Goal: Task Accomplishment & Management: Complete application form

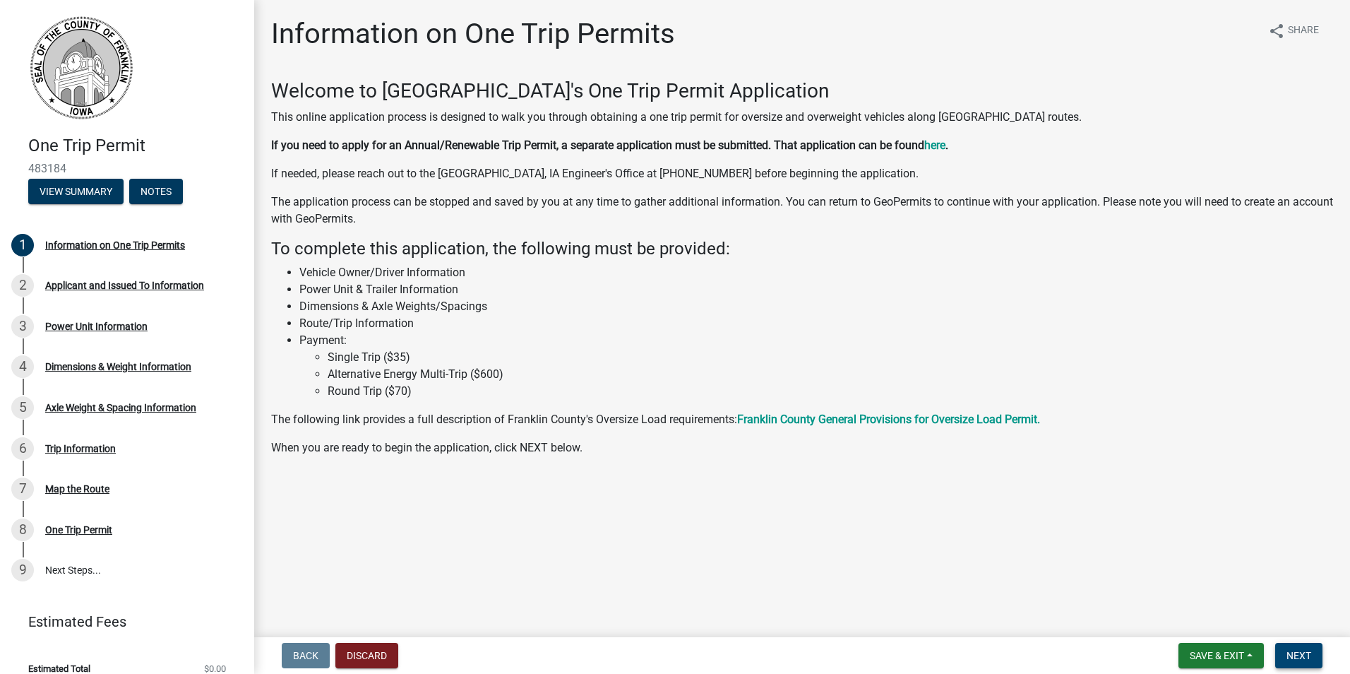
click at [1299, 654] on span "Next" at bounding box center [1299, 655] width 25 height 11
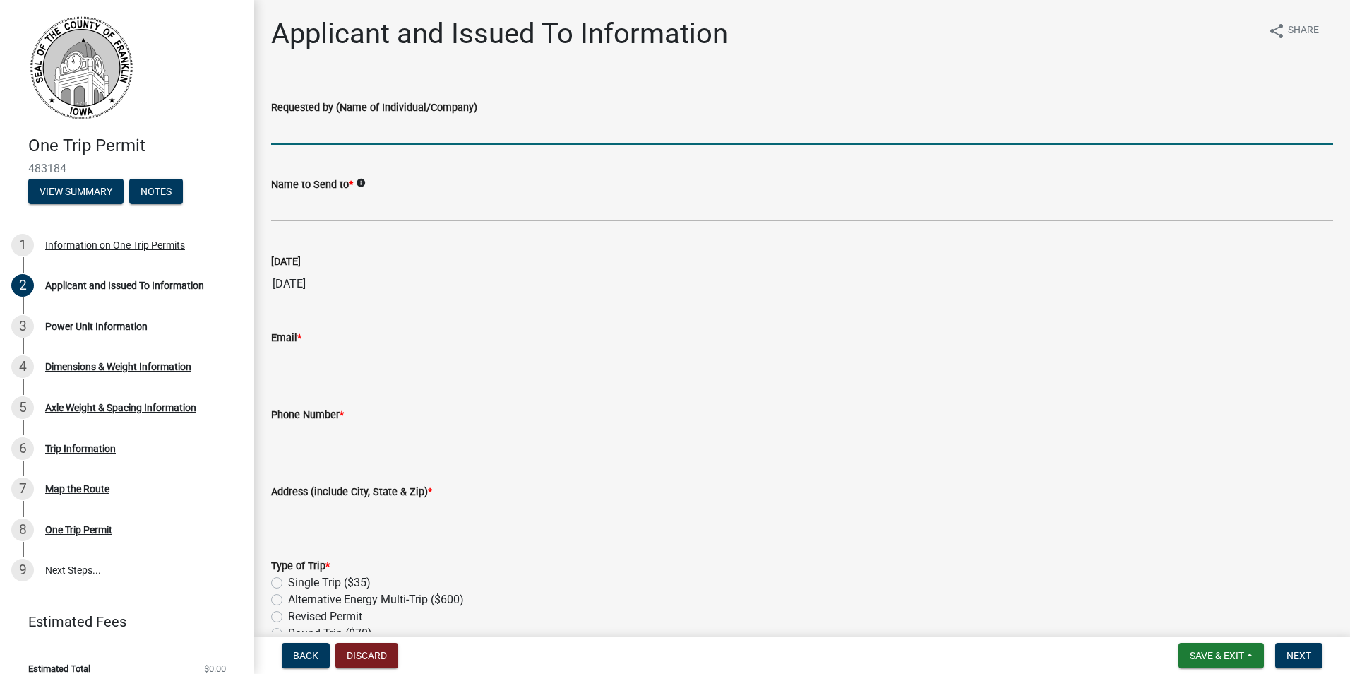
click at [379, 119] on input "Requested by (Name of Individual/Company)" at bounding box center [802, 130] width 1062 height 29
type input "Terminal Solutions LLC"
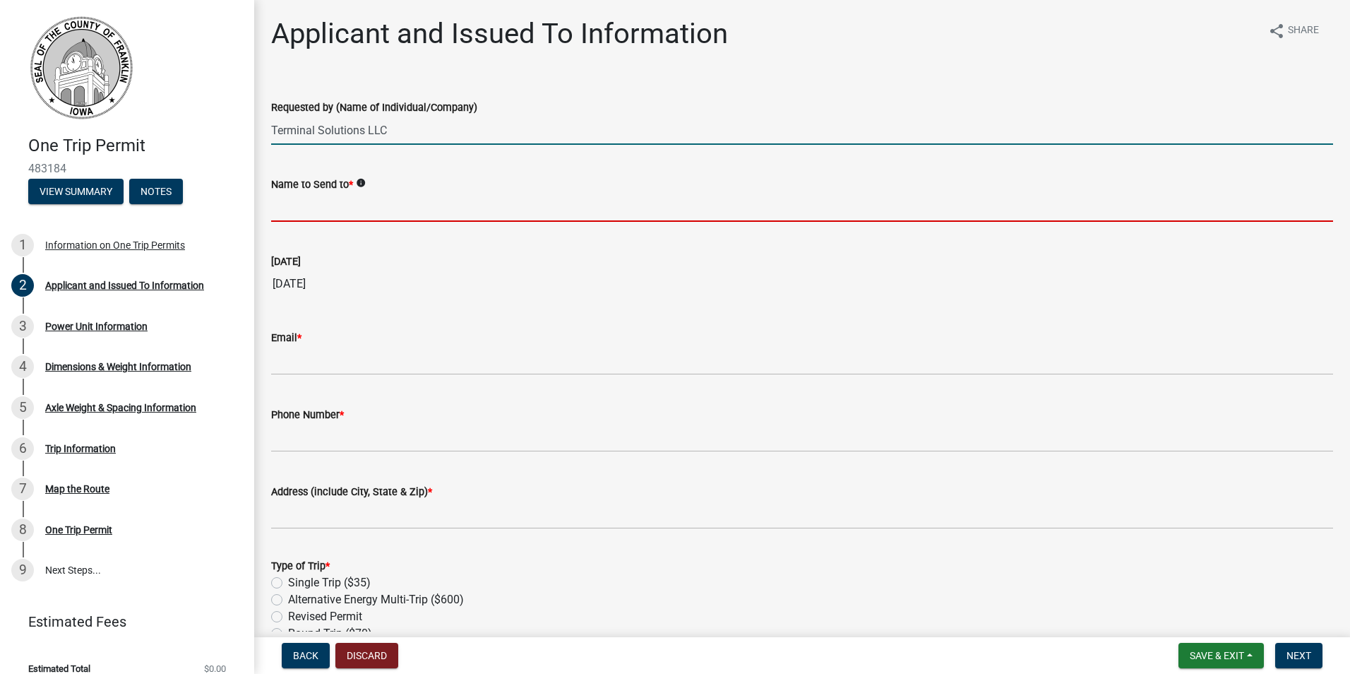
type input "[PERSON_NAME]"
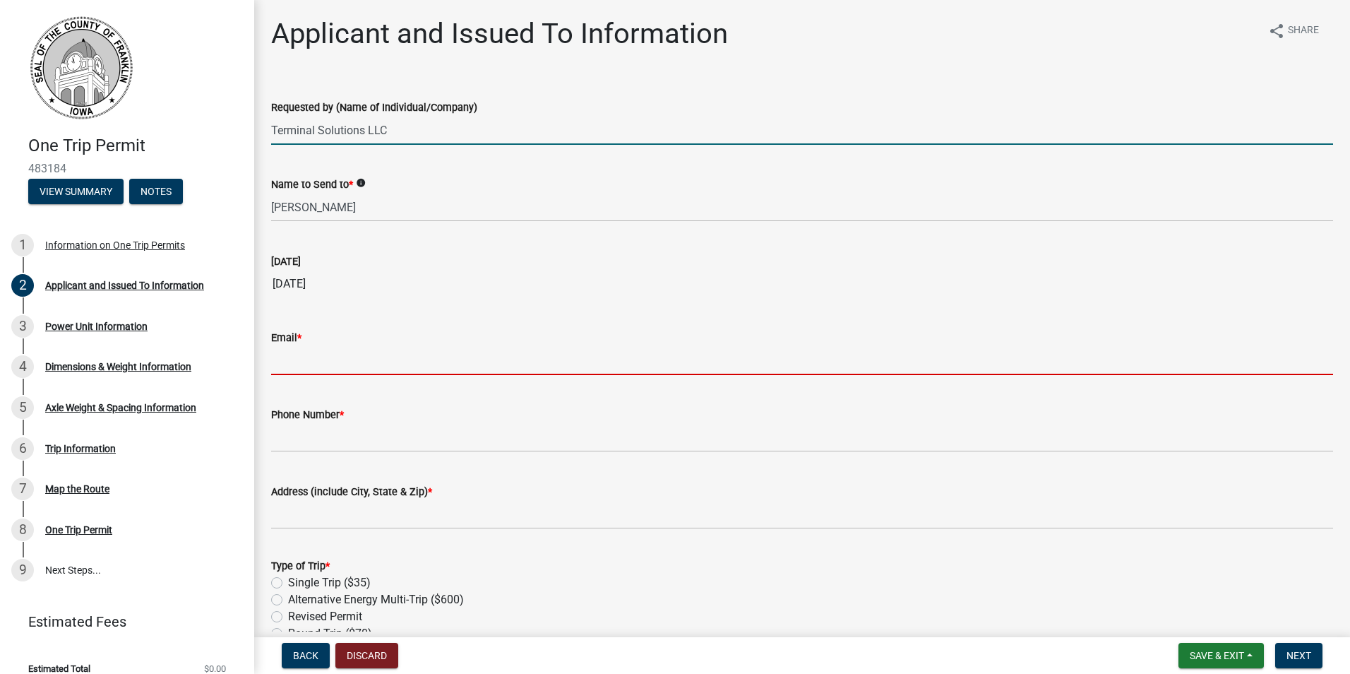
type input "[EMAIL_ADDRESS][DOMAIN_NAME]"
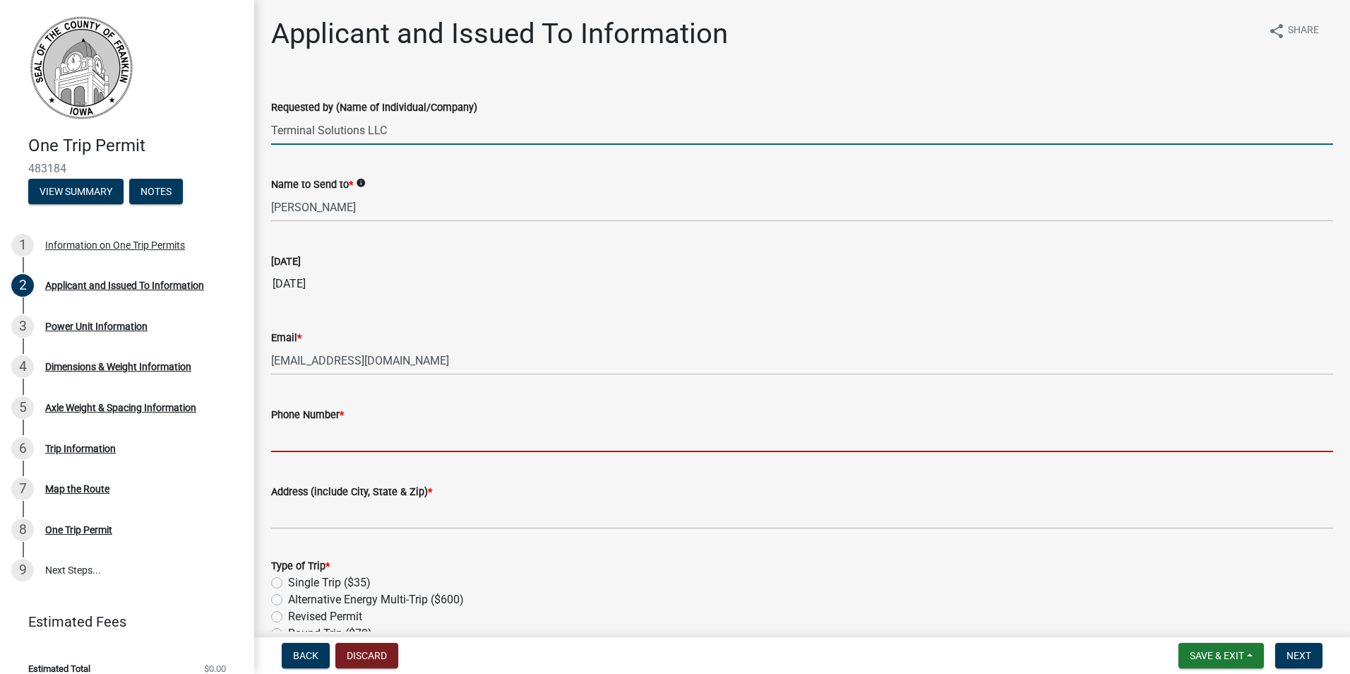
type input "5152152595"
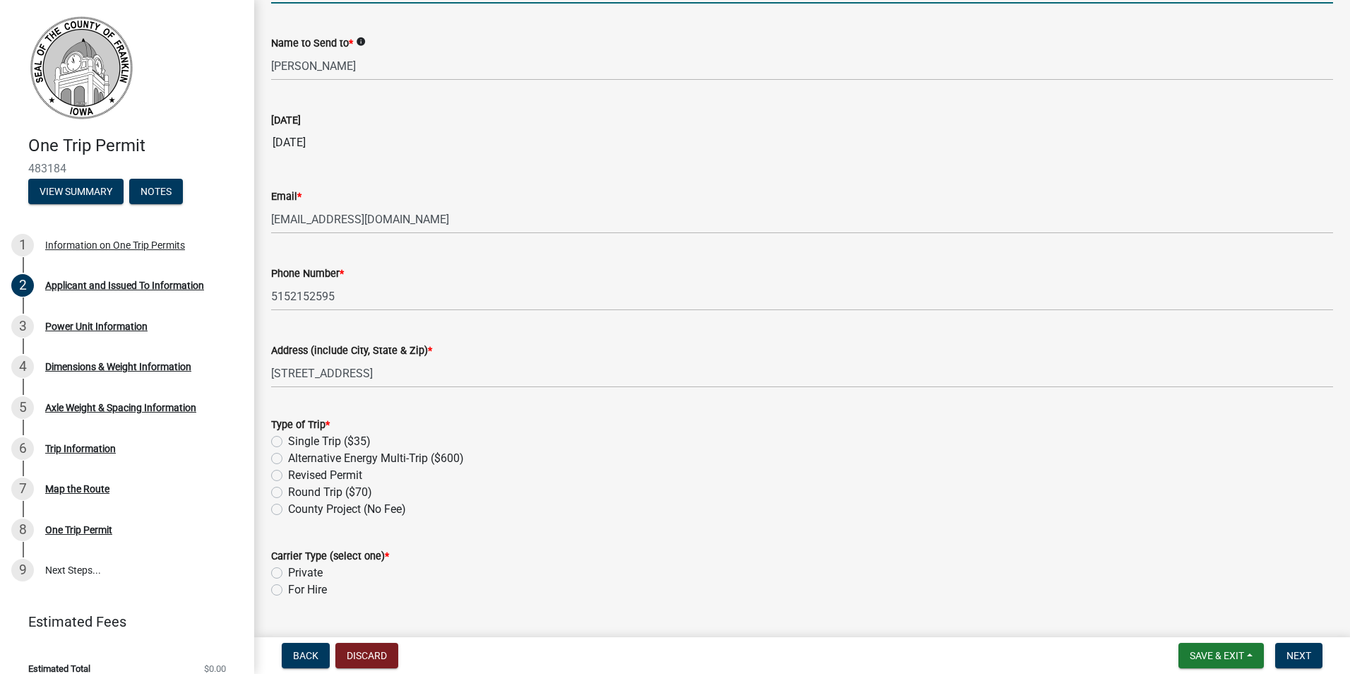
scroll to position [212, 0]
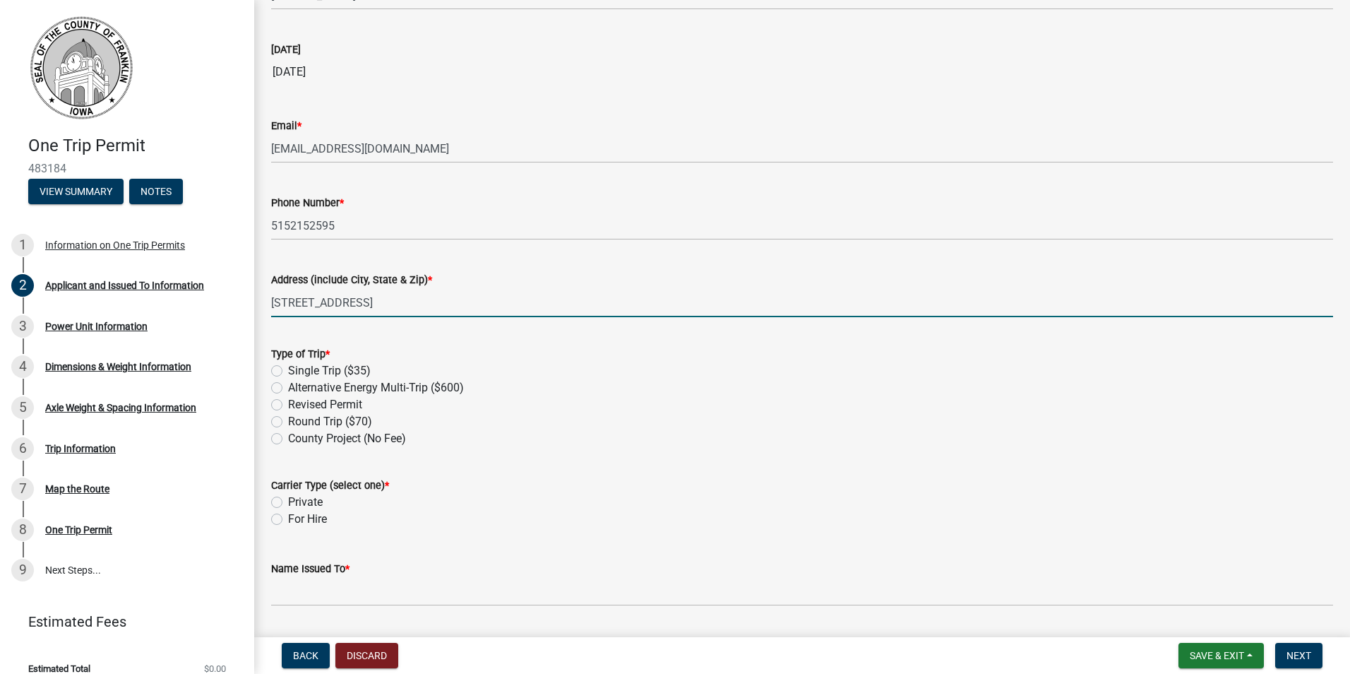
drag, startPoint x: 353, startPoint y: 300, endPoint x: 256, endPoint y: 301, distance: 96.8
click at [256, 301] on div "Applicant and Issued To Information share Share Requested by (Name of Individua…" at bounding box center [802, 333] width 1096 height 1057
type input "[STREET_ADDRESS]"
click at [288, 424] on label "Round Trip ($70)" at bounding box center [330, 421] width 84 height 17
click at [288, 422] on input "Round Trip ($70)" at bounding box center [292, 417] width 9 height 9
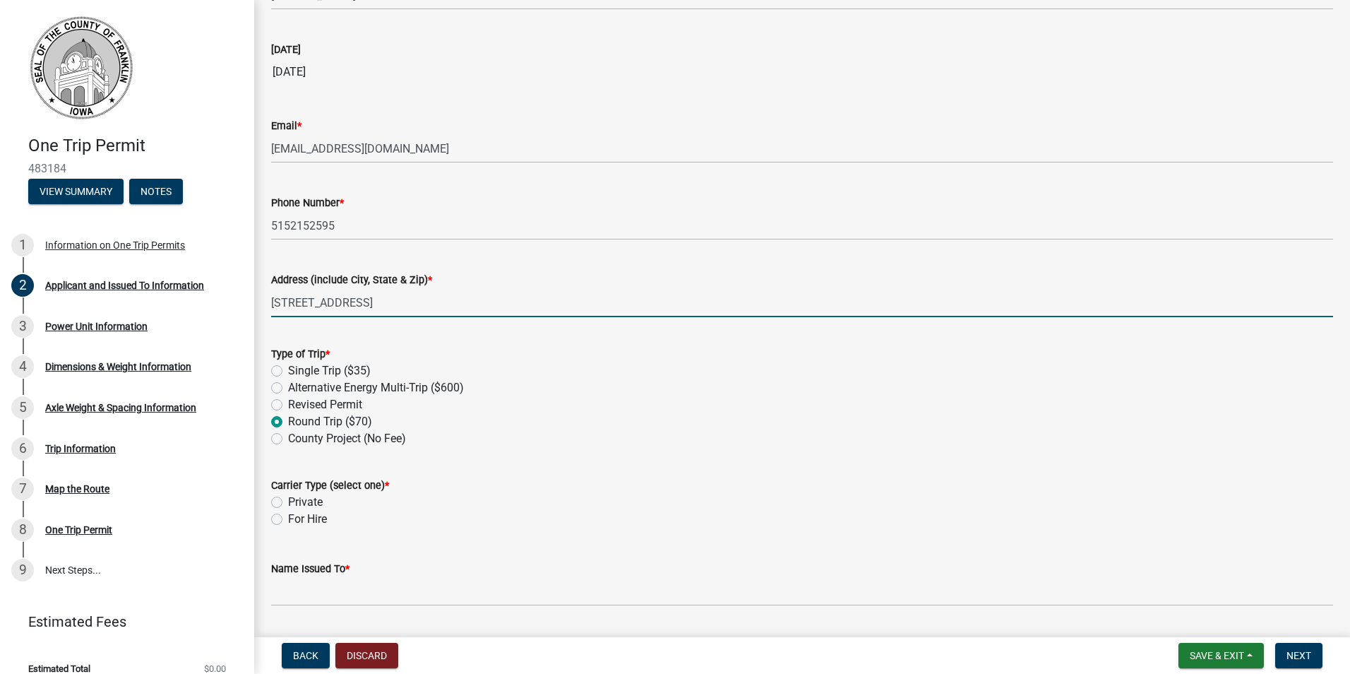
radio input "true"
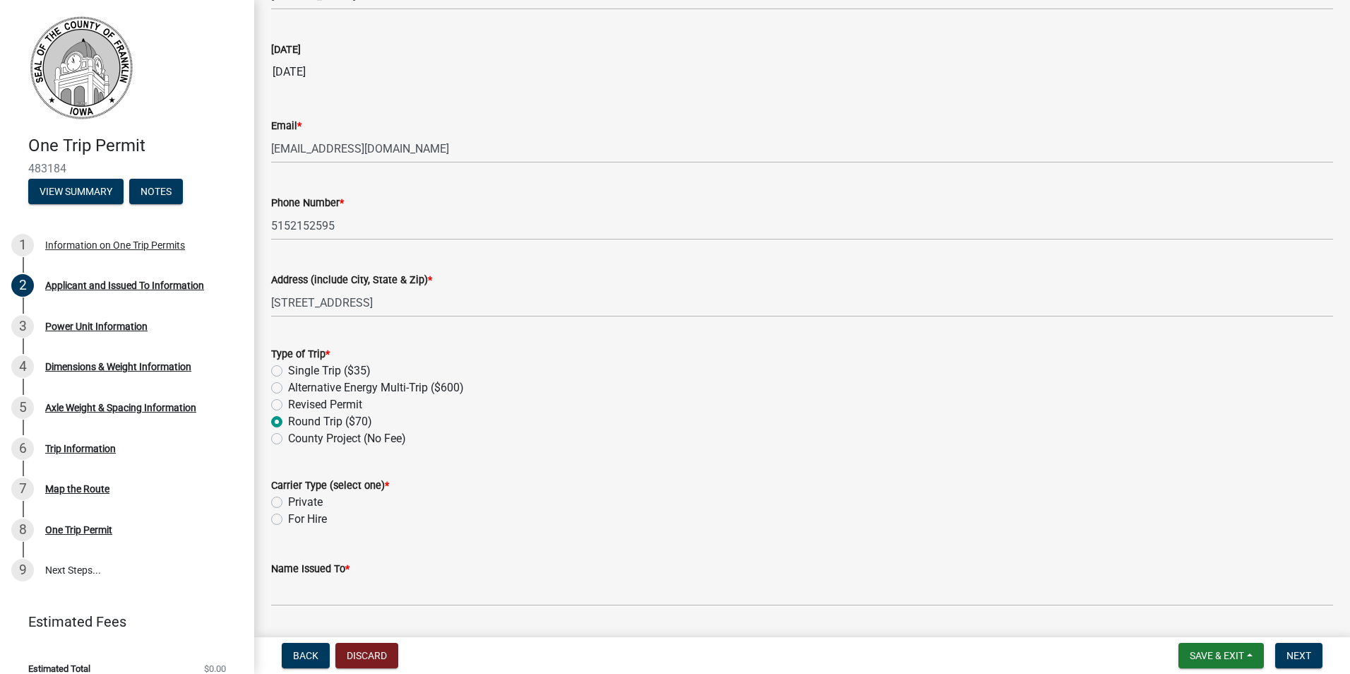
click at [288, 501] on label "Private" at bounding box center [305, 502] width 35 height 17
click at [288, 501] on input "Private" at bounding box center [292, 498] width 9 height 9
radio input "true"
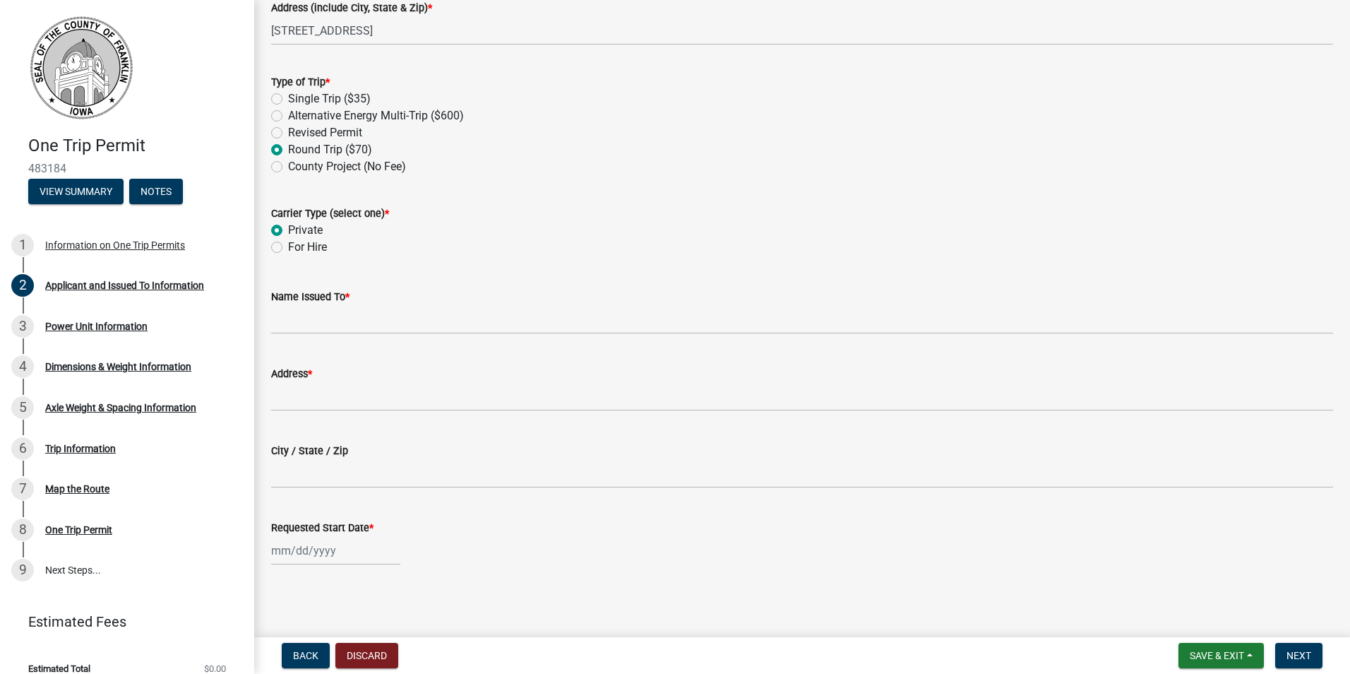
scroll to position [485, 0]
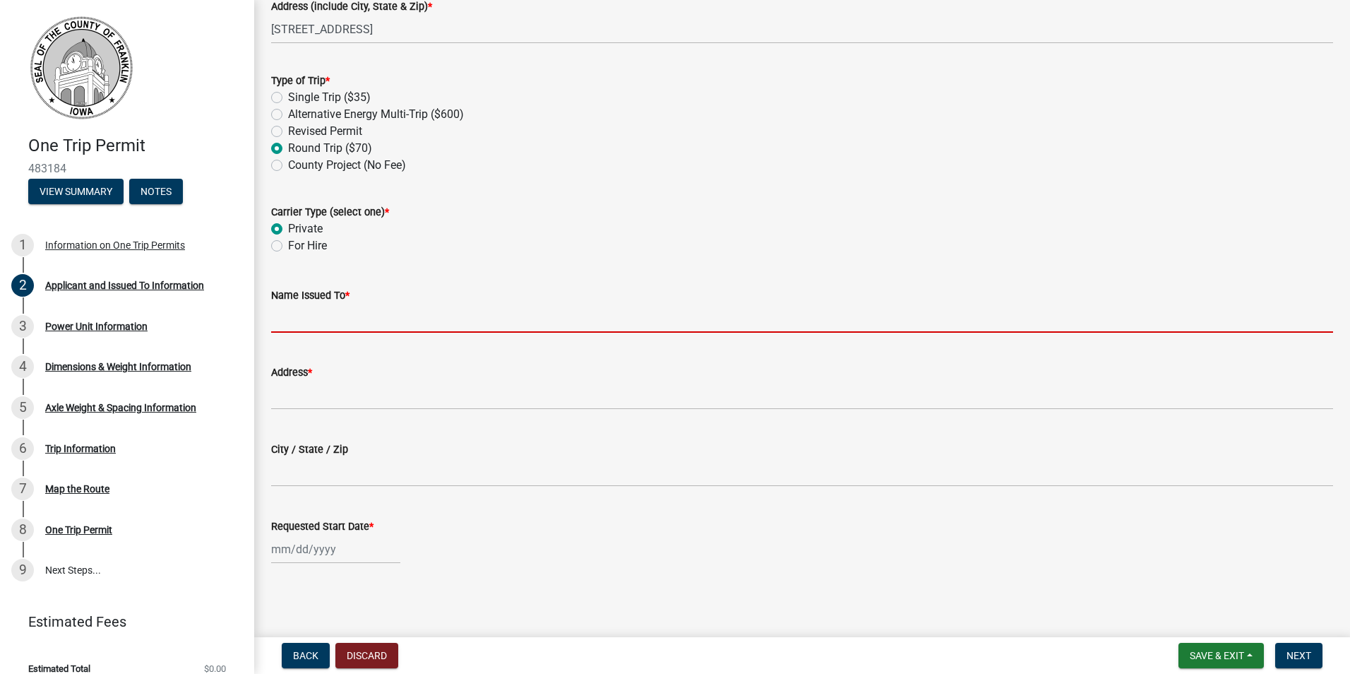
click at [371, 314] on input "Name Issued To *" at bounding box center [802, 318] width 1062 height 29
click at [281, 327] on input "Name Issued To *" at bounding box center [802, 318] width 1062 height 29
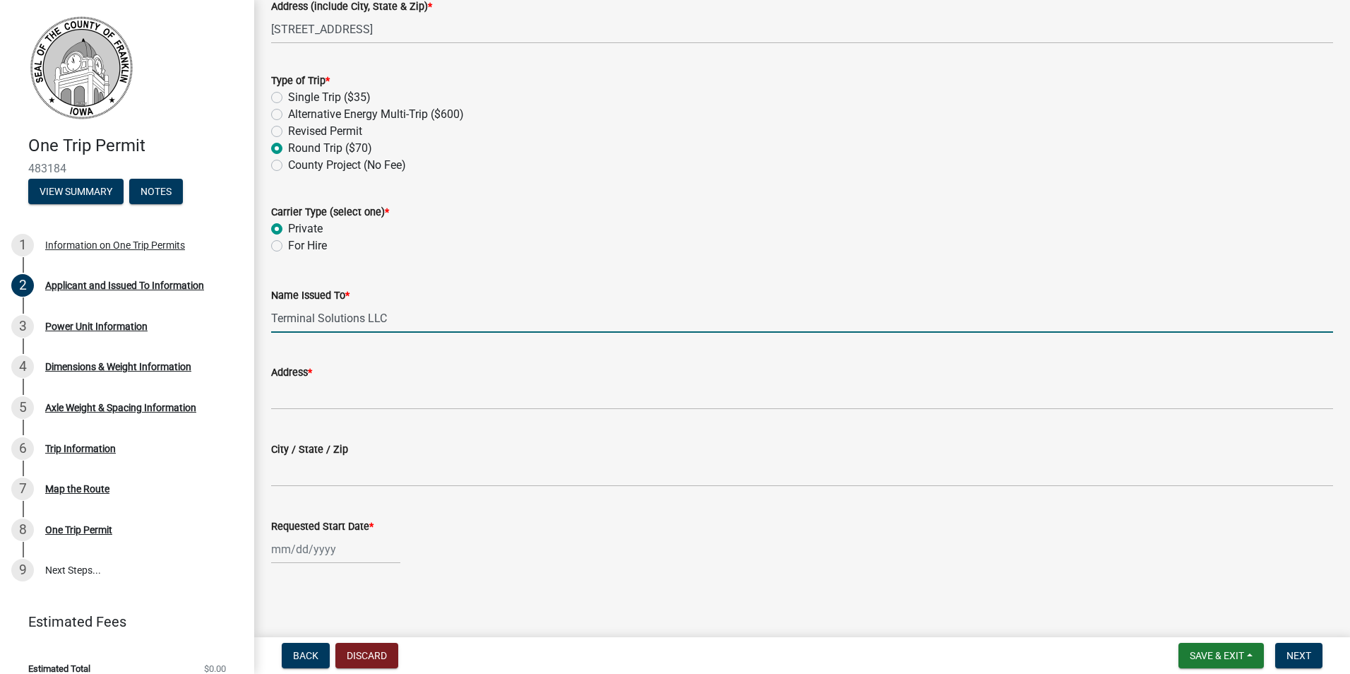
type input "Terminal Solutions LLC"
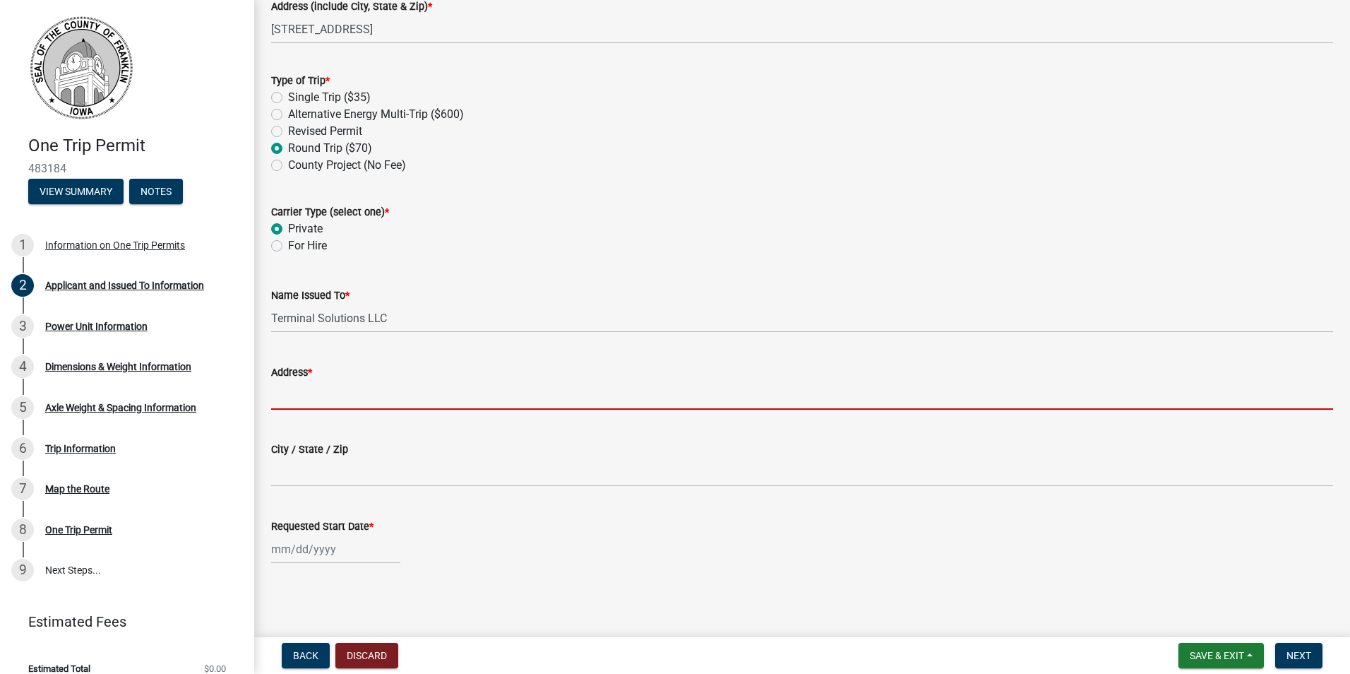
click at [336, 398] on input "Address *" at bounding box center [802, 395] width 1062 height 29
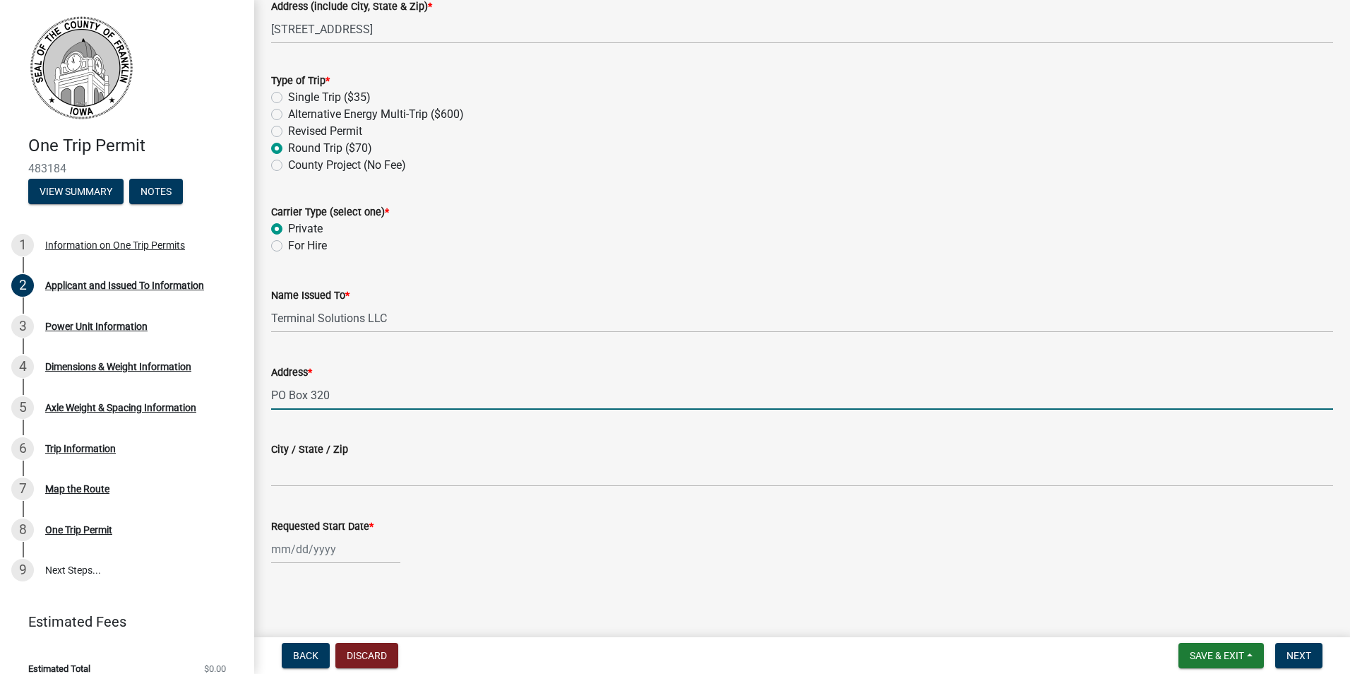
type input "PO Box 320"
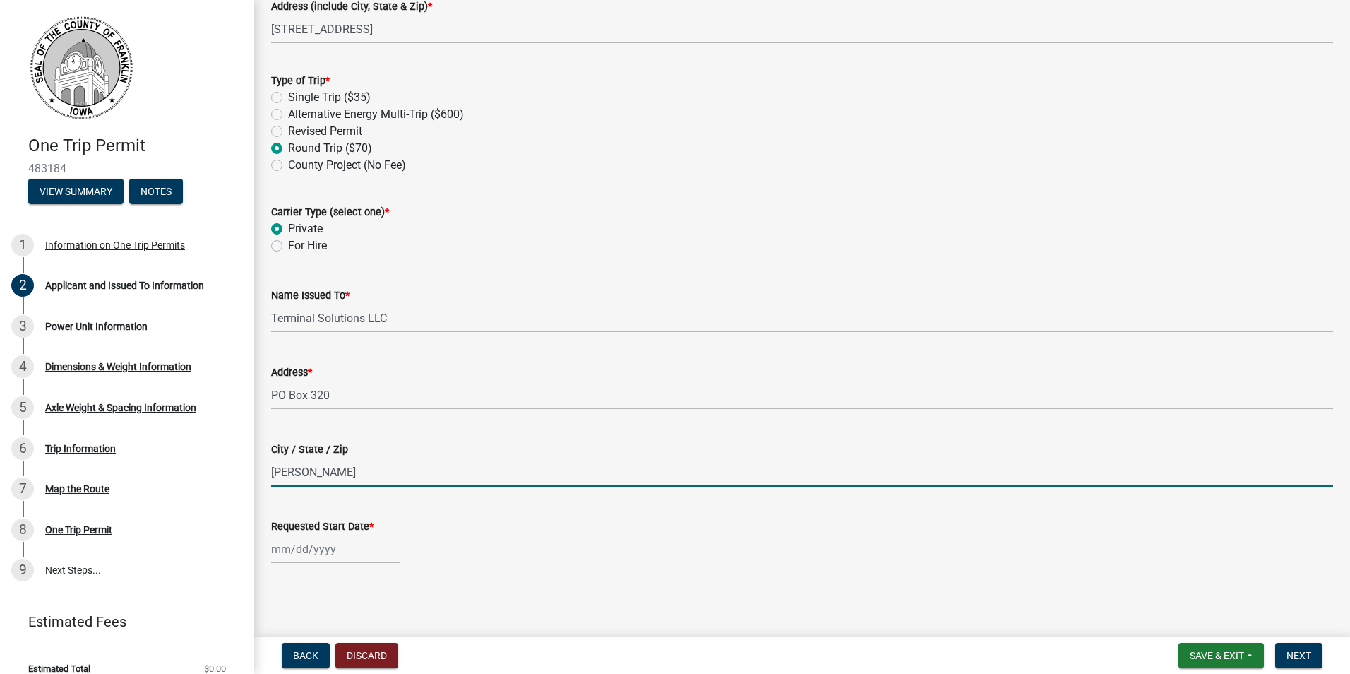
click at [329, 473] on input "[PERSON_NAME]" at bounding box center [802, 472] width 1062 height 29
type input "[GEOGRAPHIC_DATA]"
click at [555, 550] on div at bounding box center [802, 549] width 1062 height 29
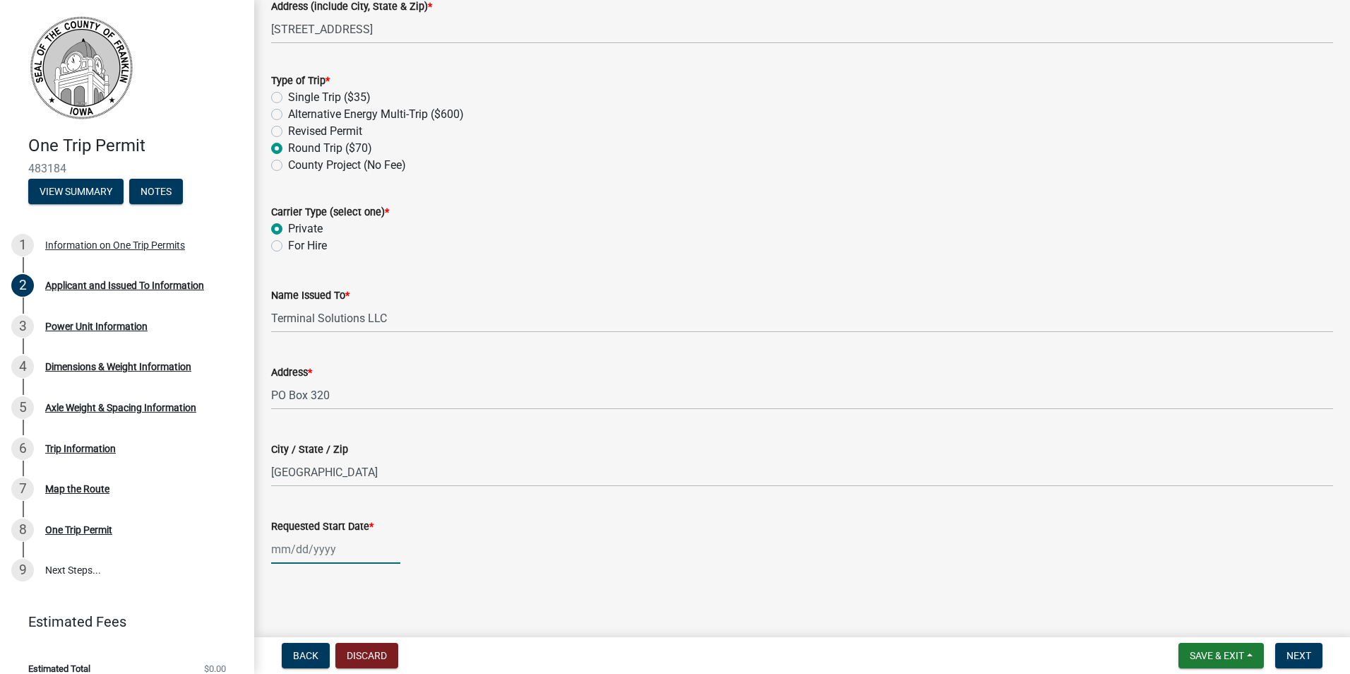
click at [296, 550] on div at bounding box center [335, 549] width 129 height 29
select select "9"
select select "2025"
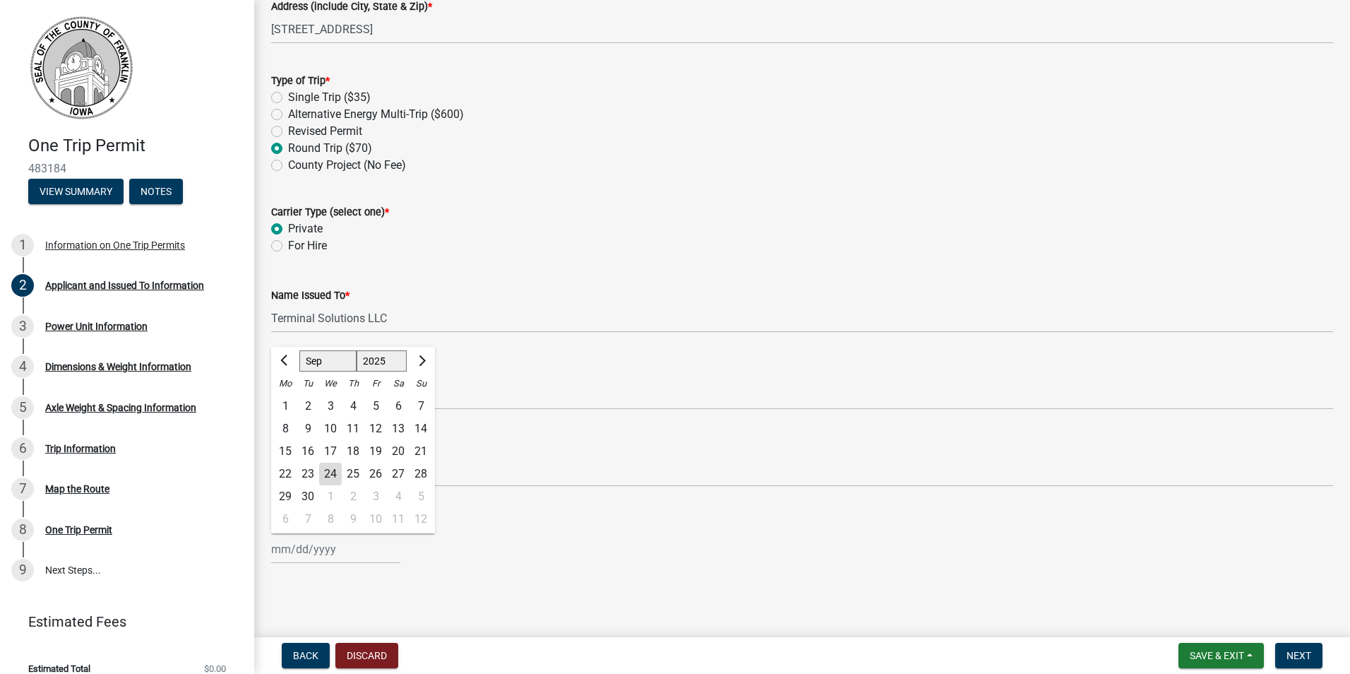
click at [327, 470] on div "24" at bounding box center [330, 474] width 23 height 23
type input "[DATE]"
click at [490, 509] on div "Requested Start Date * [DATE]" at bounding box center [802, 531] width 1062 height 66
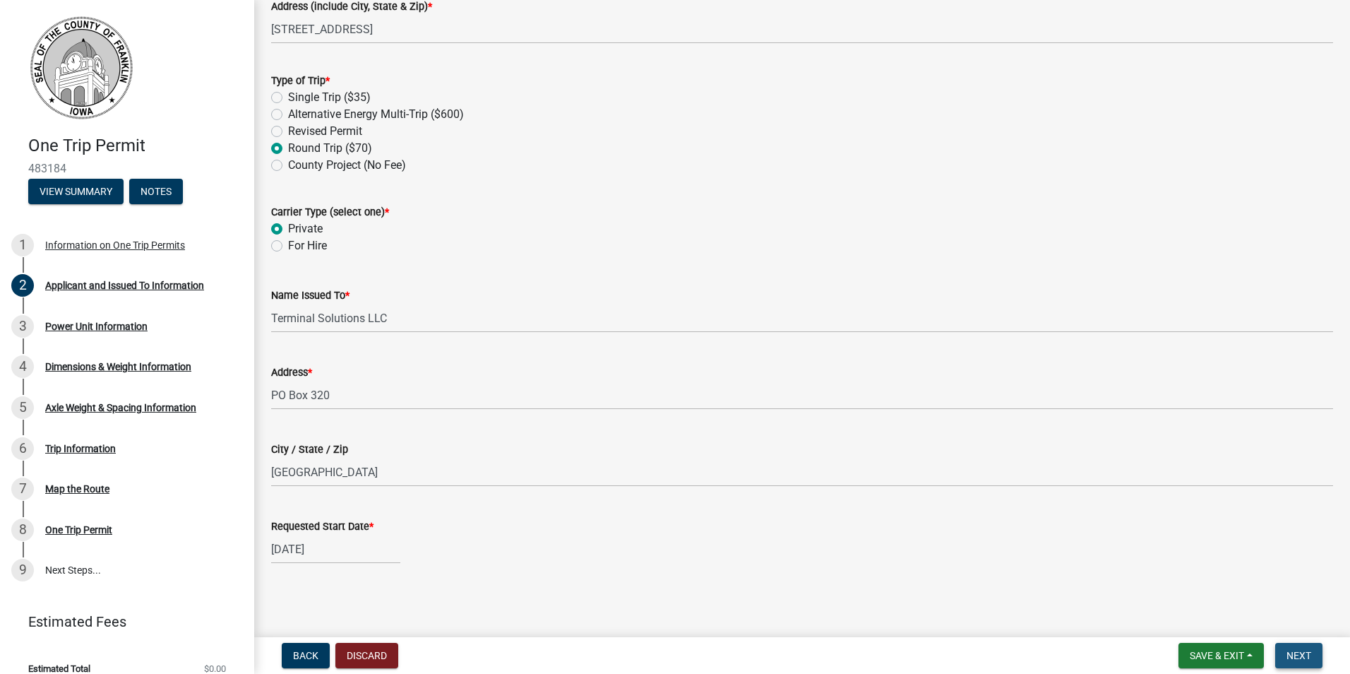
click at [1294, 647] on button "Next" at bounding box center [1299, 655] width 47 height 25
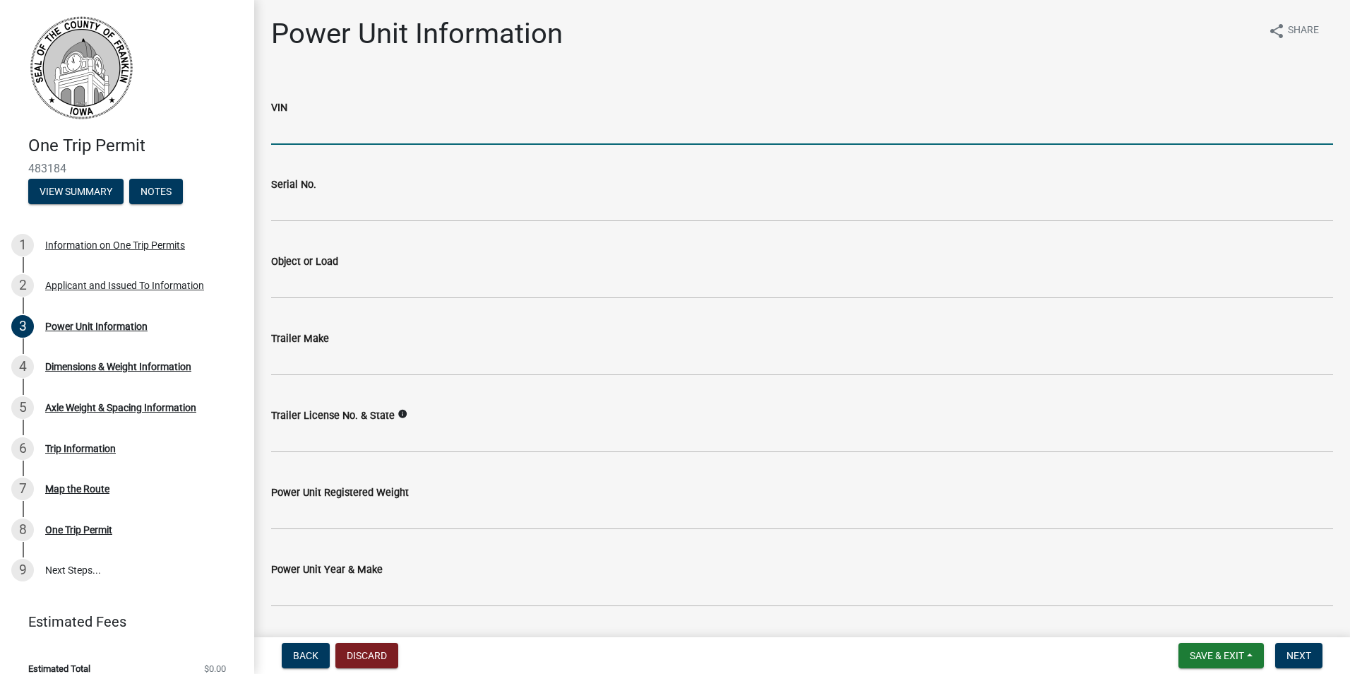
click at [333, 131] on input "VIN" at bounding box center [802, 130] width 1062 height 29
type input "087852"
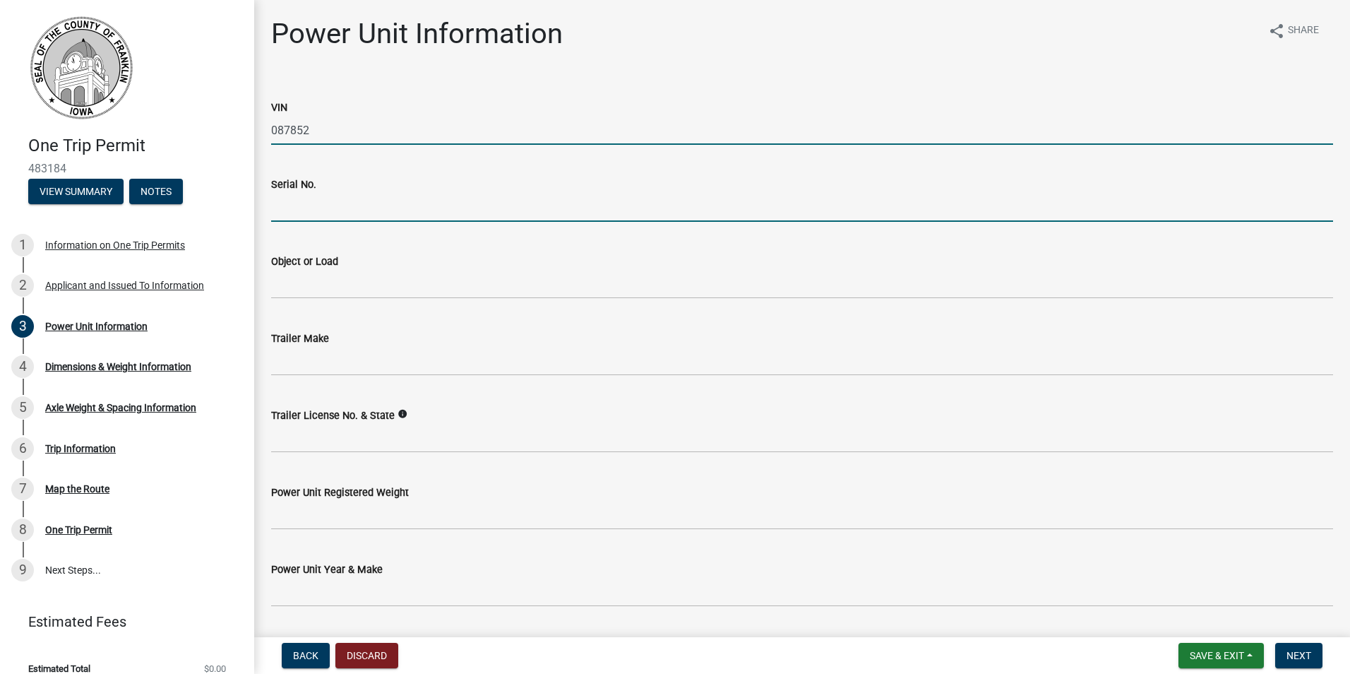
click at [317, 204] on input "Serial No." at bounding box center [802, 207] width 1062 height 29
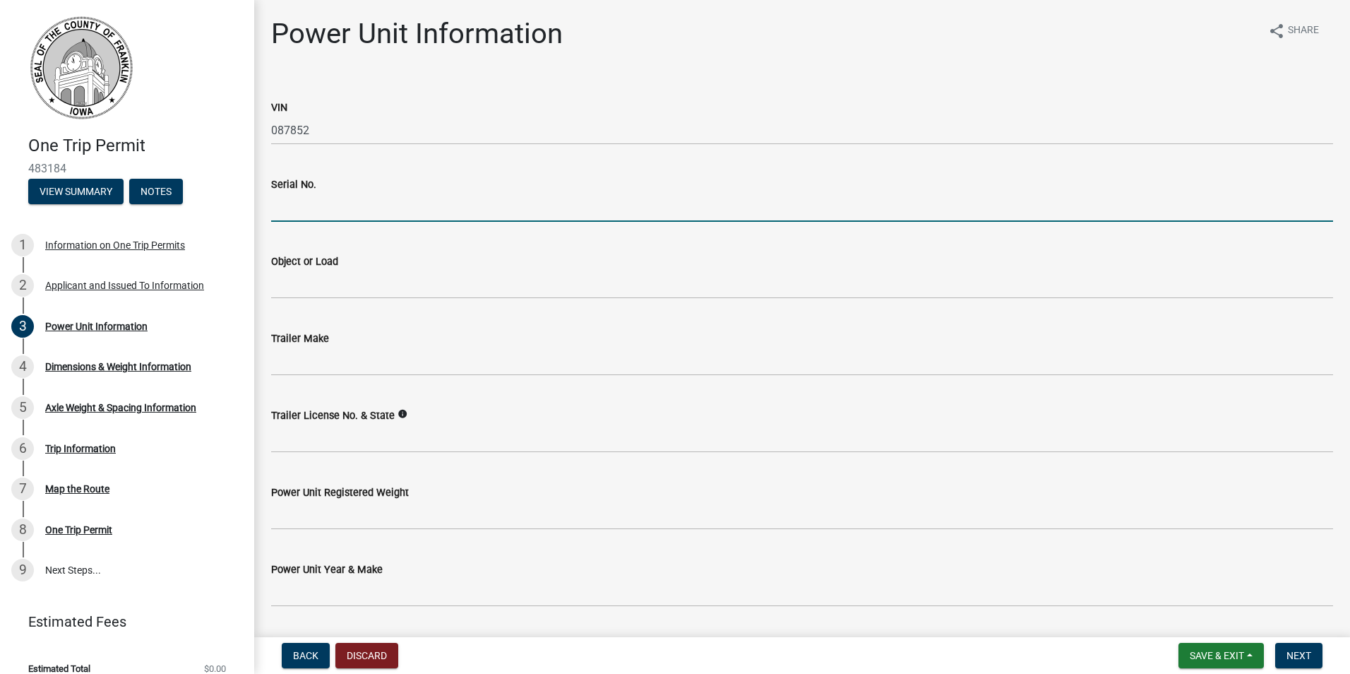
type input "087852"
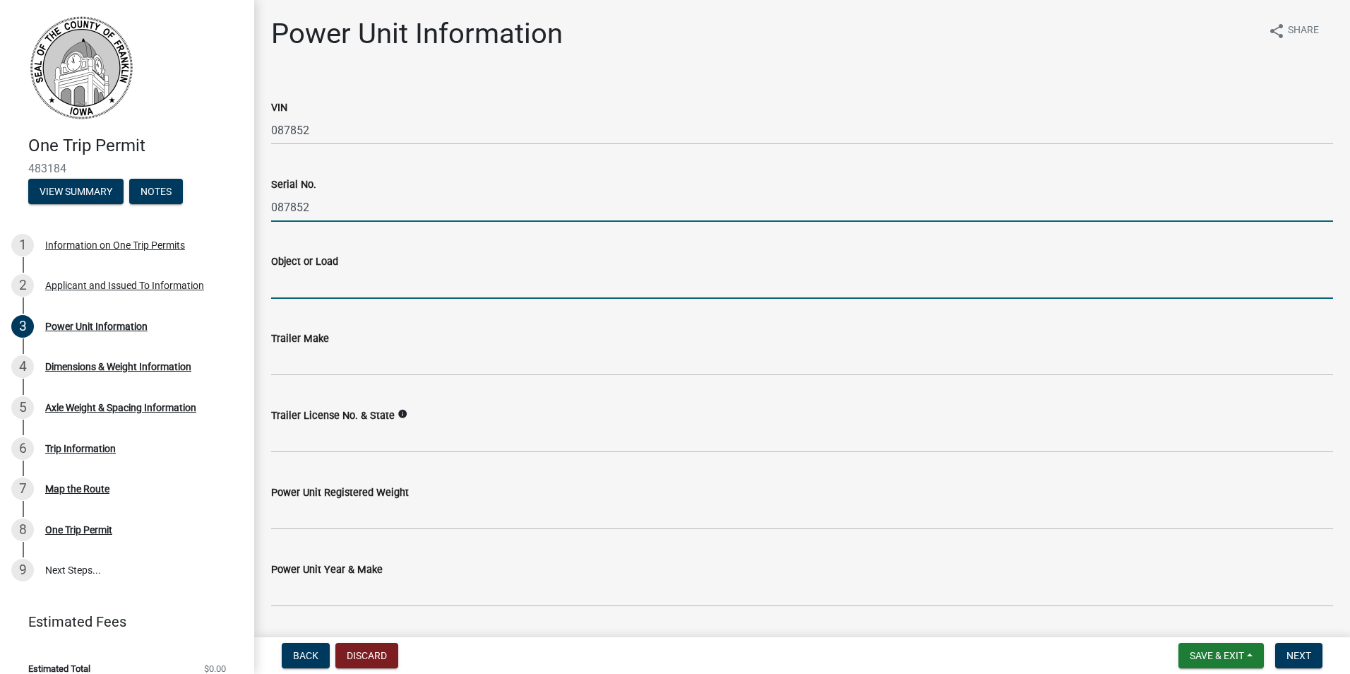
click at [304, 285] on input "Object or Load" at bounding box center [802, 284] width 1062 height 29
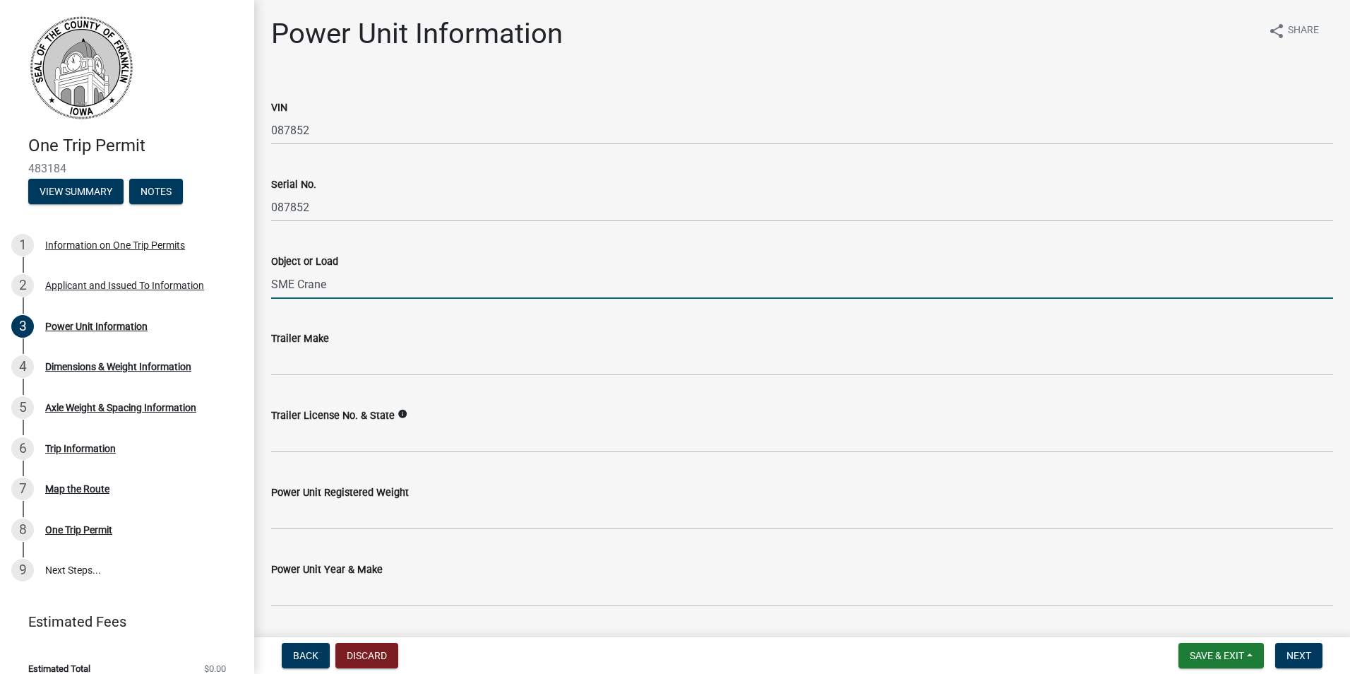
type input "SME Crane"
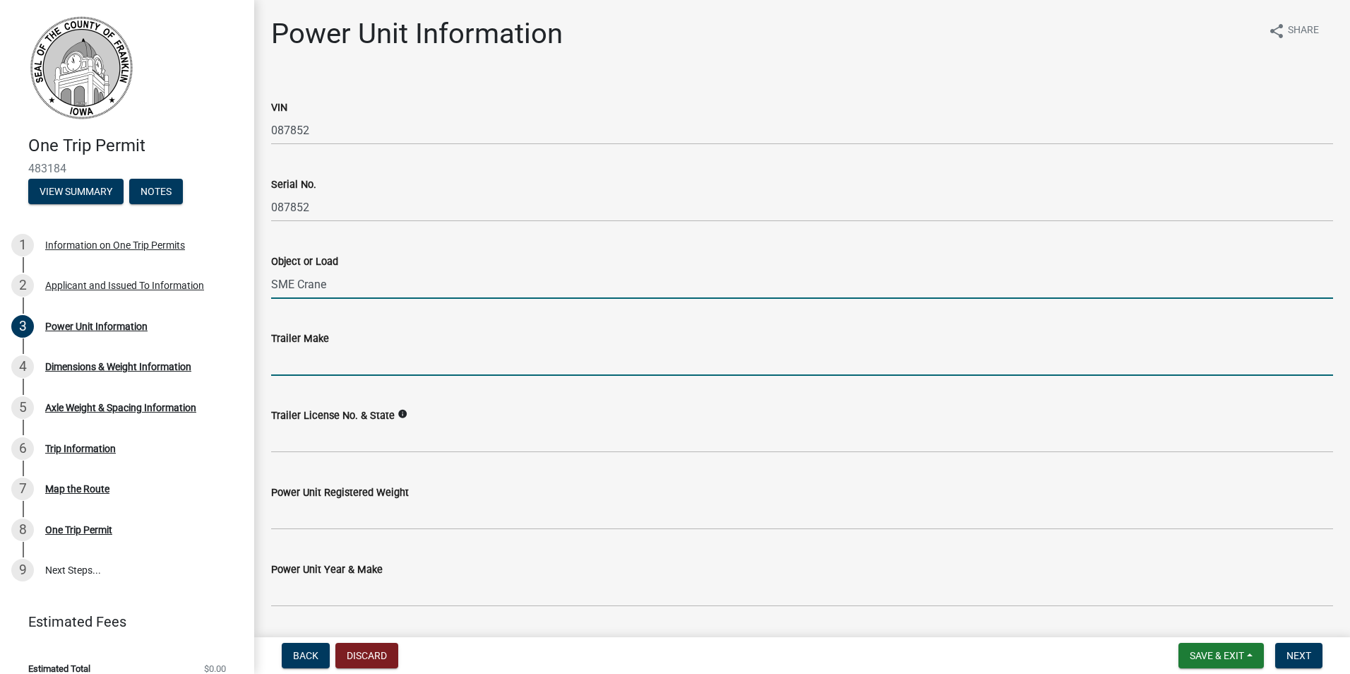
click at [357, 368] on input "Trailer Make" at bounding box center [802, 361] width 1062 height 29
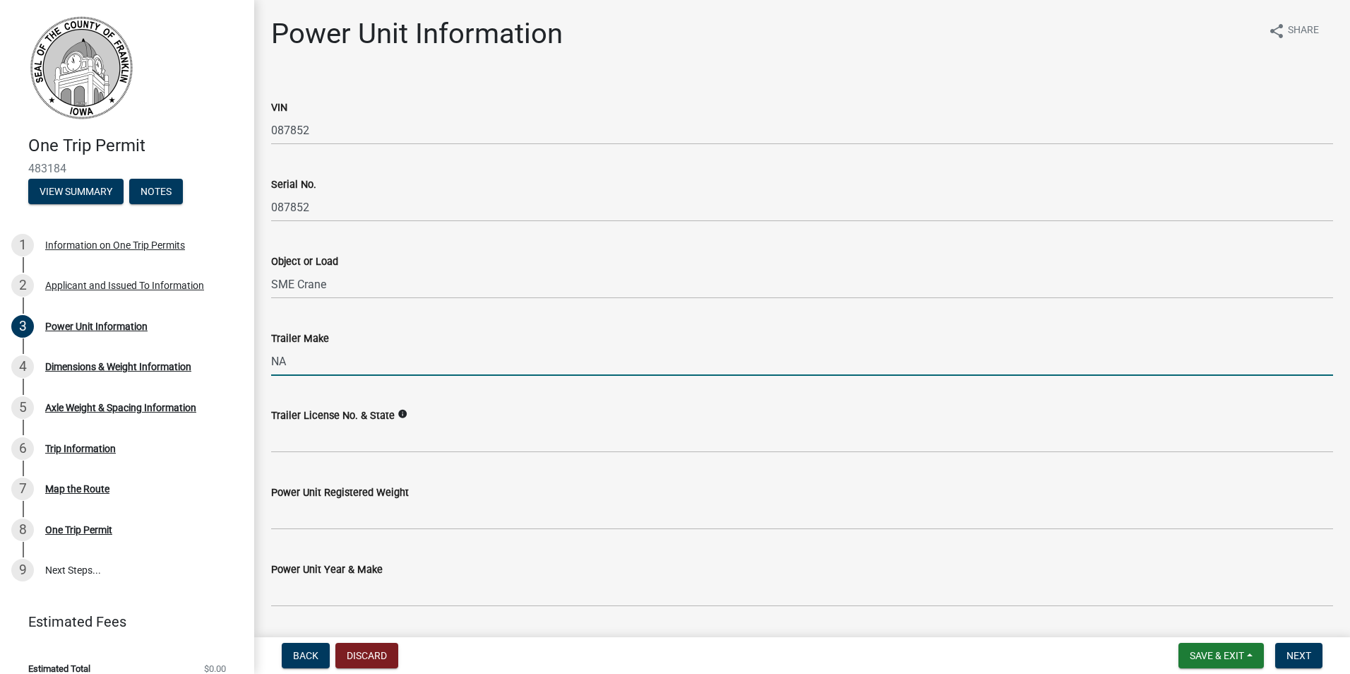
type input "NA"
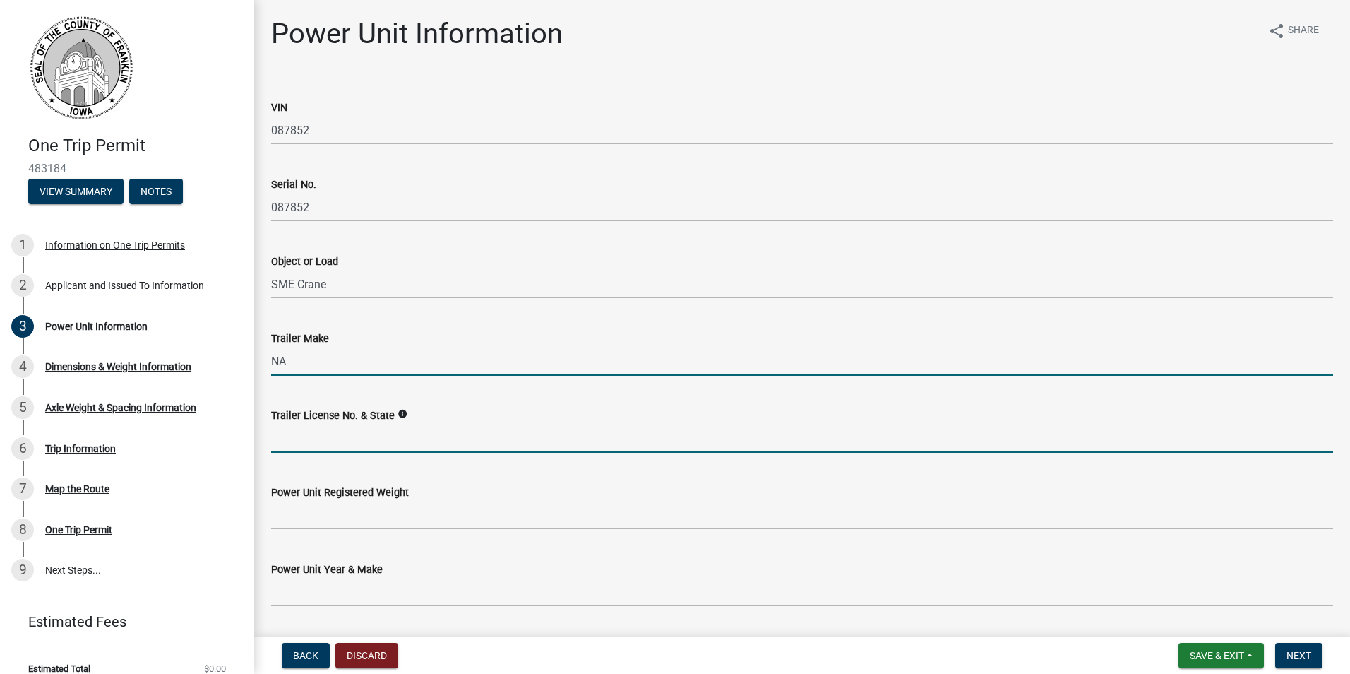
click at [360, 440] on input "Trailer License No. & State" at bounding box center [802, 438] width 1062 height 29
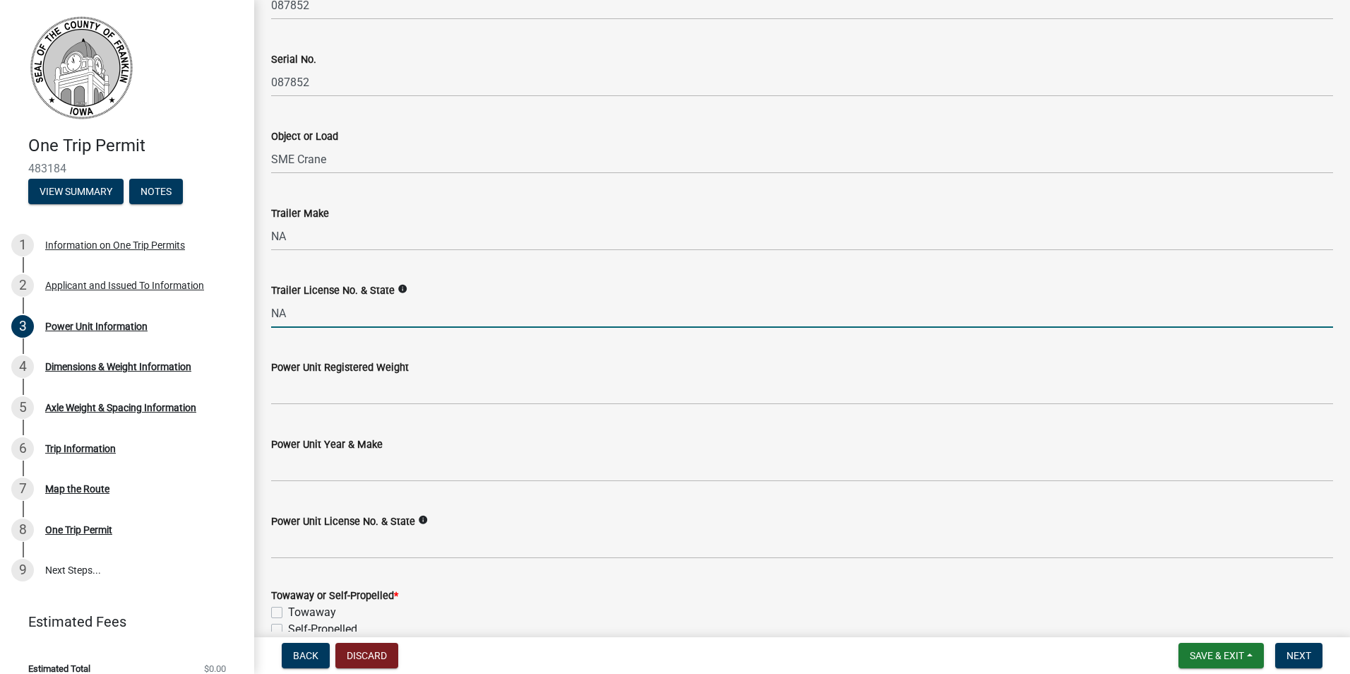
scroll to position [141, 0]
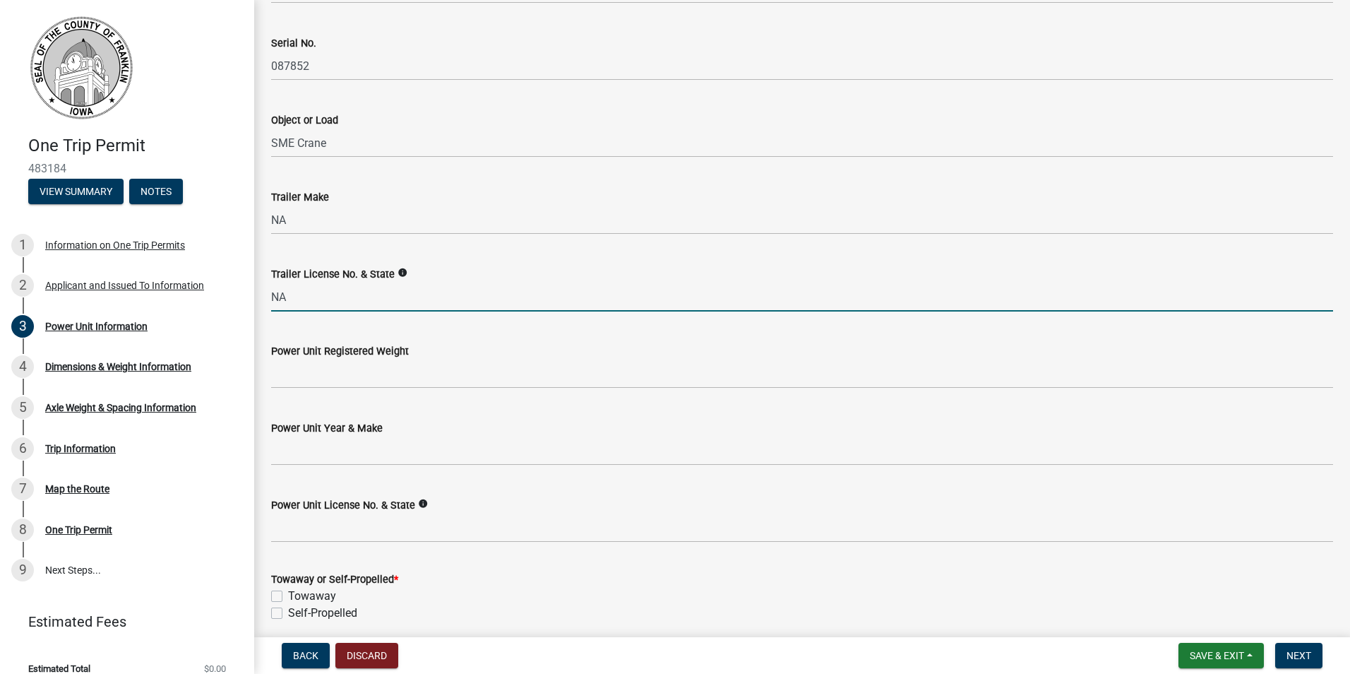
type input "NA"
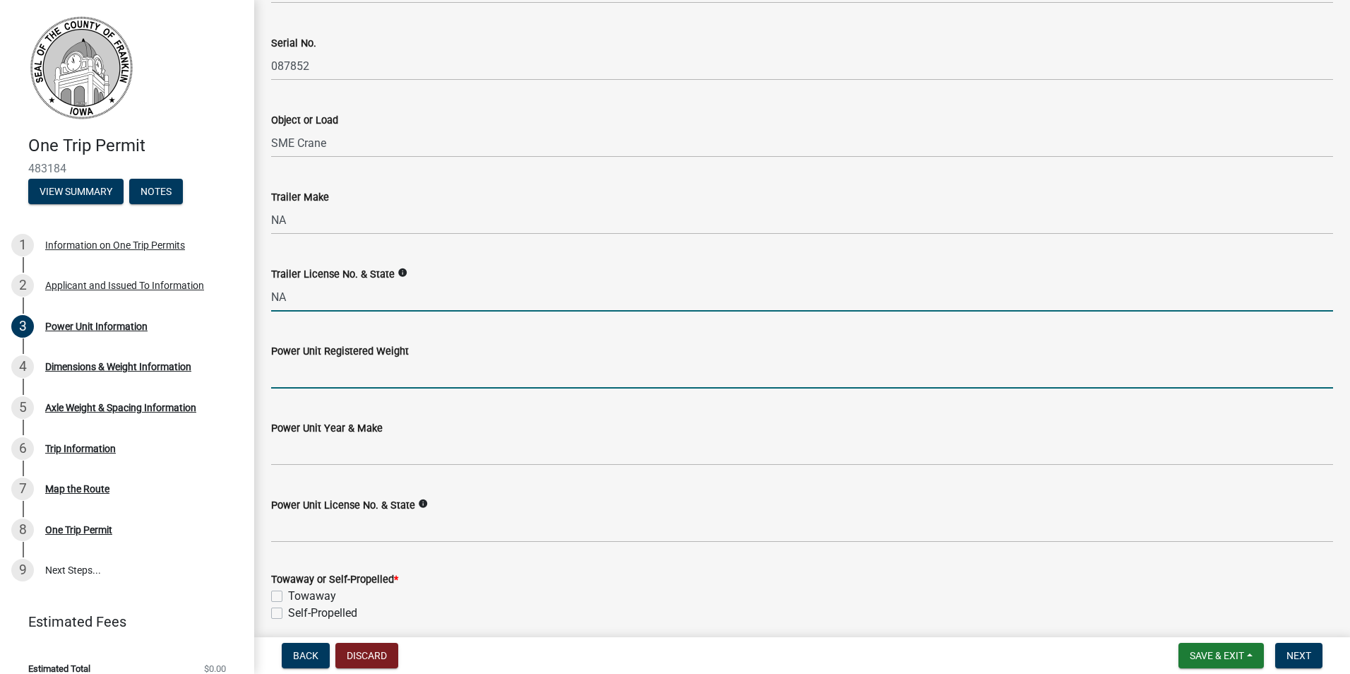
click at [340, 373] on input "Power Unit Registered Weight" at bounding box center [802, 374] width 1062 height 29
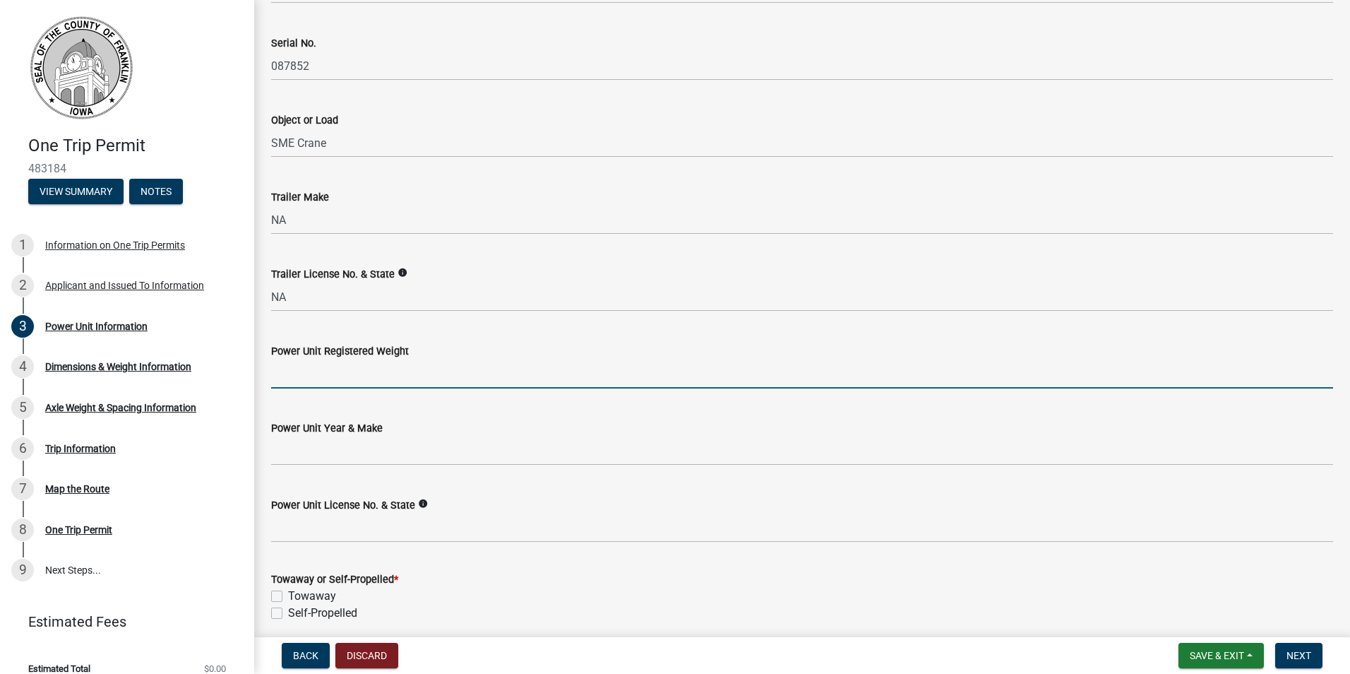
type input "120000"
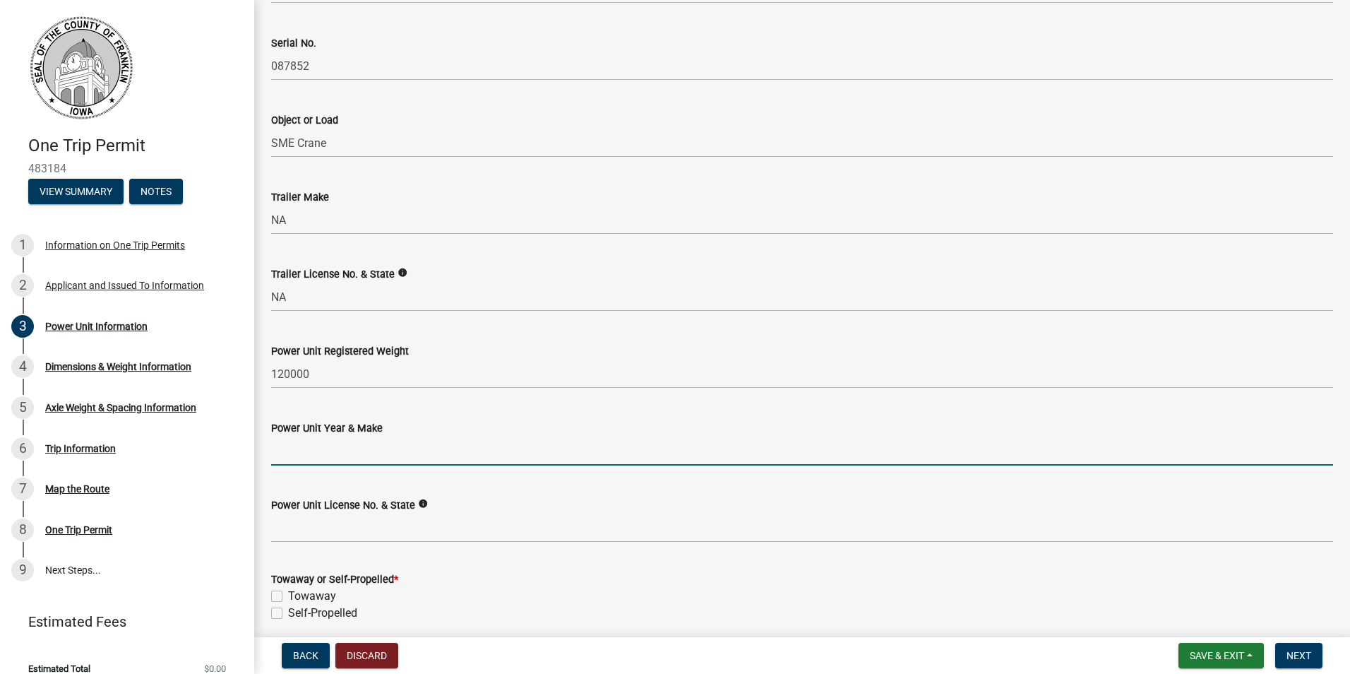
click at [326, 456] on input "Power Unit Year & Make" at bounding box center [802, 451] width 1062 height 29
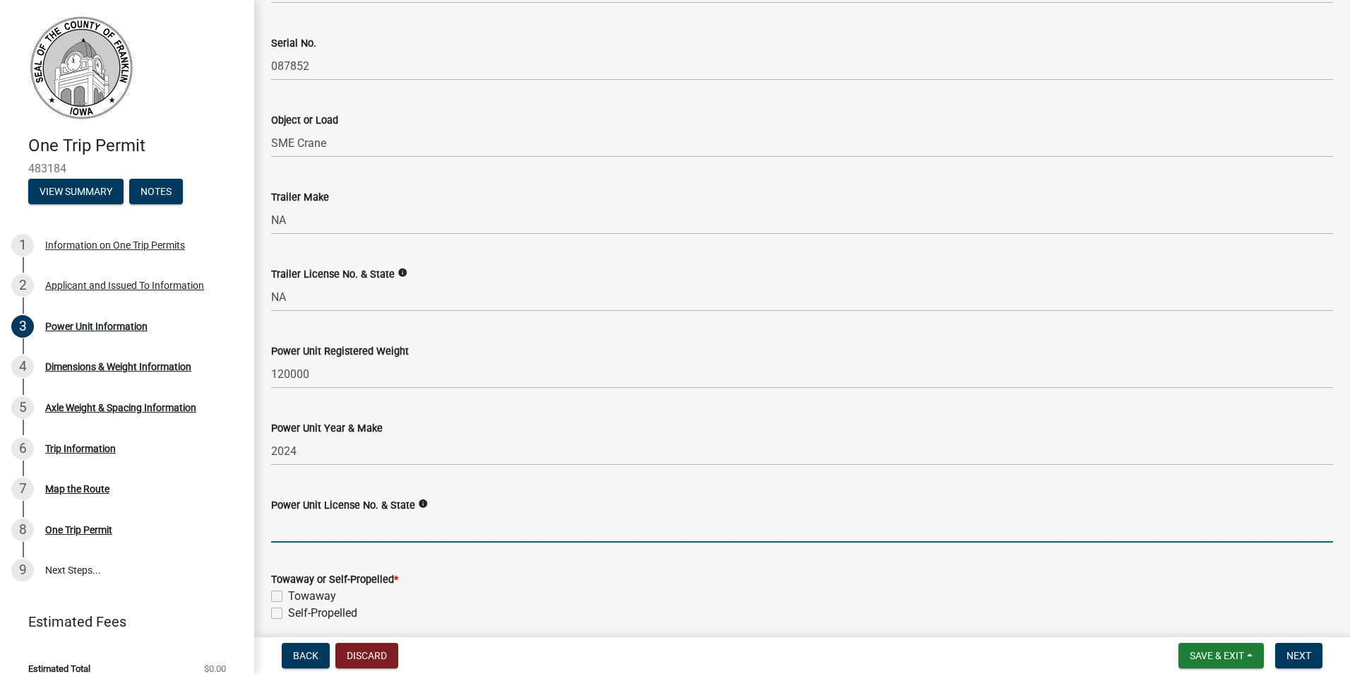
click at [319, 515] on input "Power Unit License No. & State" at bounding box center [802, 527] width 1062 height 29
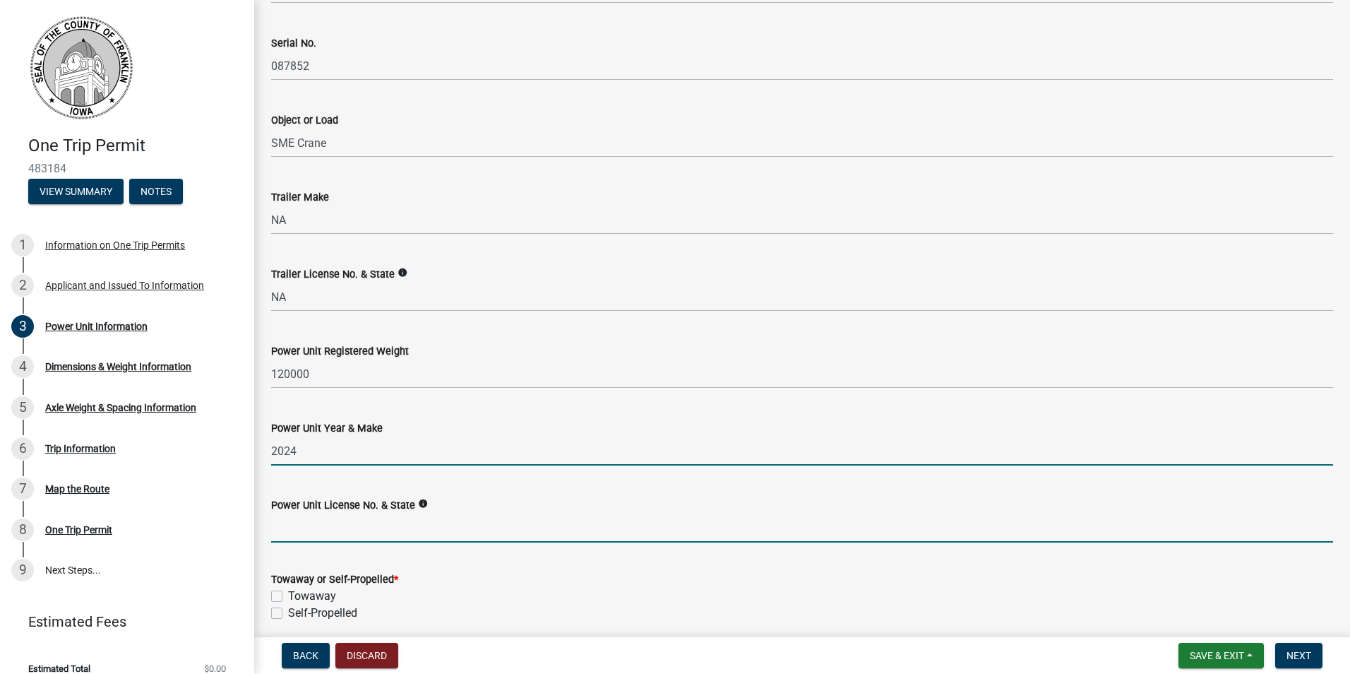
click at [321, 454] on input "2024" at bounding box center [802, 451] width 1062 height 29
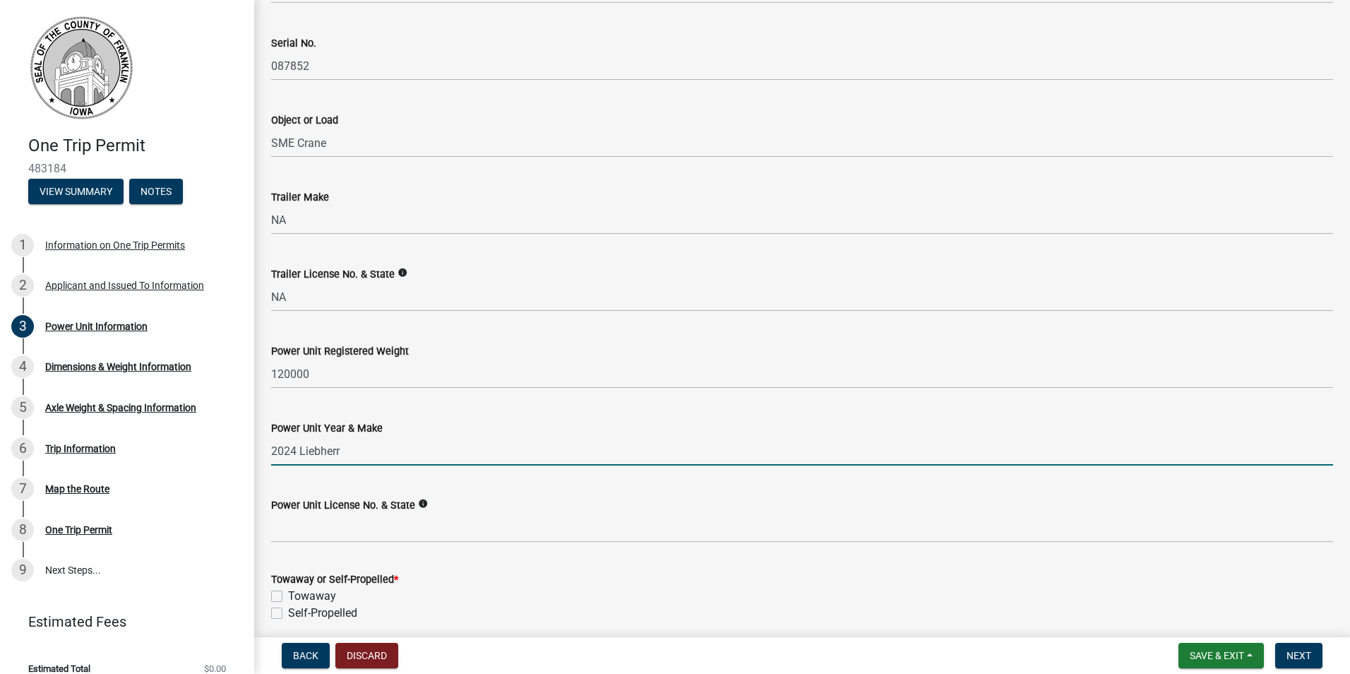
type input "2024 Liebherr"
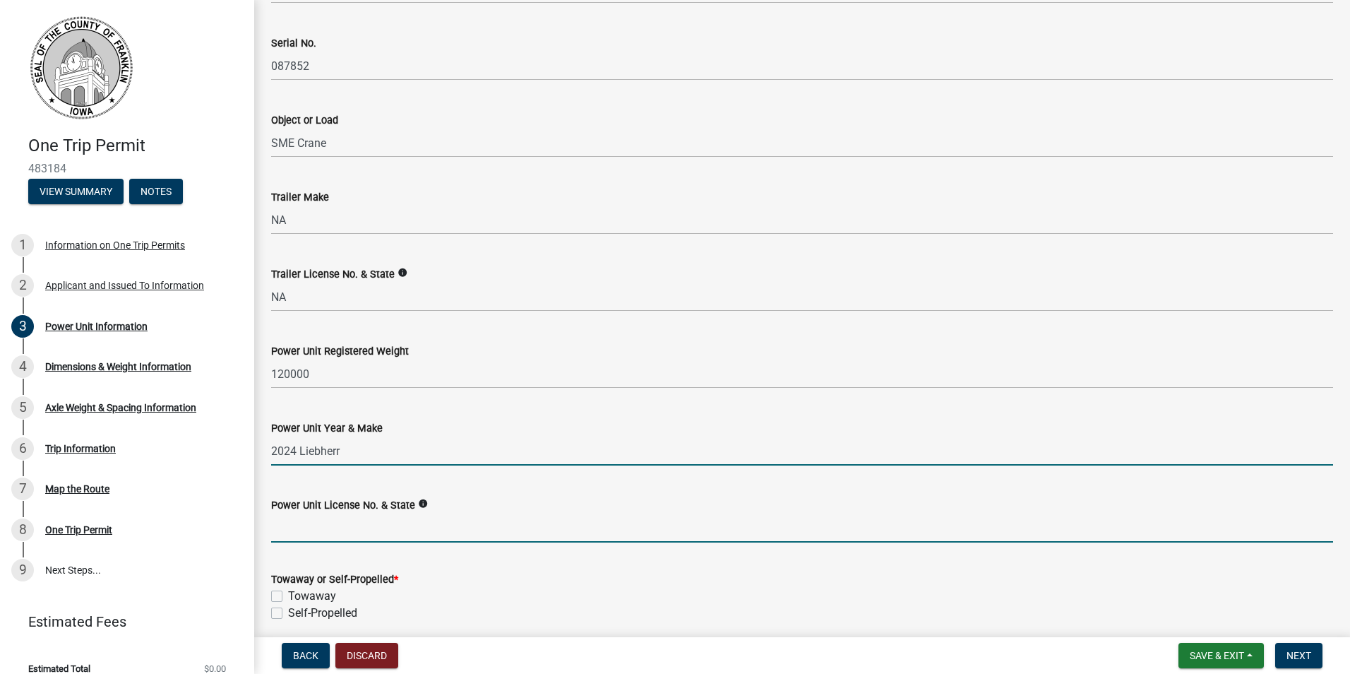
click at [303, 533] on input "Power Unit License No. & State" at bounding box center [802, 527] width 1062 height 29
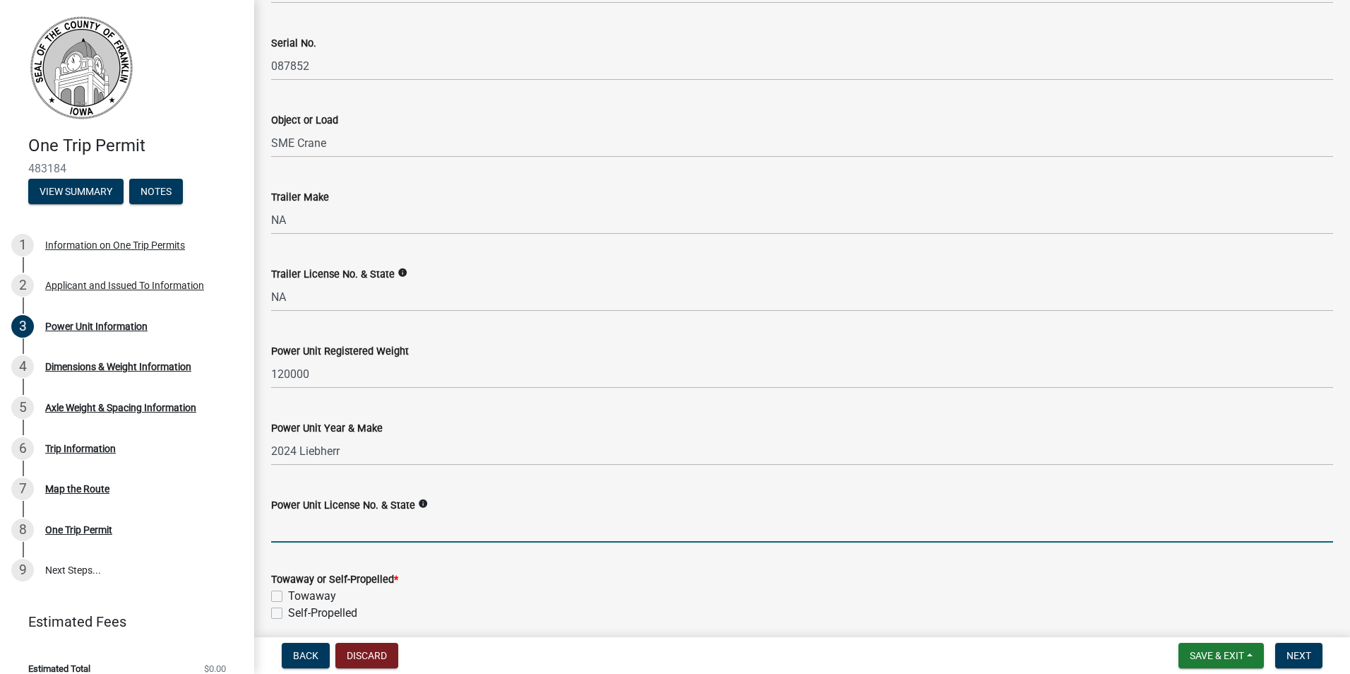
type input "NA"
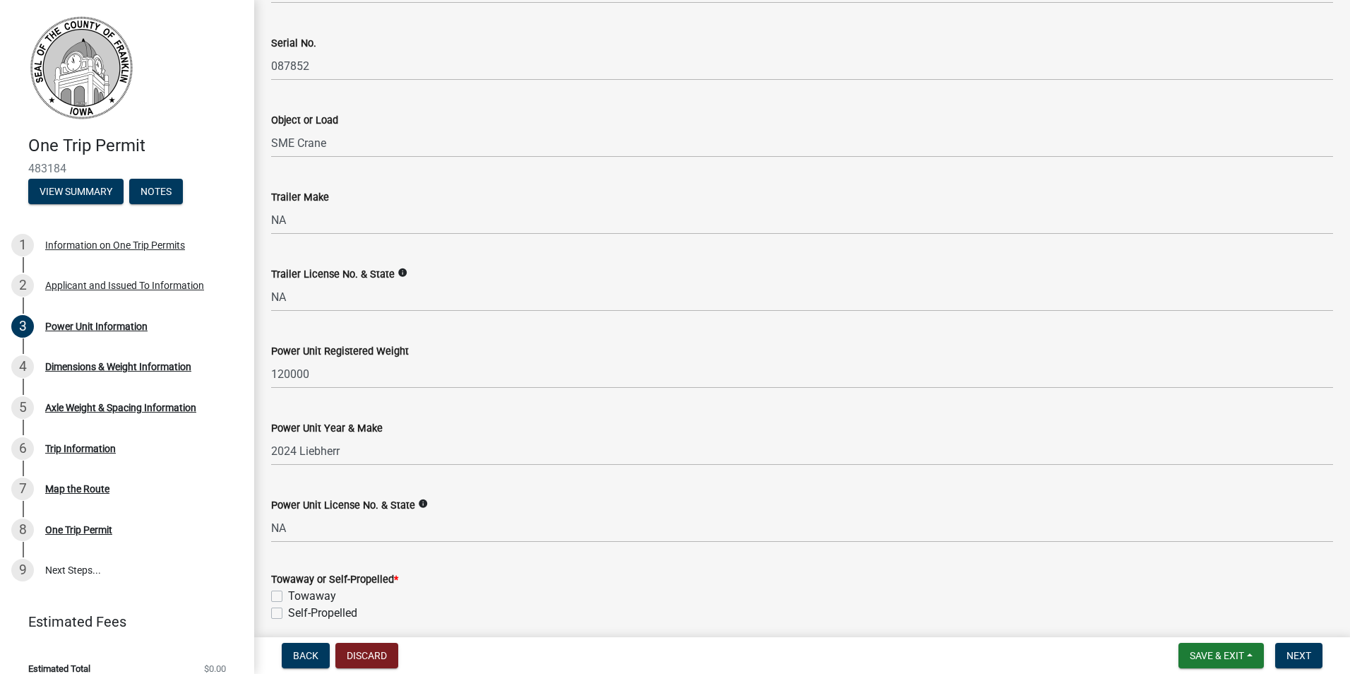
click at [288, 612] on label "Self-Propelled" at bounding box center [322, 613] width 69 height 17
click at [288, 612] on input "Self-Propelled" at bounding box center [292, 609] width 9 height 9
checkbox input "true"
checkbox input "false"
checkbox input "true"
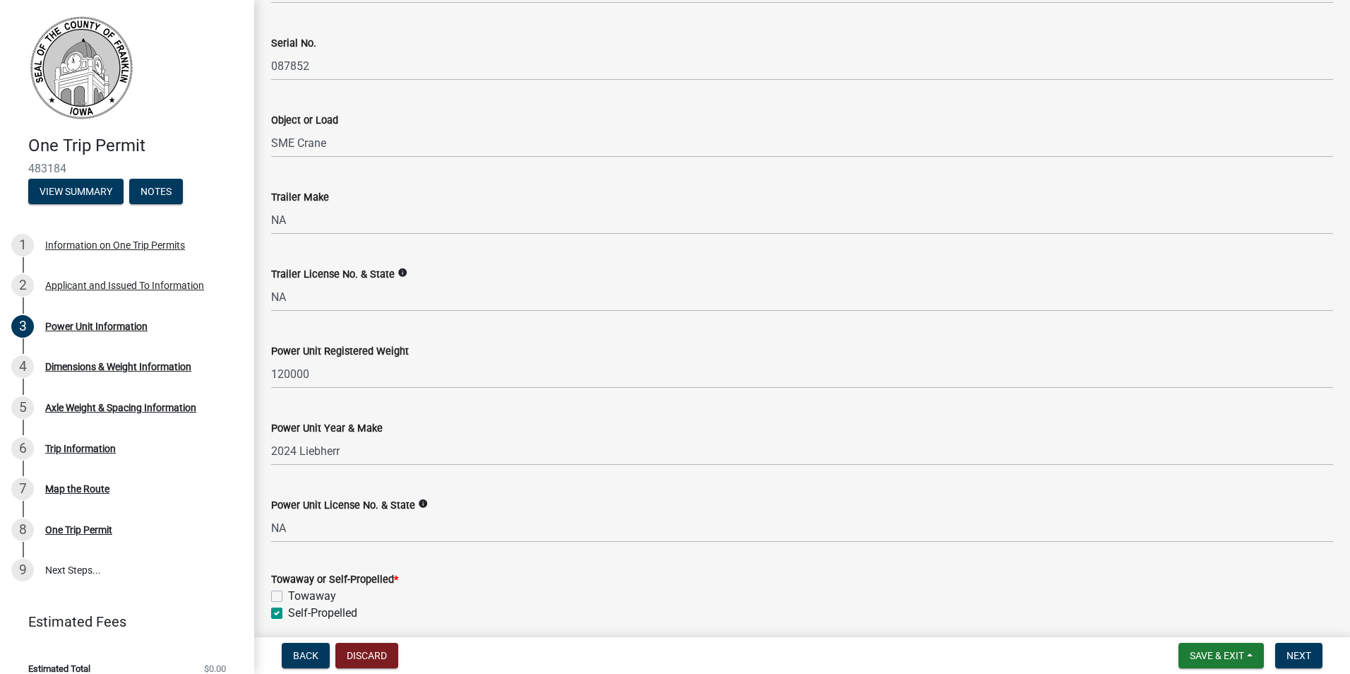
scroll to position [199, 0]
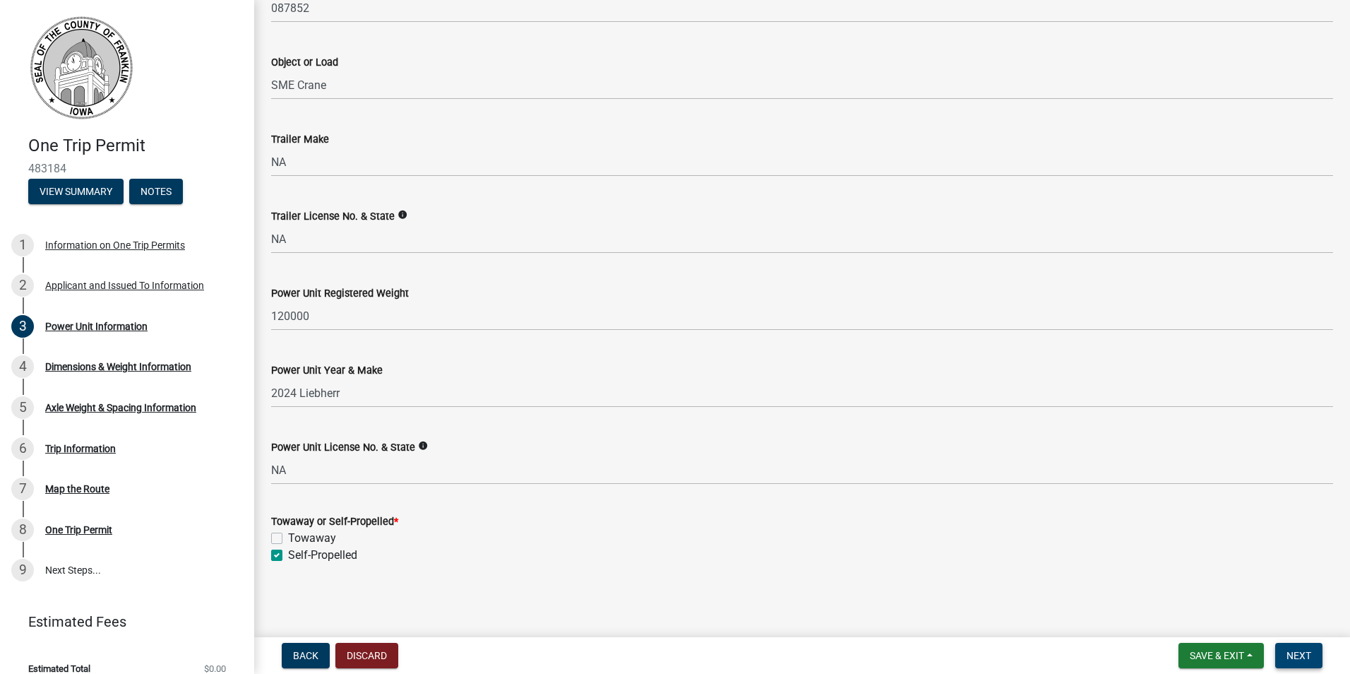
click at [1314, 658] on button "Next" at bounding box center [1299, 655] width 47 height 25
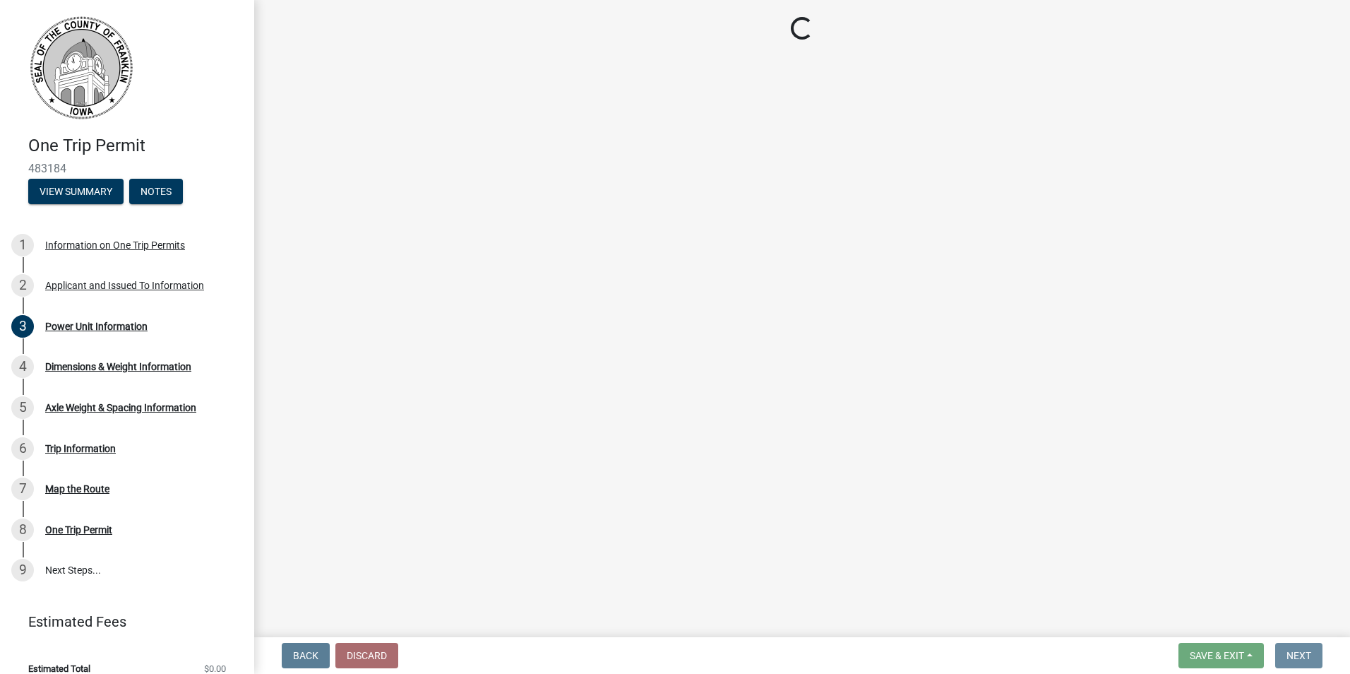
scroll to position [0, 0]
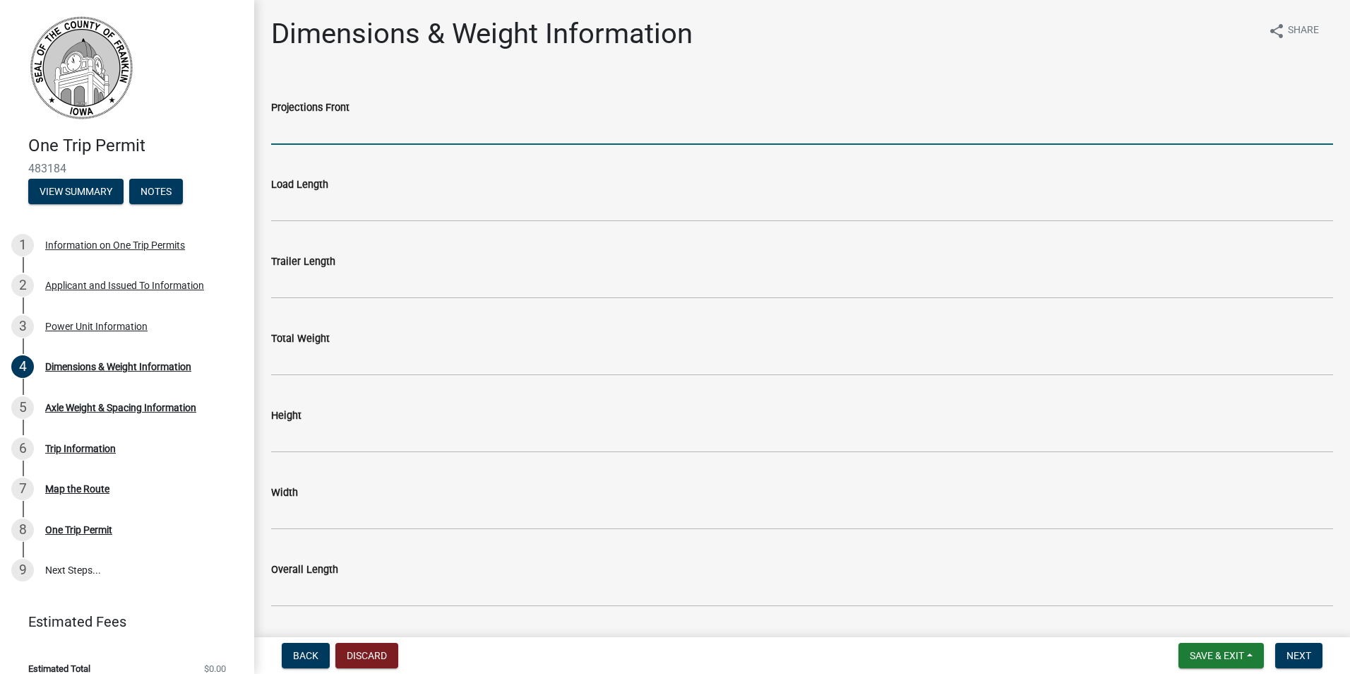
click at [441, 129] on input "Projections Front" at bounding box center [802, 130] width 1062 height 29
type input "5'"
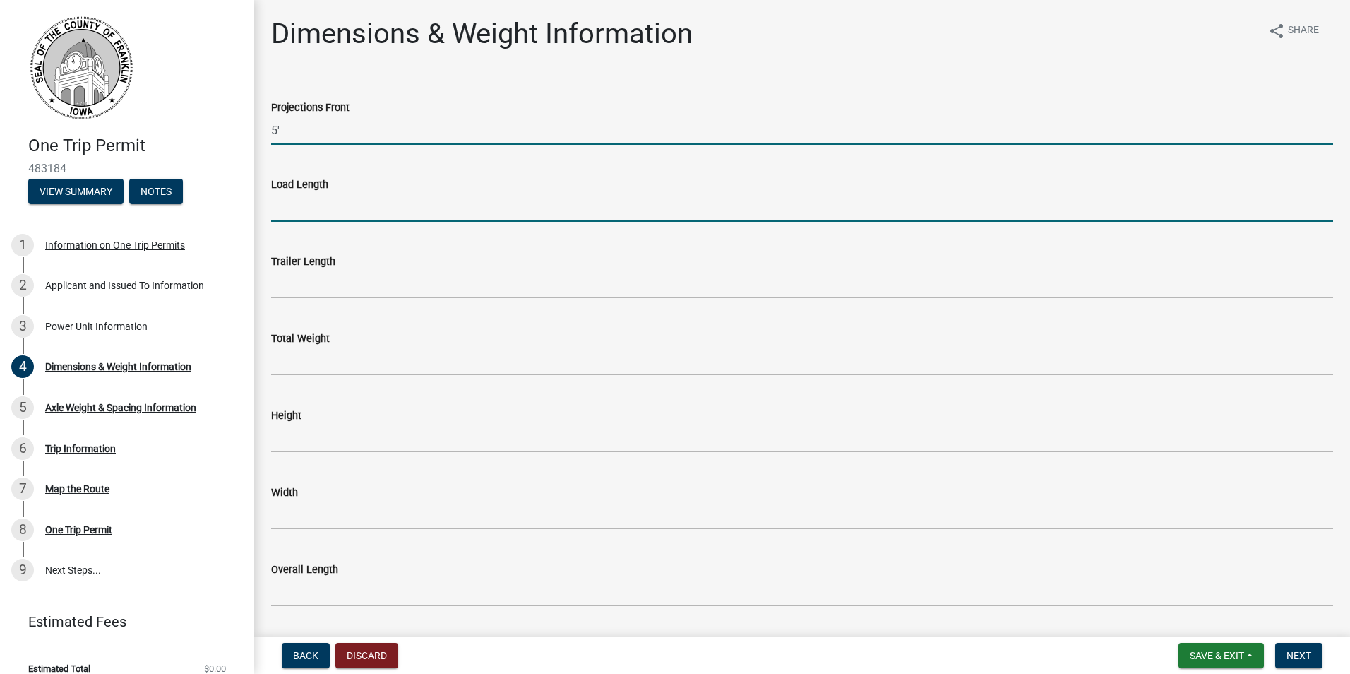
click at [376, 213] on input "Load Length" at bounding box center [802, 207] width 1062 height 29
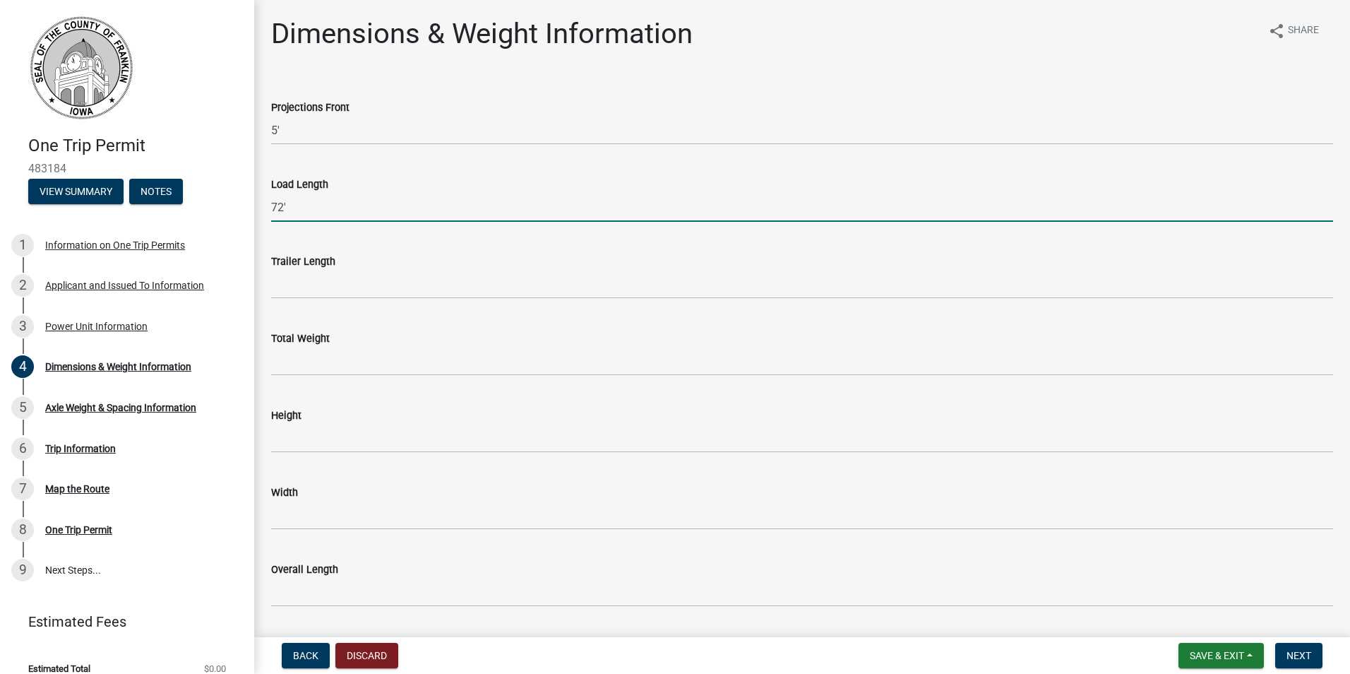
type input "72'"
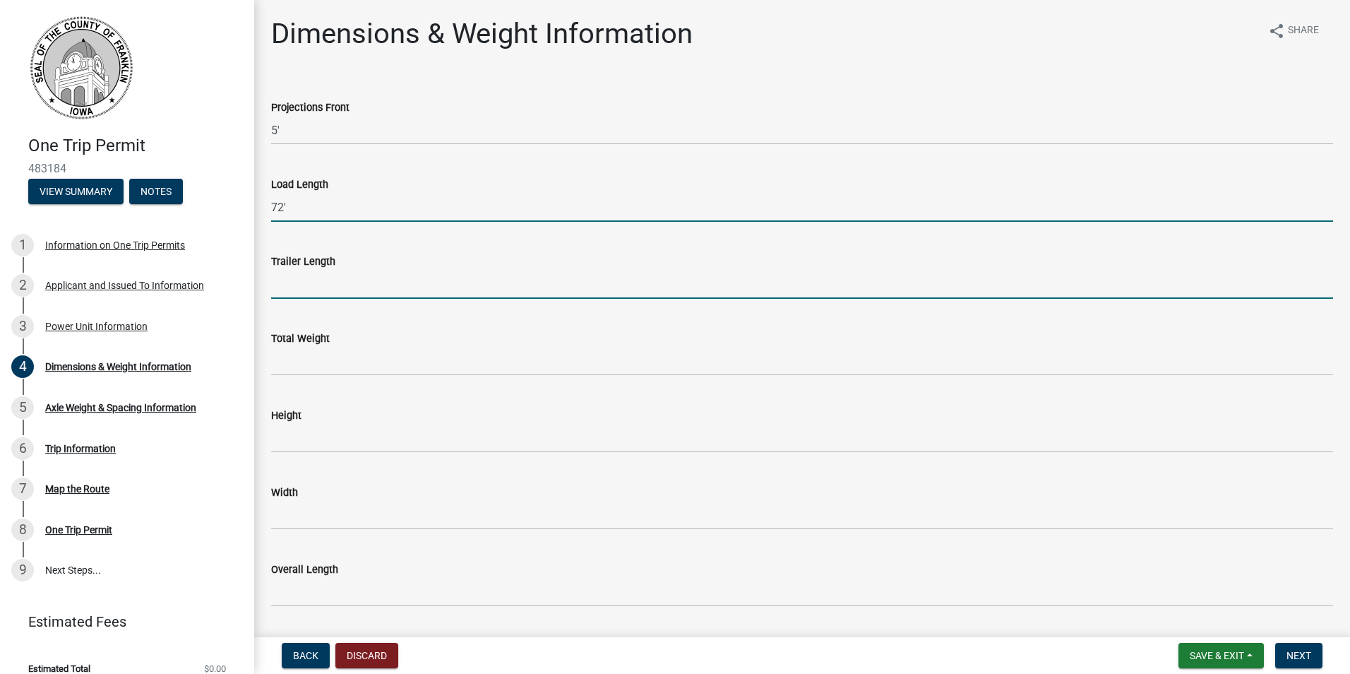
click at [379, 296] on input "Trailer Length" at bounding box center [802, 284] width 1062 height 29
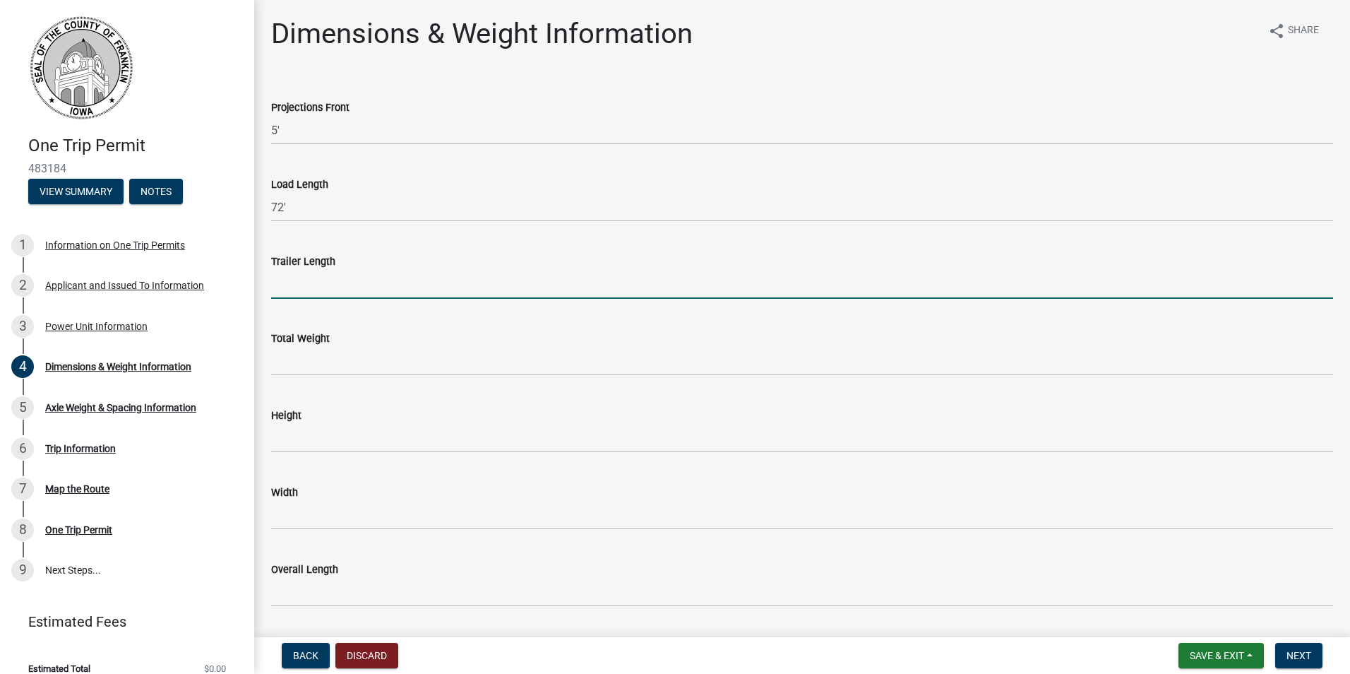
type input "NA"
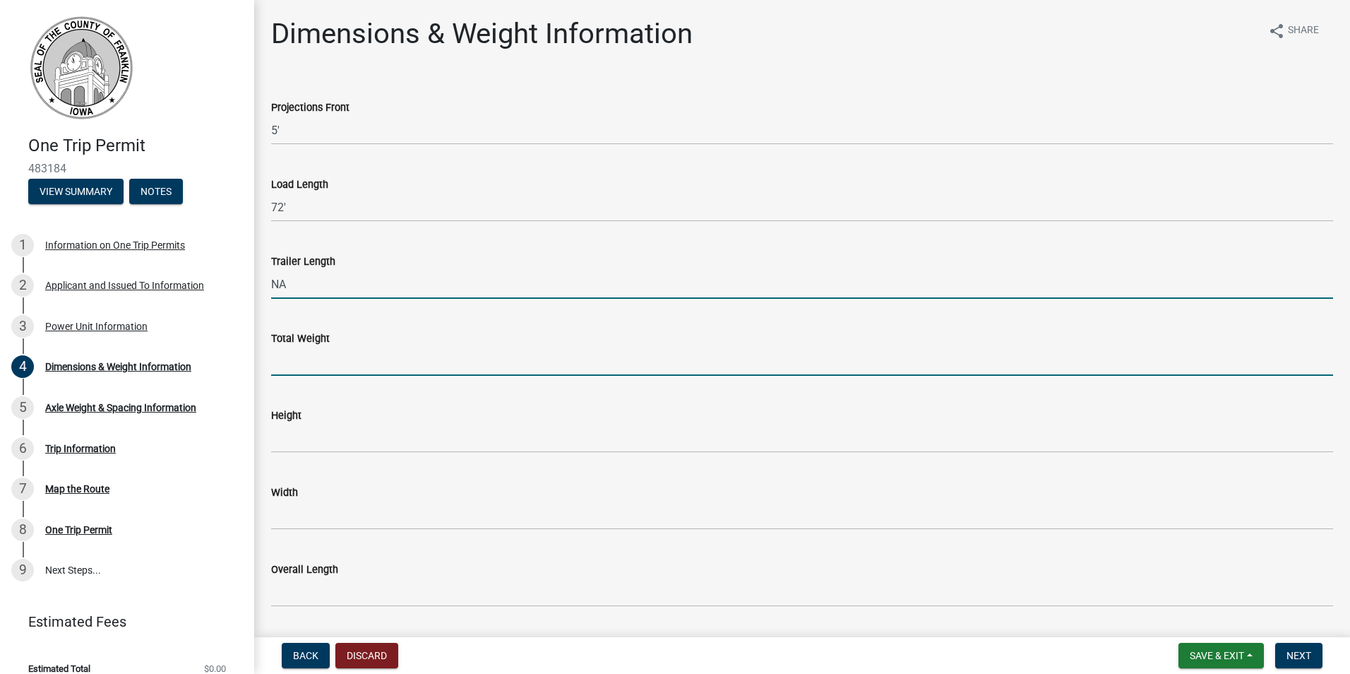
click at [306, 359] on input "Total Weight" at bounding box center [802, 361] width 1062 height 29
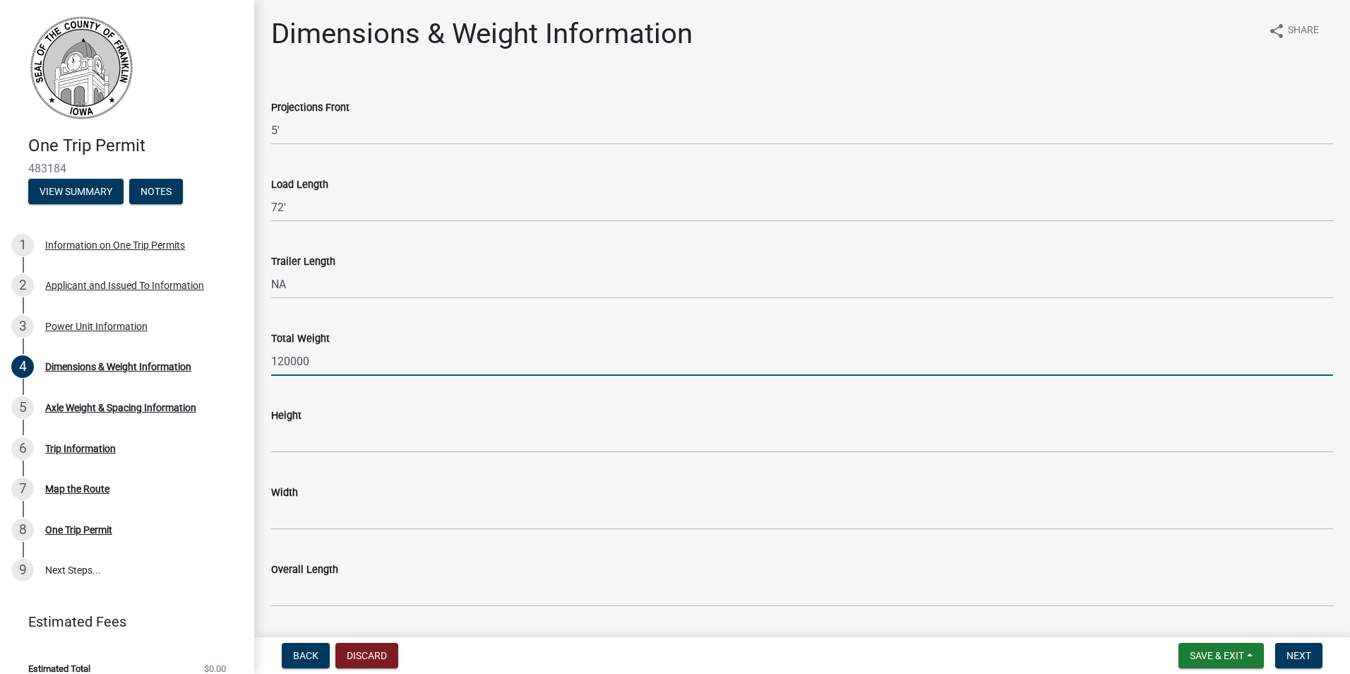
type input "120000"
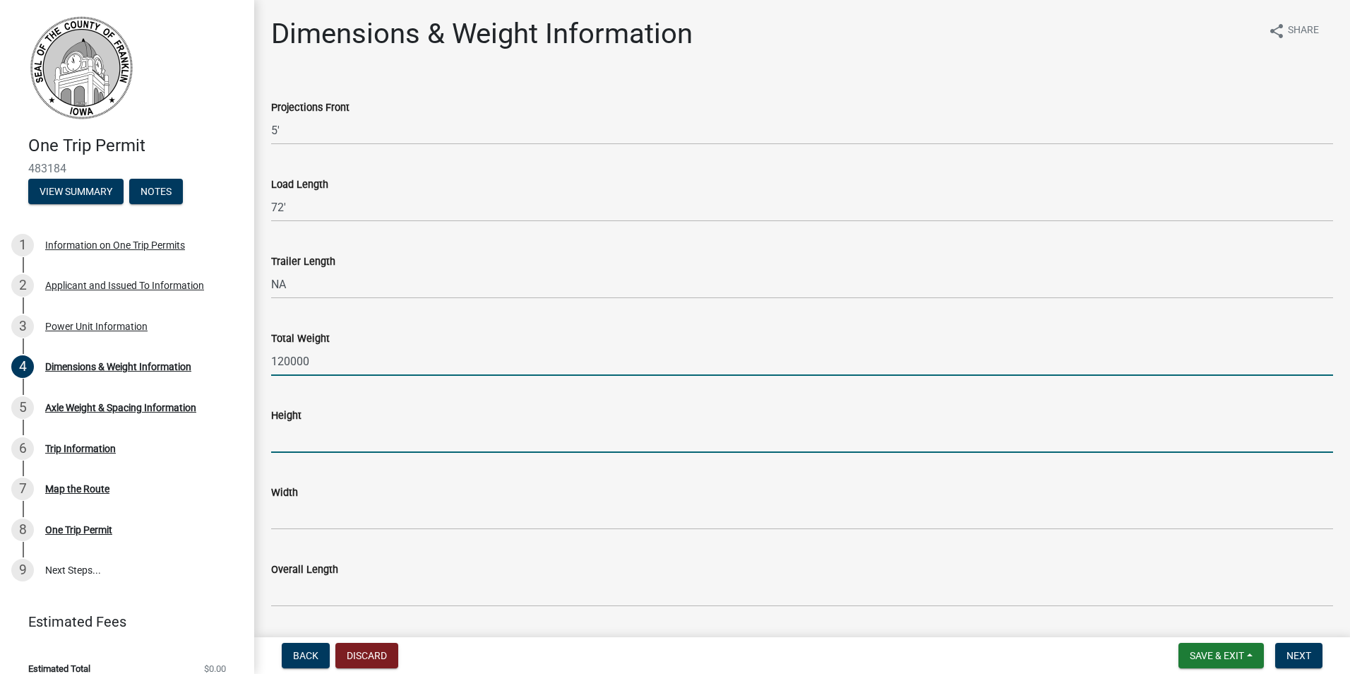
click at [292, 446] on input "Height" at bounding box center [802, 438] width 1062 height 29
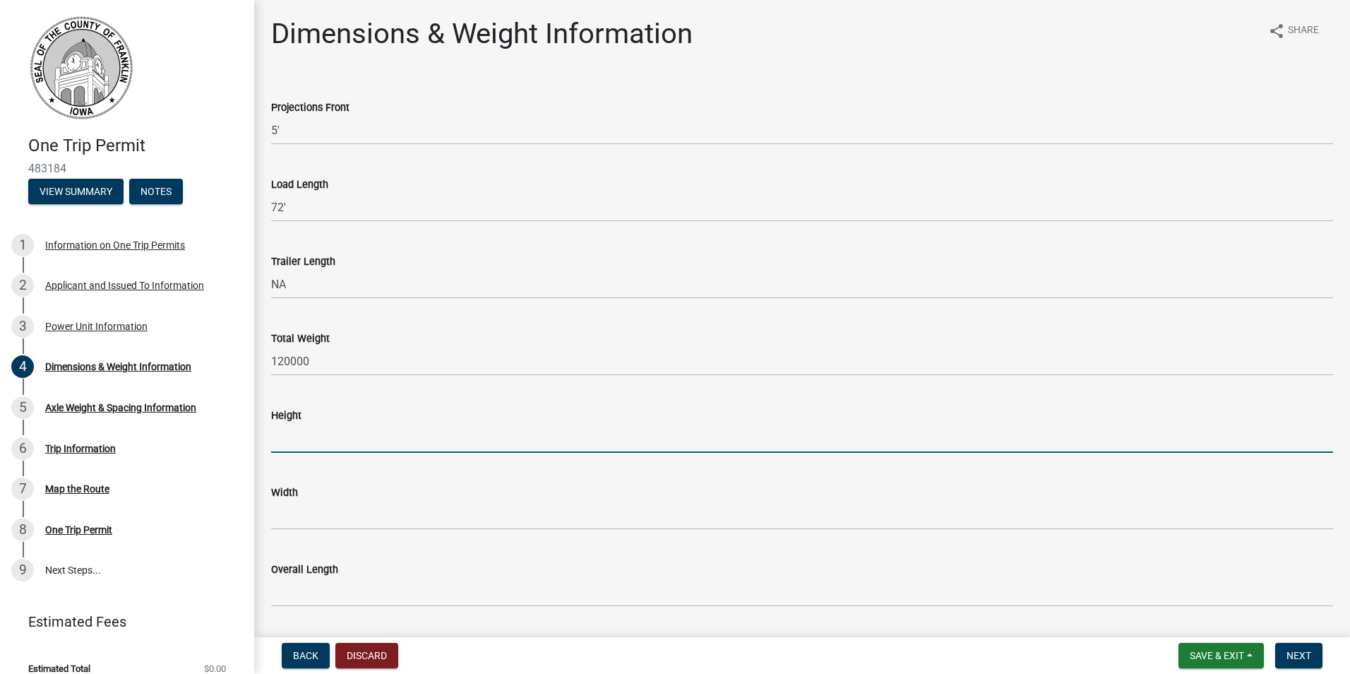
type input "13' 6""
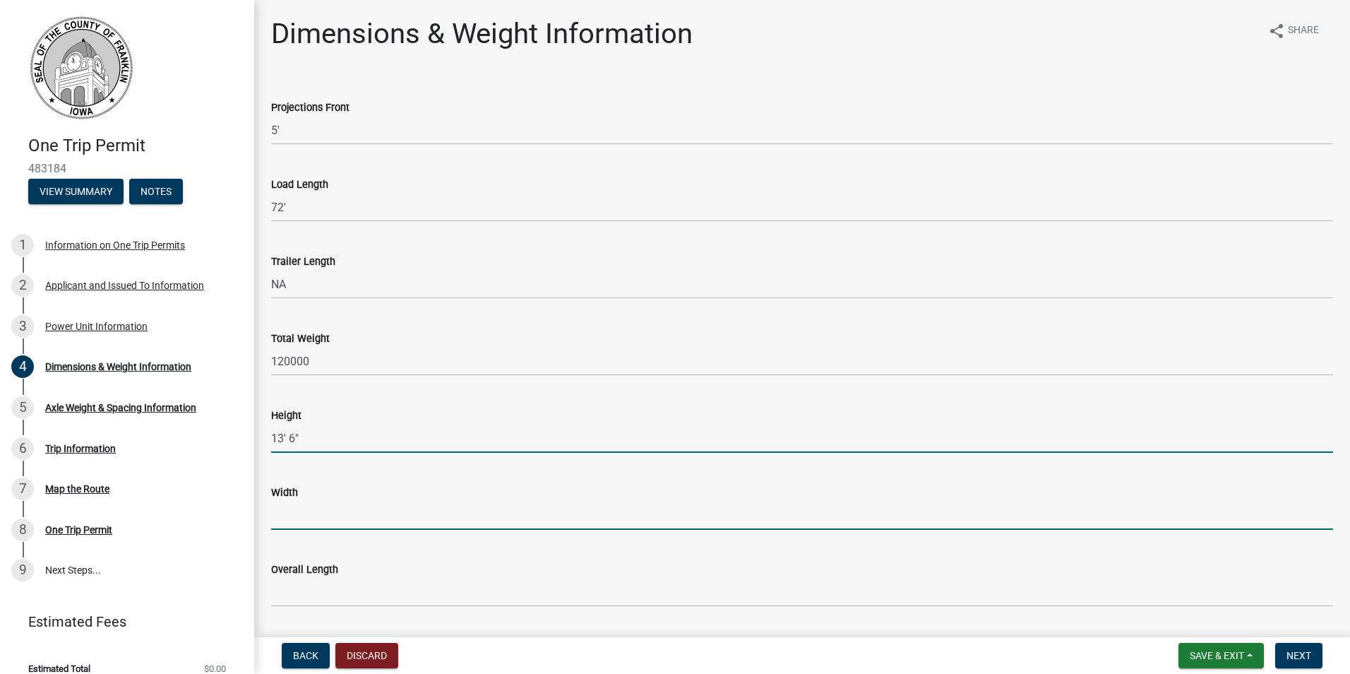
click at [292, 522] on input "Width" at bounding box center [802, 515] width 1062 height 29
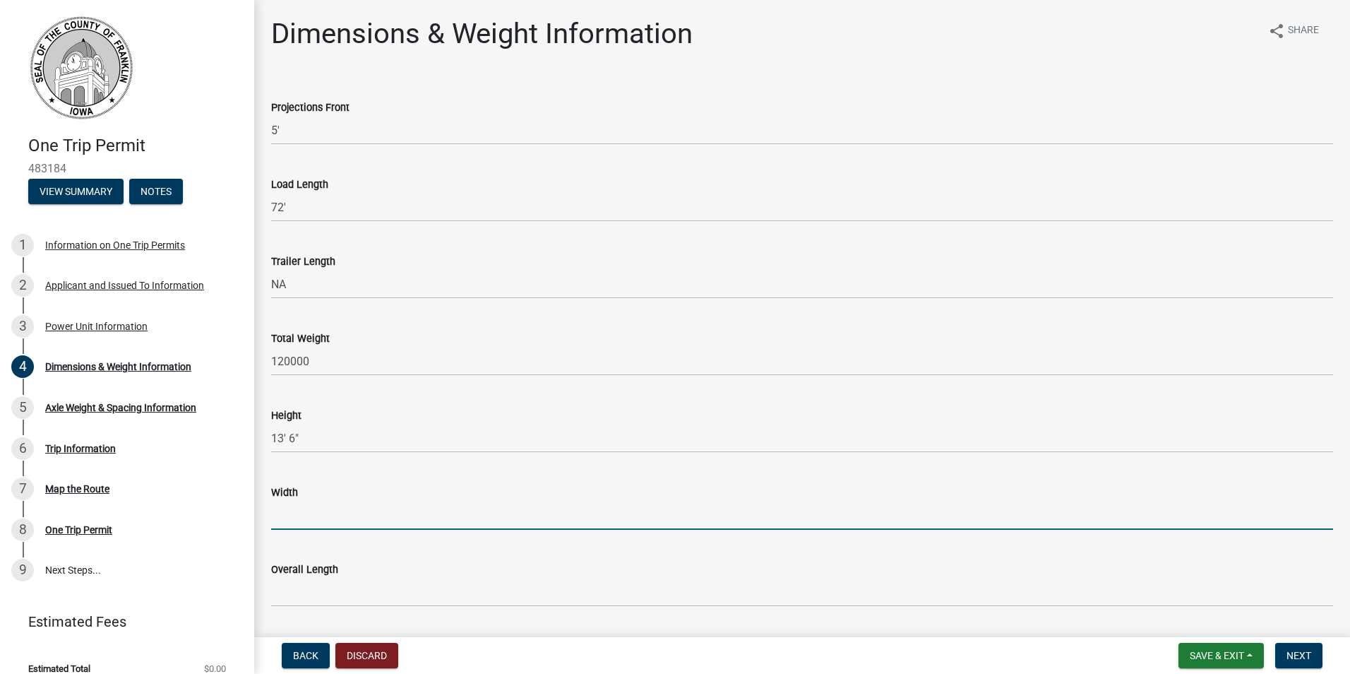
type input "9' 6""
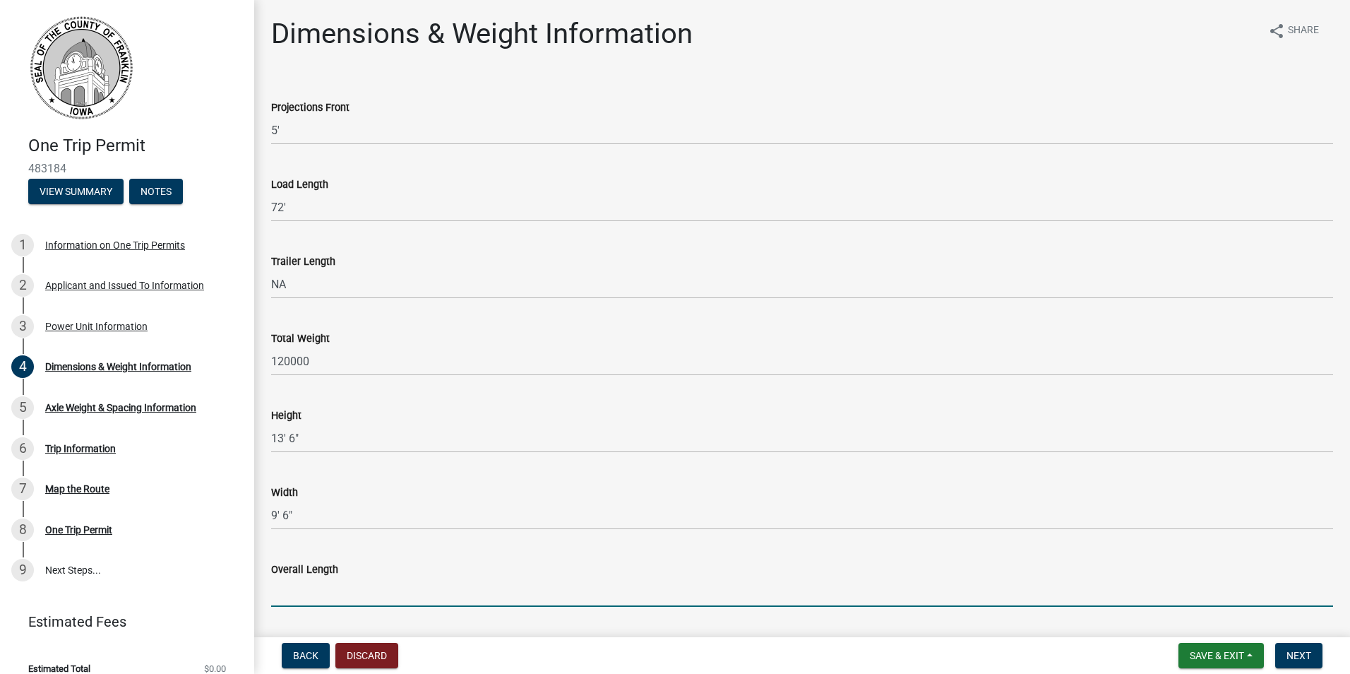
click at [293, 593] on input "Overall Length" at bounding box center [802, 592] width 1062 height 29
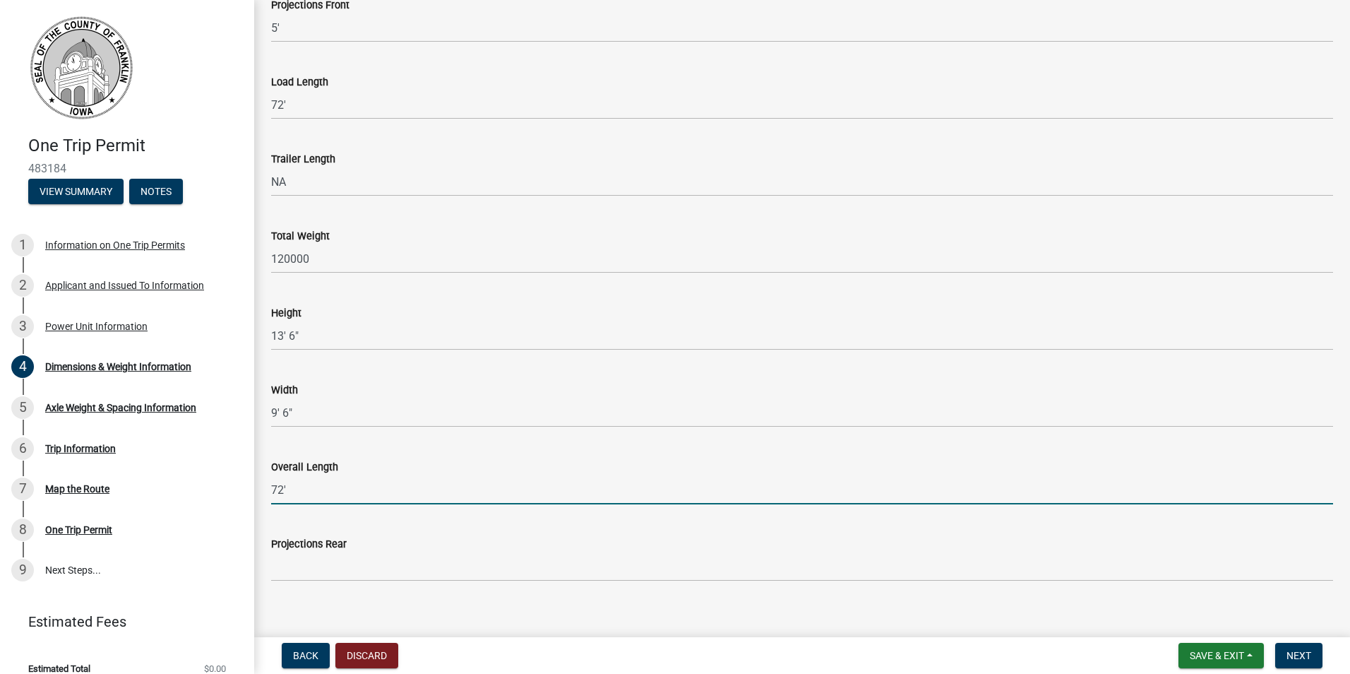
scroll to position [119, 0]
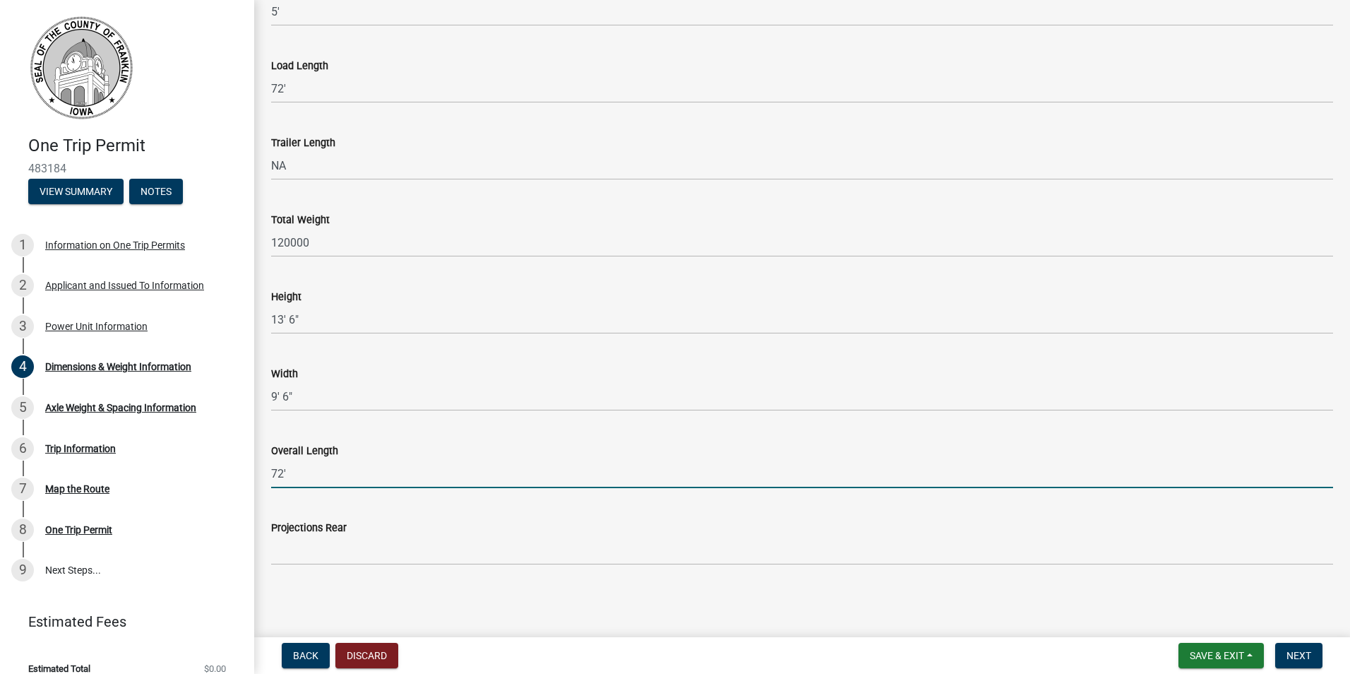
type input "72'"
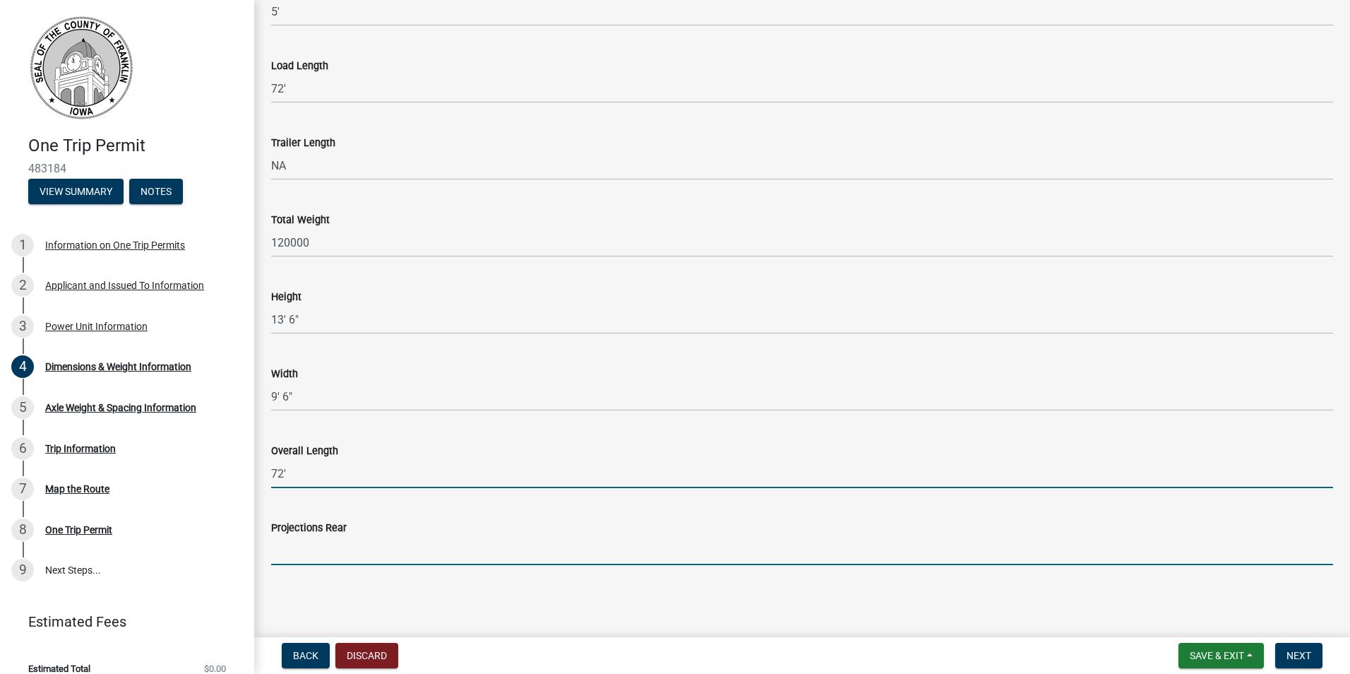
click at [328, 548] on input "Projections Rear" at bounding box center [802, 550] width 1062 height 29
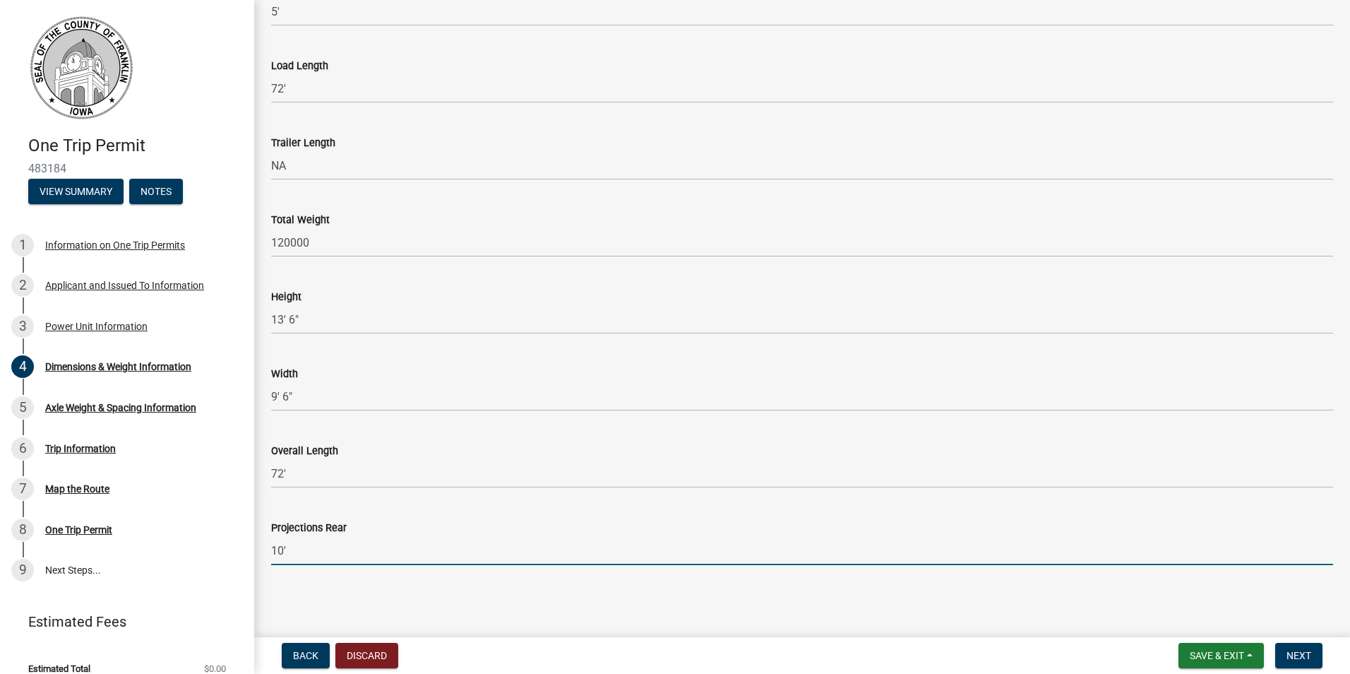
type input "10'"
click at [545, 612] on main "Dimensions & Weight Information share Share Projections Front 5' Load Length 72…" at bounding box center [802, 315] width 1096 height 631
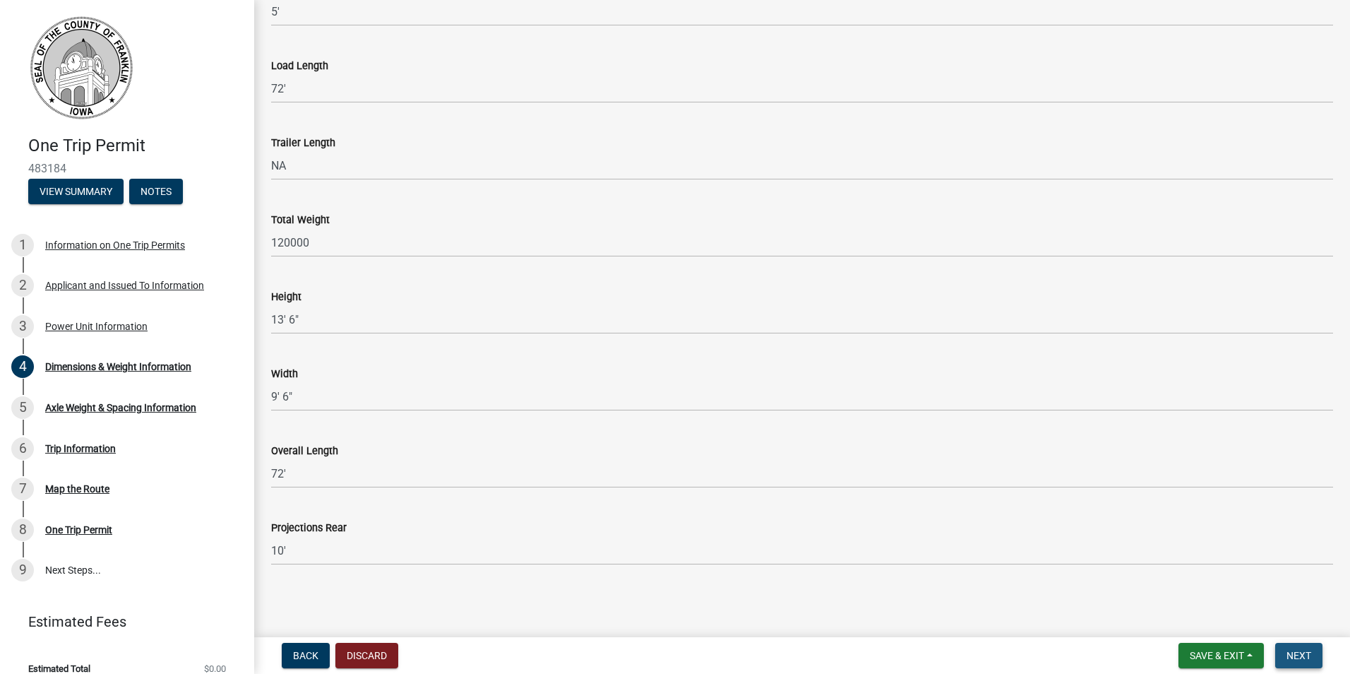
click at [1292, 658] on span "Next" at bounding box center [1299, 655] width 25 height 11
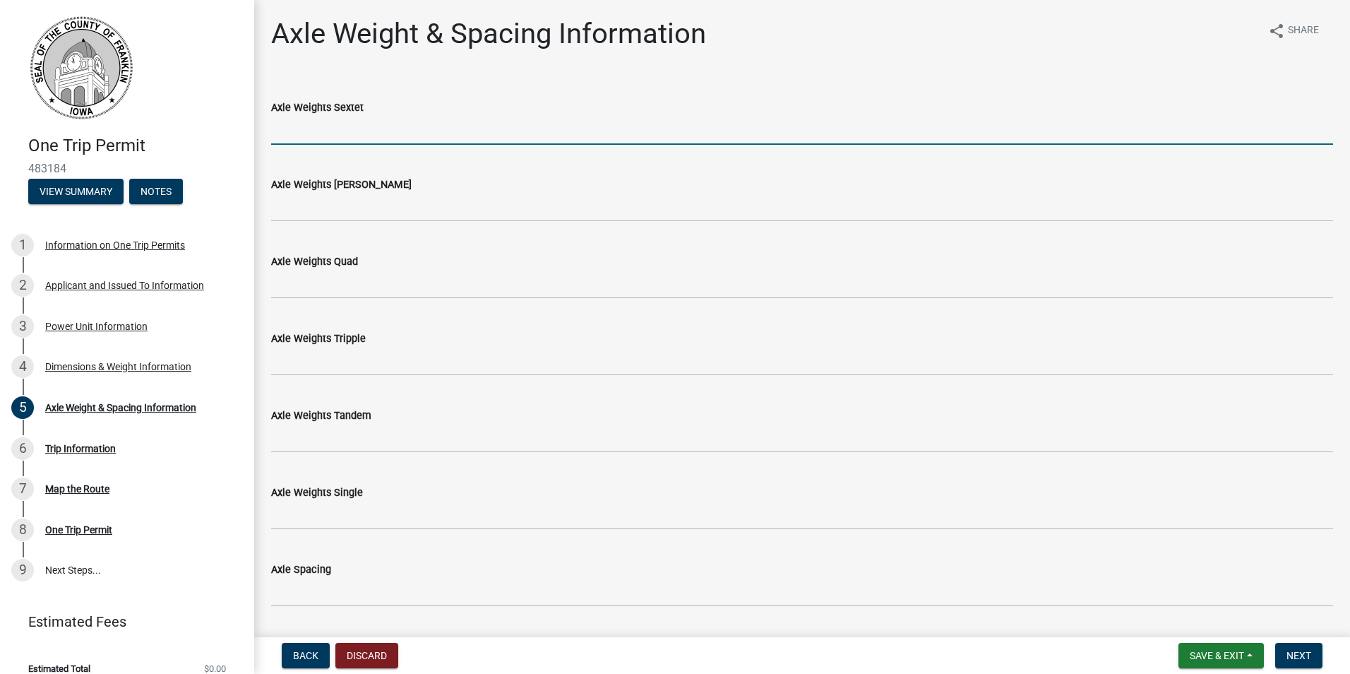
click at [393, 127] on input "Axle Weights Sextet" at bounding box center [802, 130] width 1062 height 29
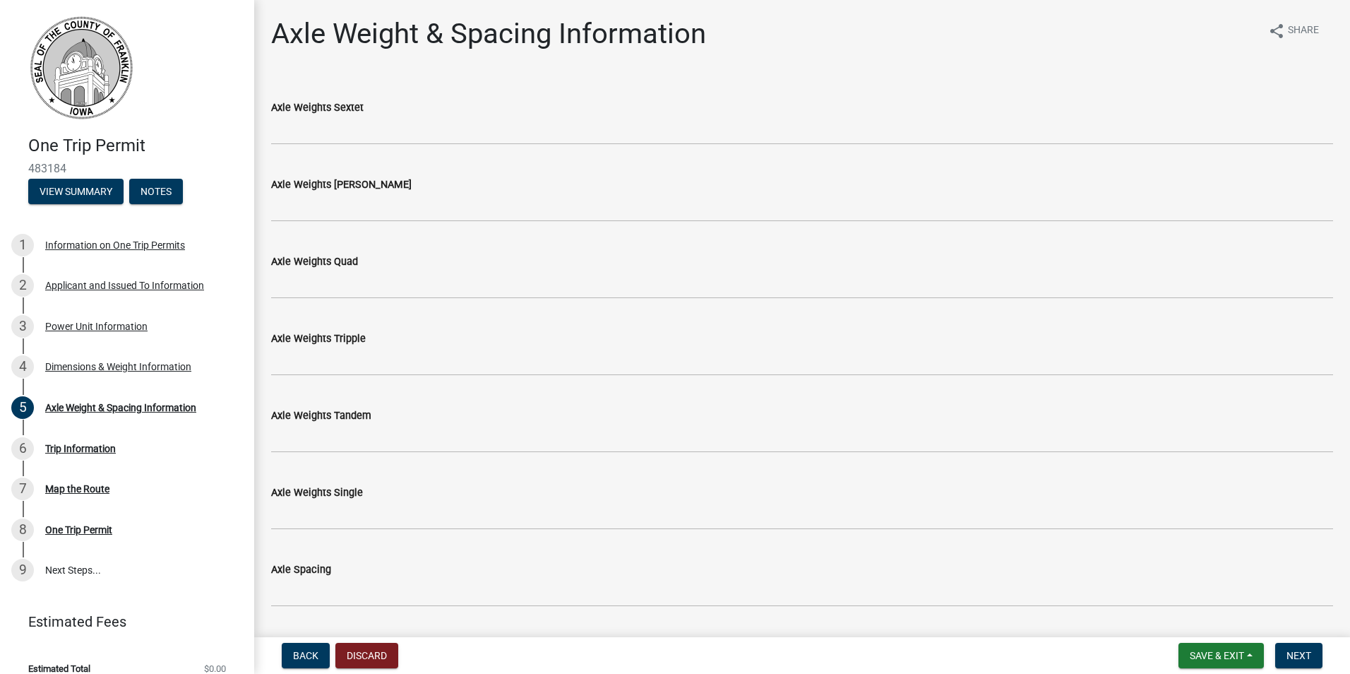
click at [571, 174] on div "Axle Weights [PERSON_NAME]" at bounding box center [802, 189] width 1062 height 66
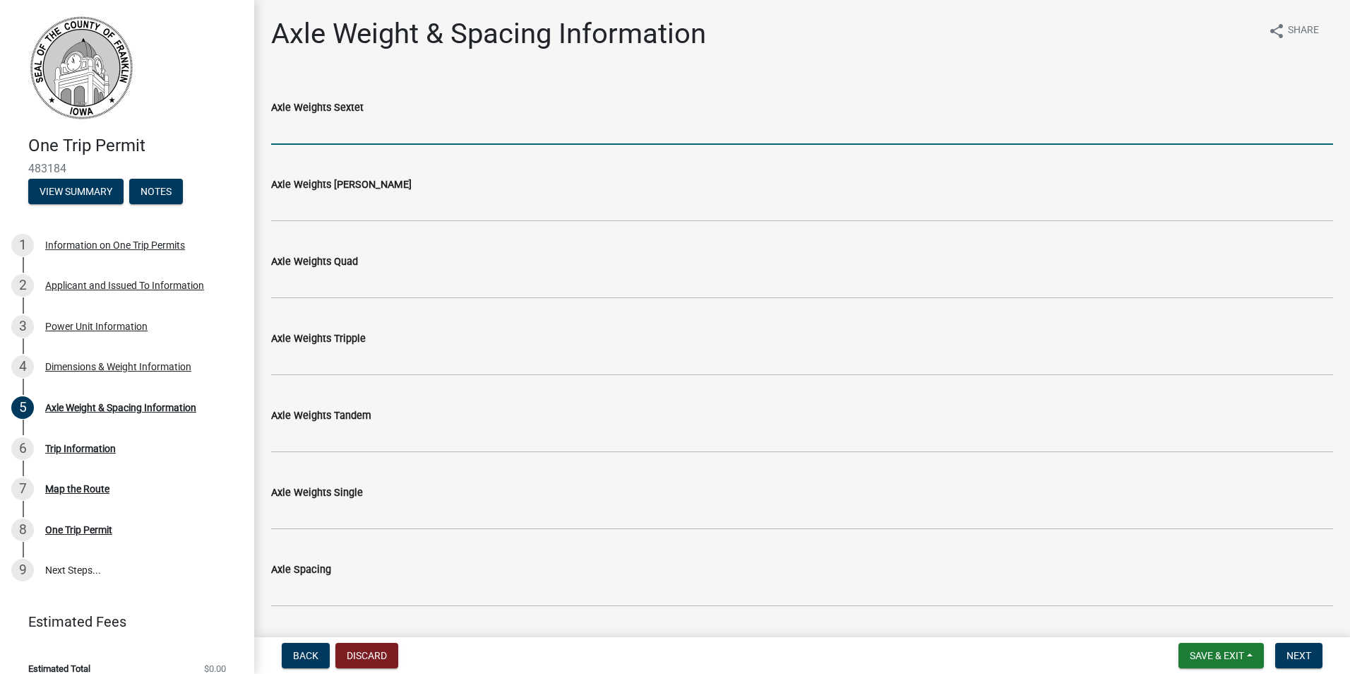
click at [299, 133] on input "Axle Weights Sextet" at bounding box center [802, 130] width 1062 height 29
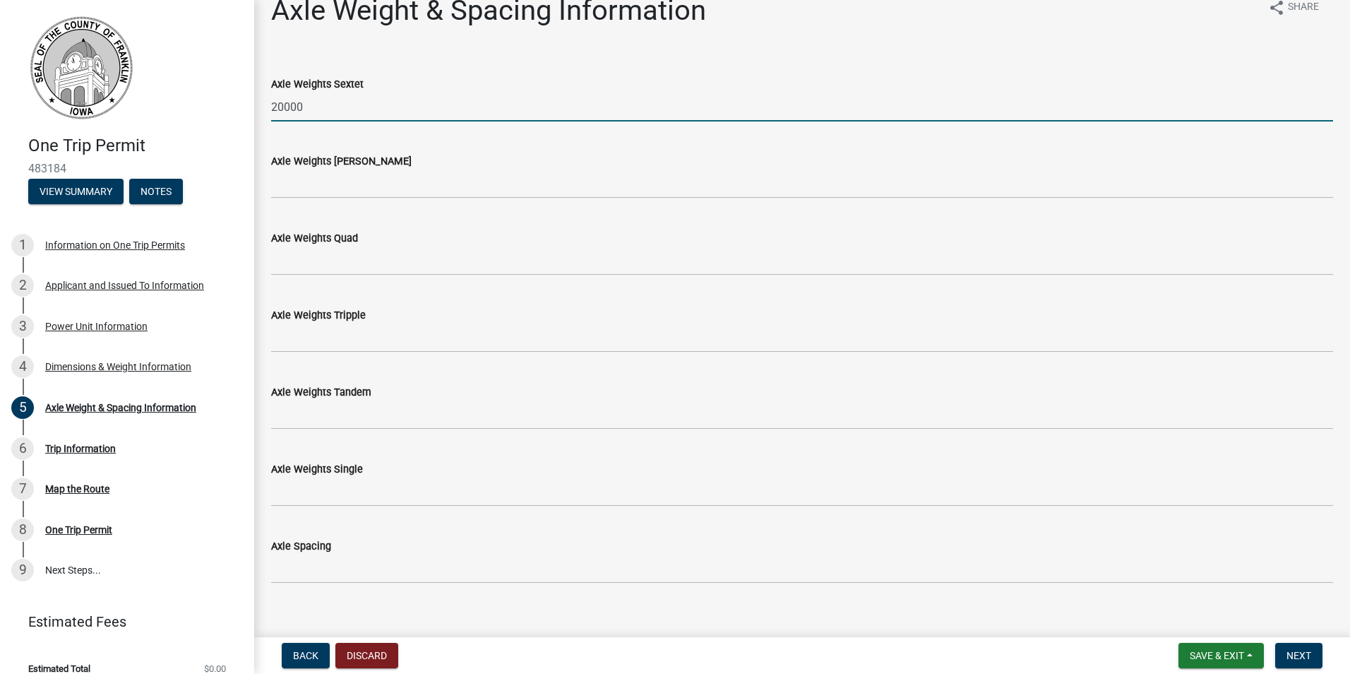
scroll to position [42, 0]
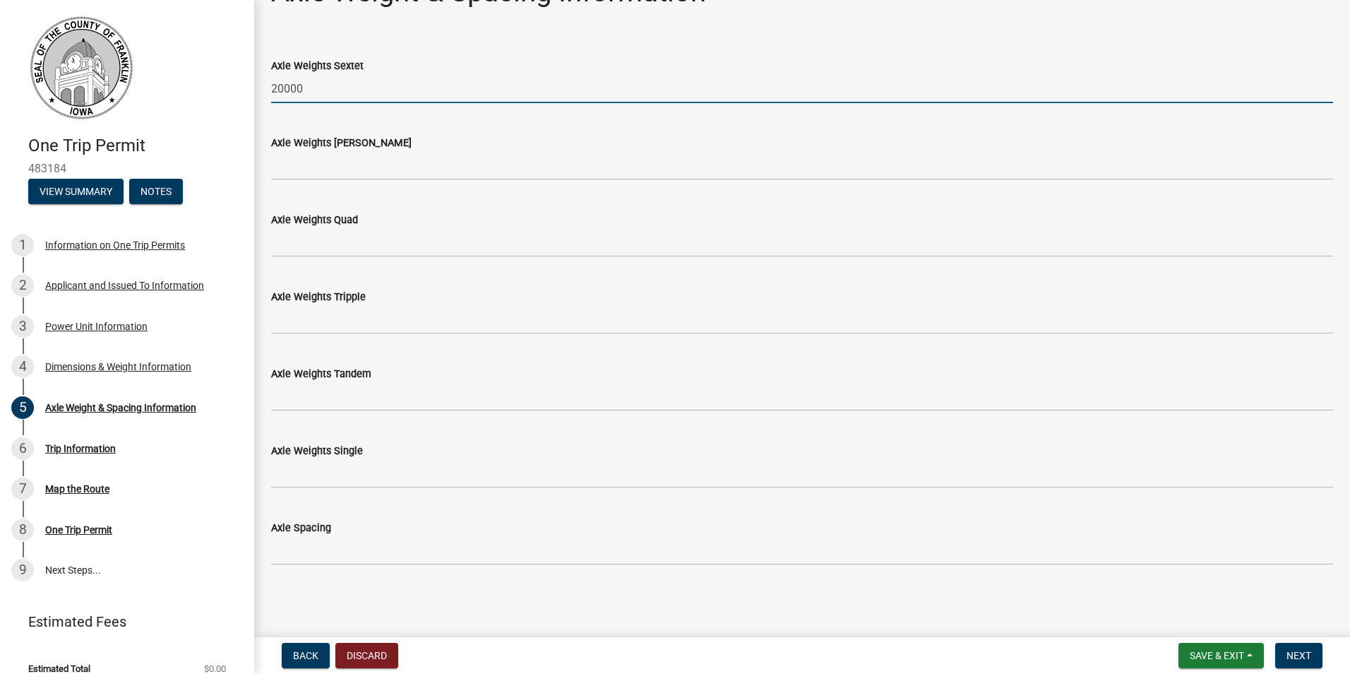
type input "20000"
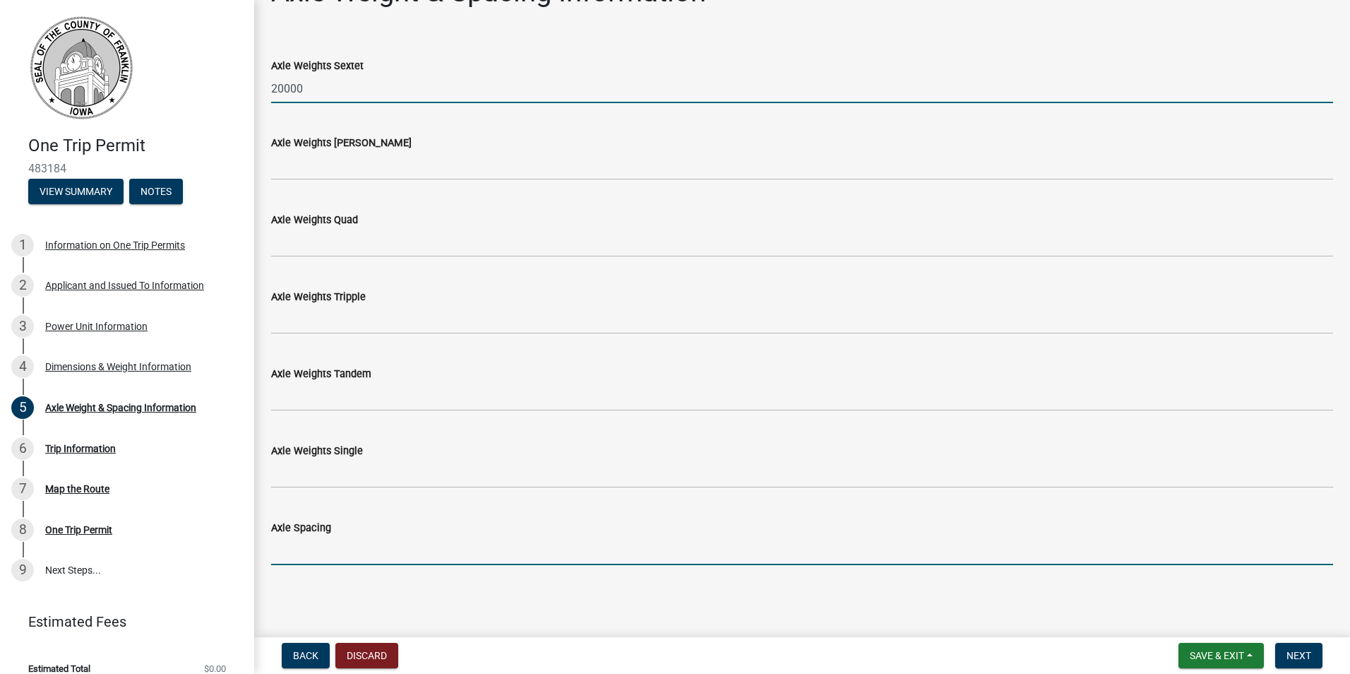
click at [309, 545] on input "Axle Spacing" at bounding box center [802, 550] width 1062 height 29
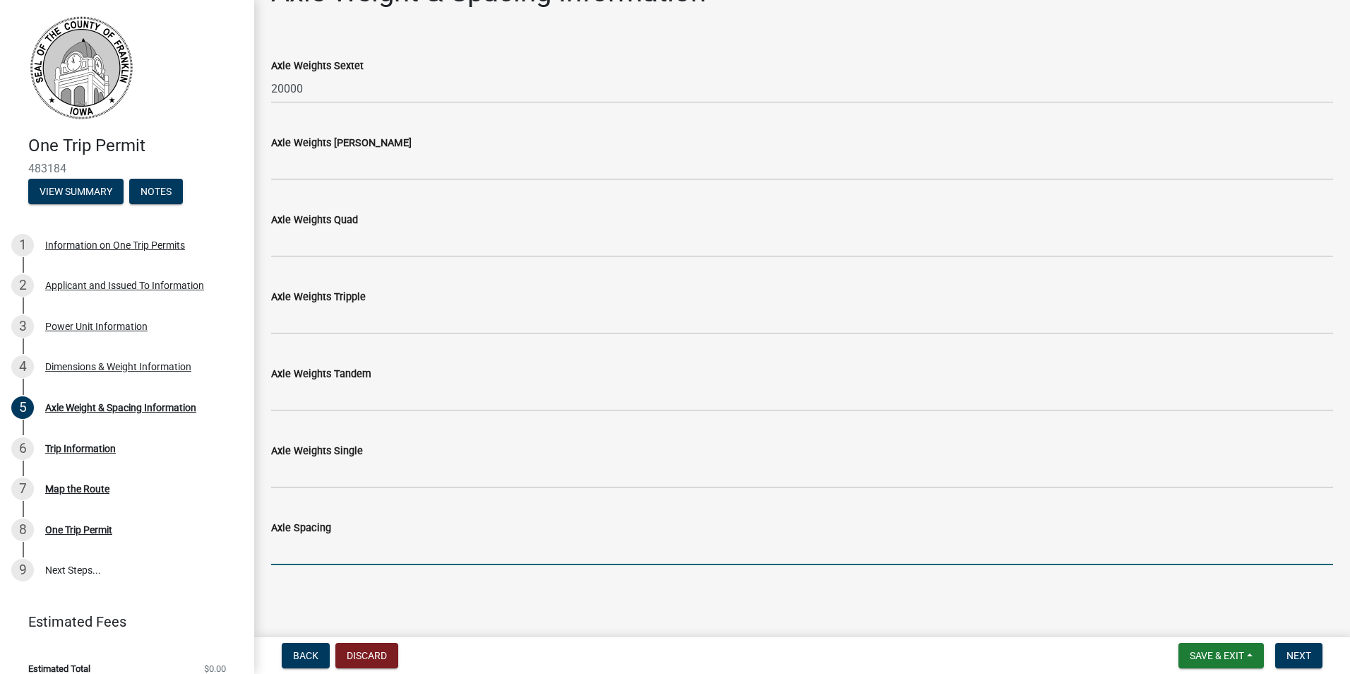
paste input "8' 2, 9' 5", 5' 6", 14' 11", 4' 1""
type input "8' 2, 9' 5", 5' 6", 14' 11", 4' 1""
click at [1298, 656] on span "Next" at bounding box center [1299, 655] width 25 height 11
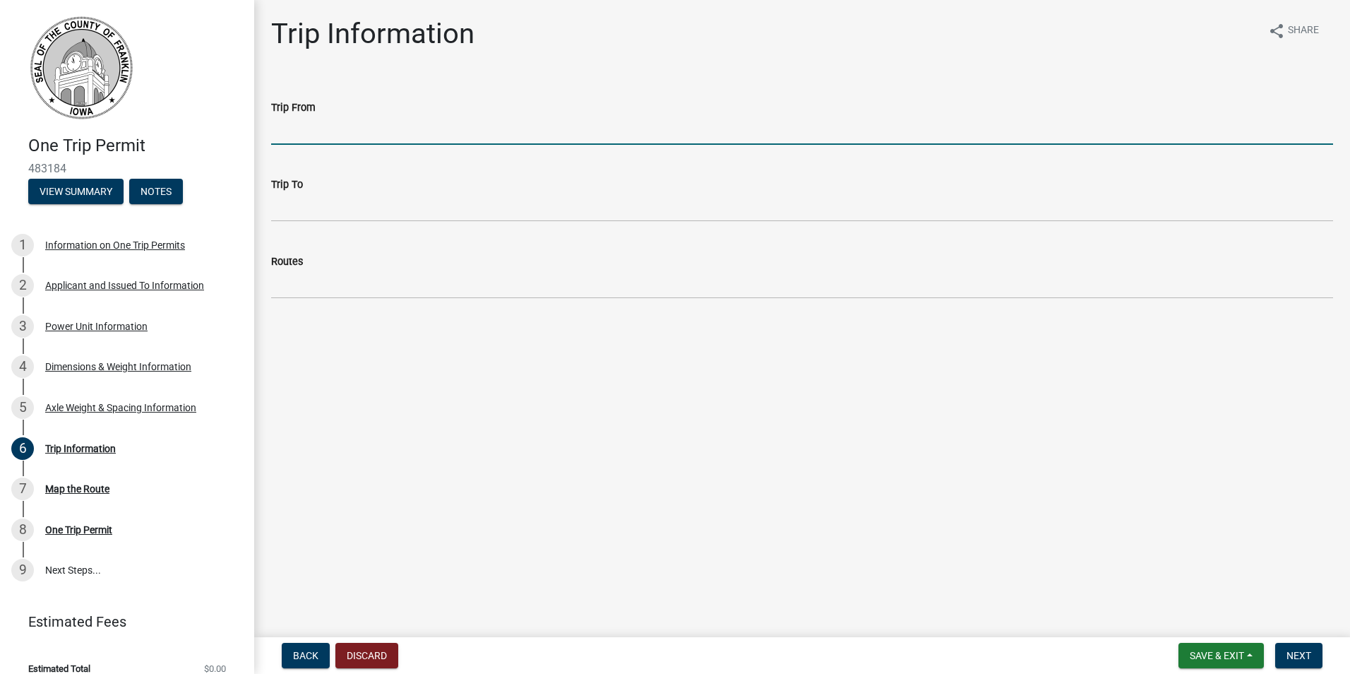
click at [340, 129] on input "Trip From" at bounding box center [802, 130] width 1062 height 29
type input "[STREET_ADDRESS]"
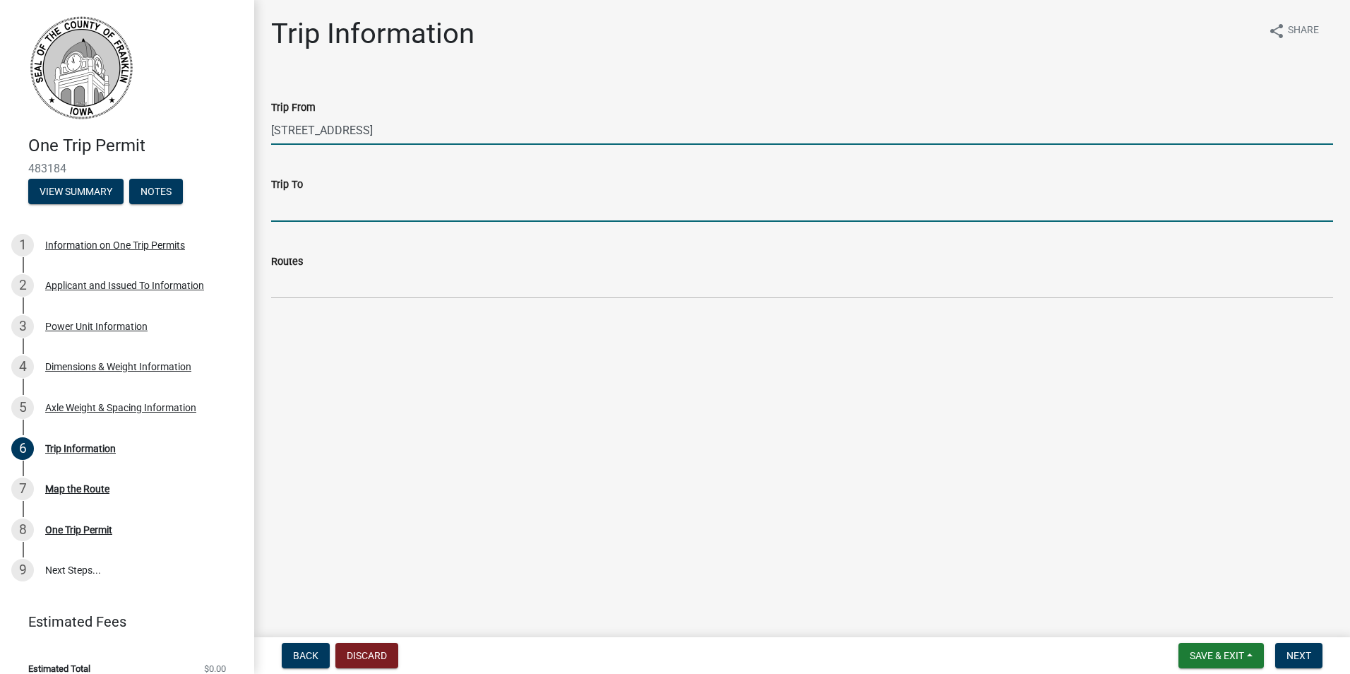
click at [290, 209] on input "Trip To" at bounding box center [802, 207] width 1062 height 29
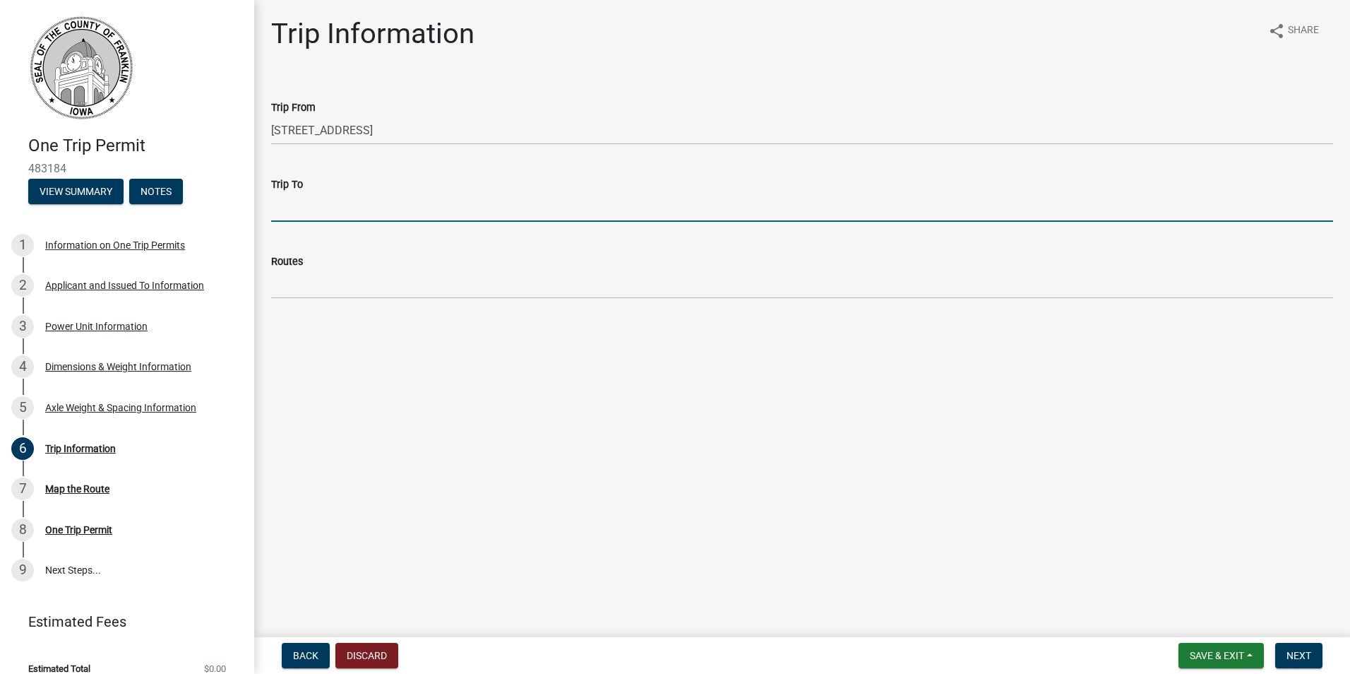
paste input "[STREET_ADDRESS]"
type input "[STREET_ADDRESS]"
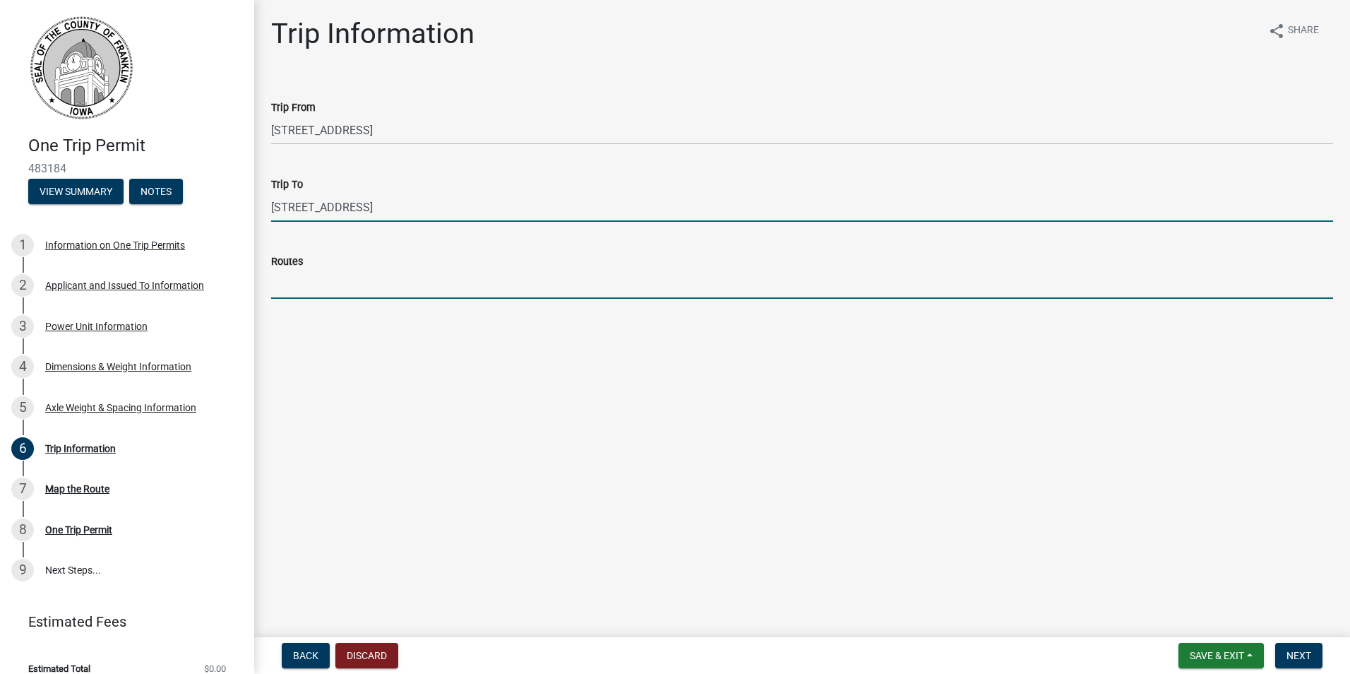
click at [330, 289] on input "Routes" at bounding box center [802, 284] width 1062 height 29
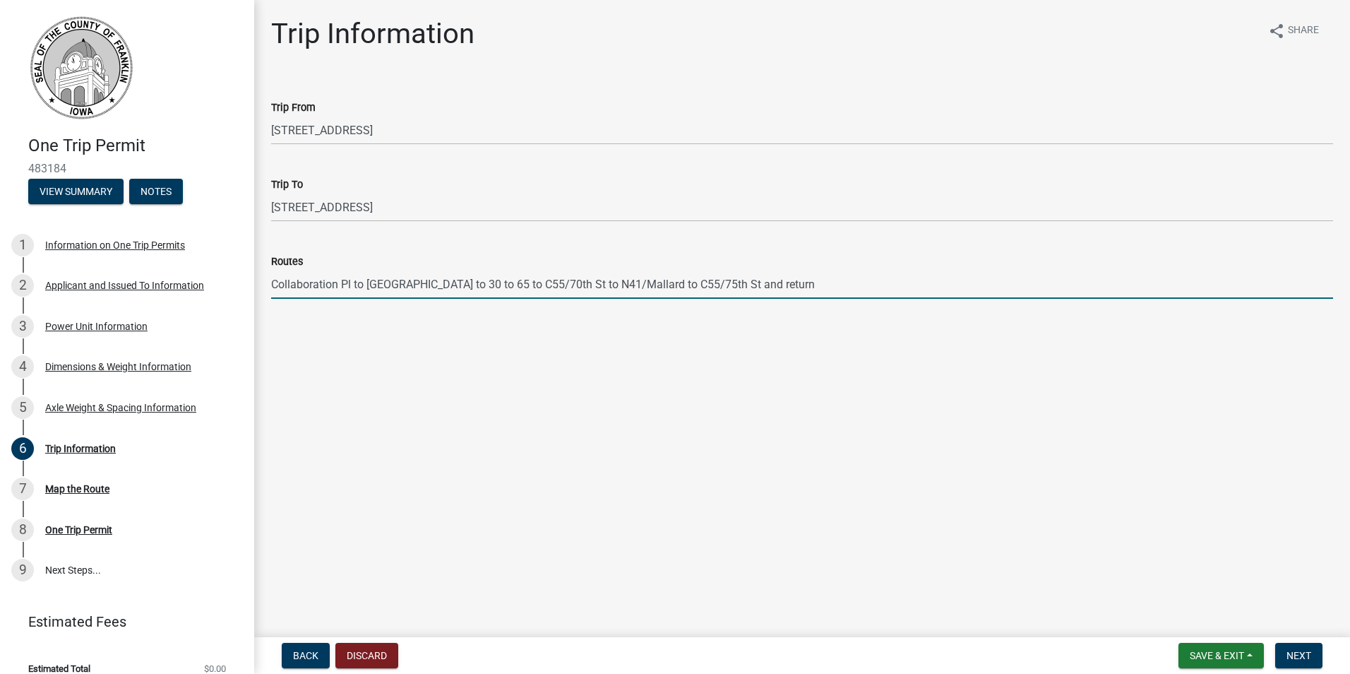
type input "Collaboration Pl to [GEOGRAPHIC_DATA] to 30 to 65 to C55/70th St to N41/Mallard…"
click at [1310, 656] on span "Next" at bounding box center [1299, 655] width 25 height 11
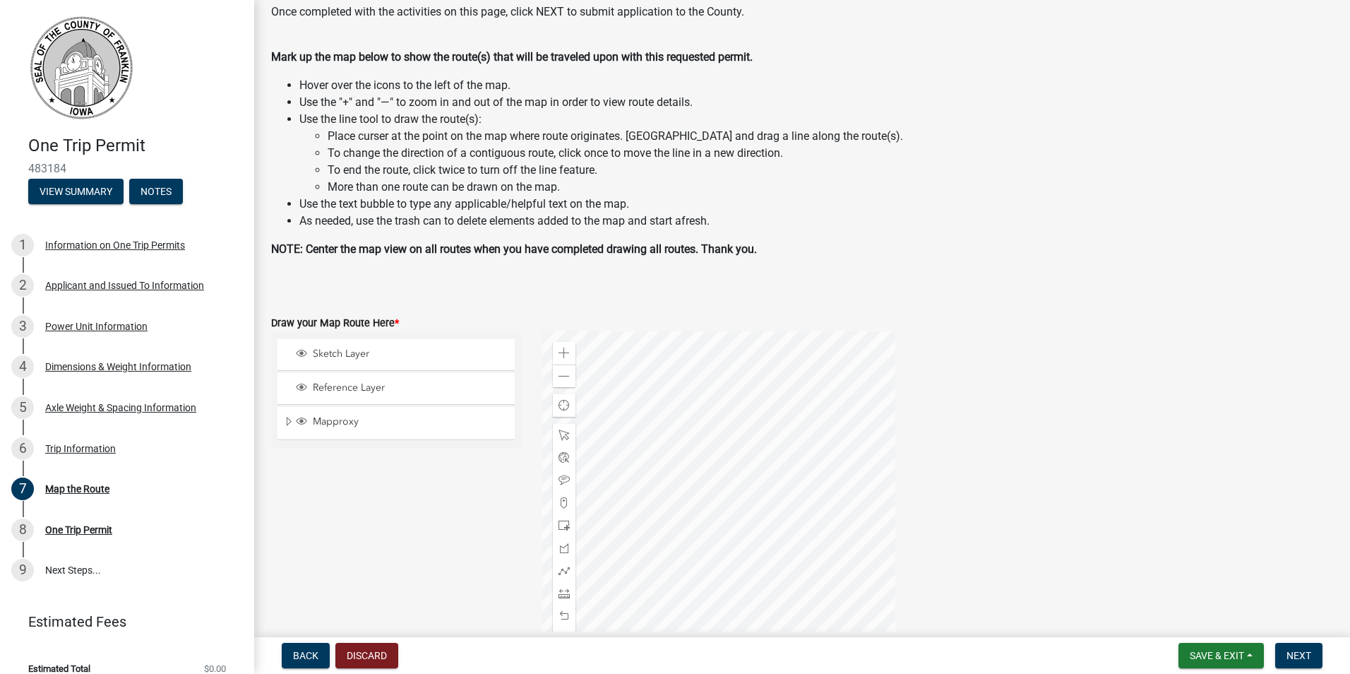
scroll to position [124, 0]
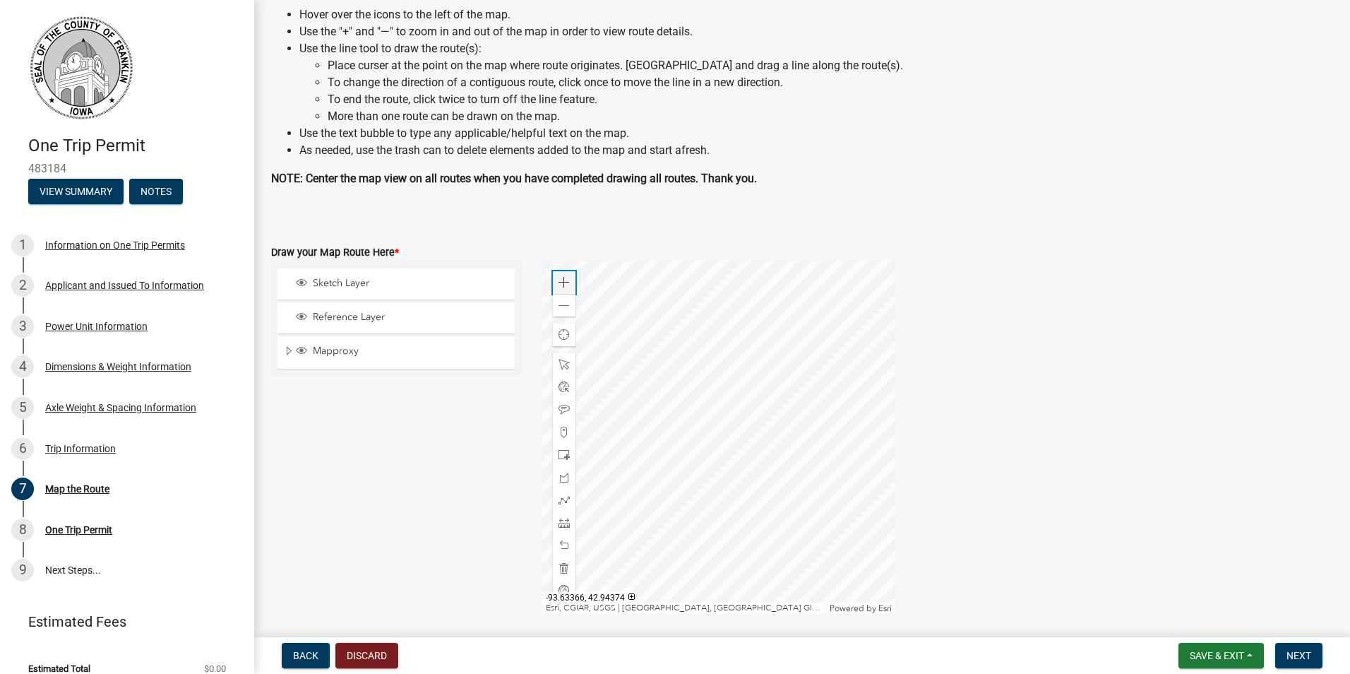
click at [560, 283] on span at bounding box center [564, 282] width 11 height 11
click at [720, 451] on div at bounding box center [718, 437] width 353 height 353
click at [559, 277] on span at bounding box center [564, 282] width 11 height 11
click at [723, 405] on div at bounding box center [718, 437] width 353 height 353
click at [561, 278] on span at bounding box center [564, 282] width 11 height 11
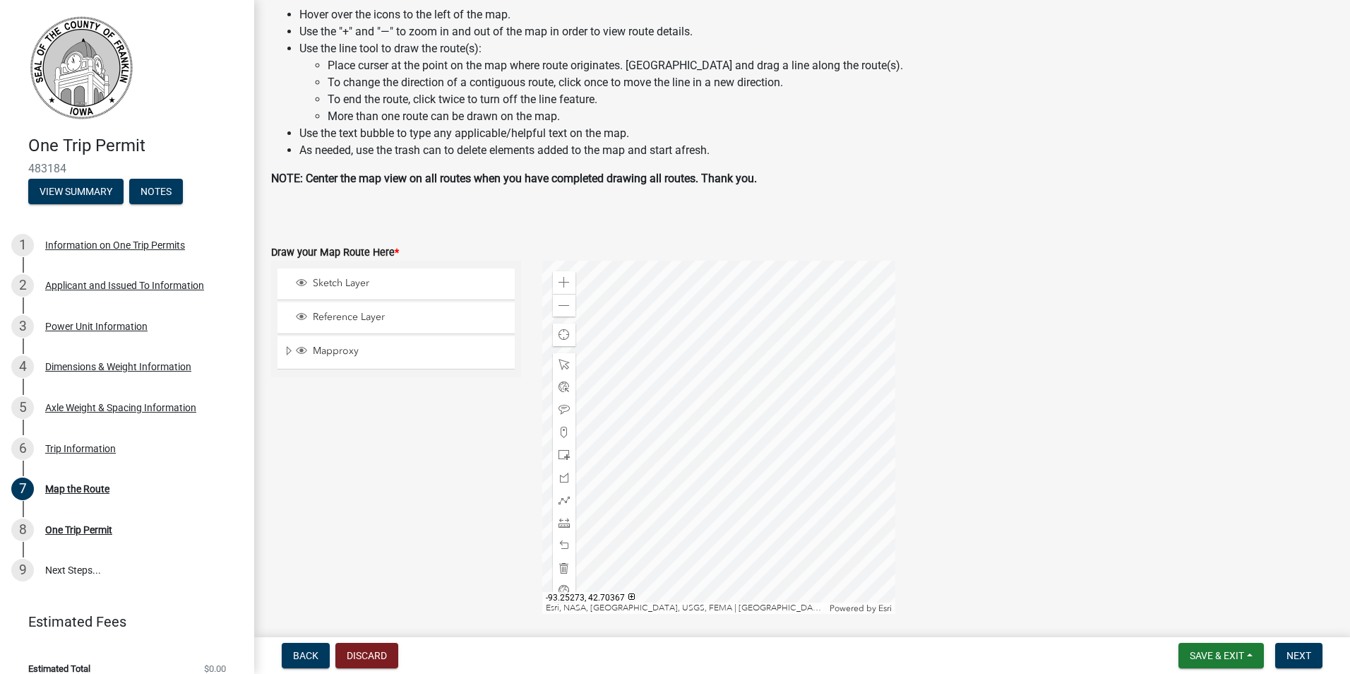
click at [730, 391] on div at bounding box center [718, 437] width 353 height 353
click at [732, 443] on div at bounding box center [718, 437] width 353 height 353
click at [730, 398] on div at bounding box center [718, 437] width 353 height 353
click at [702, 467] on div at bounding box center [718, 437] width 353 height 353
click at [694, 454] on div at bounding box center [718, 437] width 353 height 353
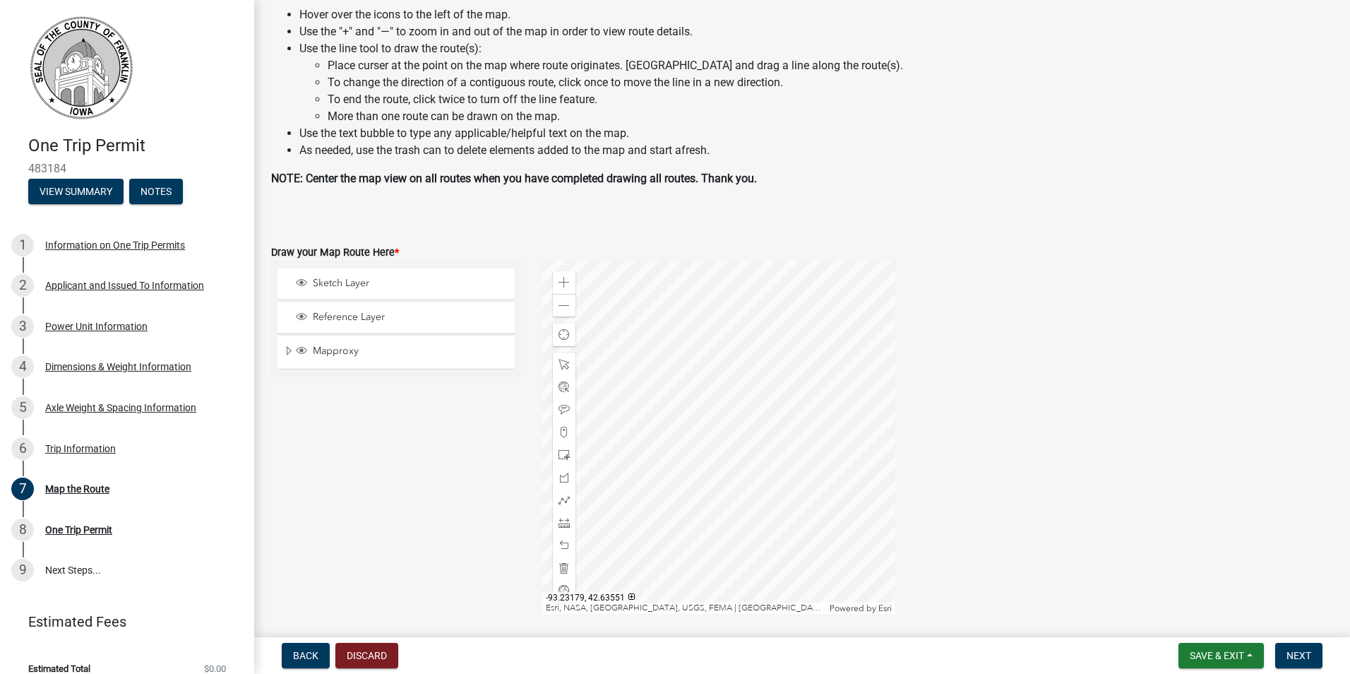
click at [725, 475] on div at bounding box center [718, 437] width 353 height 353
click at [560, 497] on span at bounding box center [564, 499] width 11 height 11
click at [651, 484] on div at bounding box center [718, 437] width 353 height 353
click at [592, 482] on div at bounding box center [718, 437] width 353 height 353
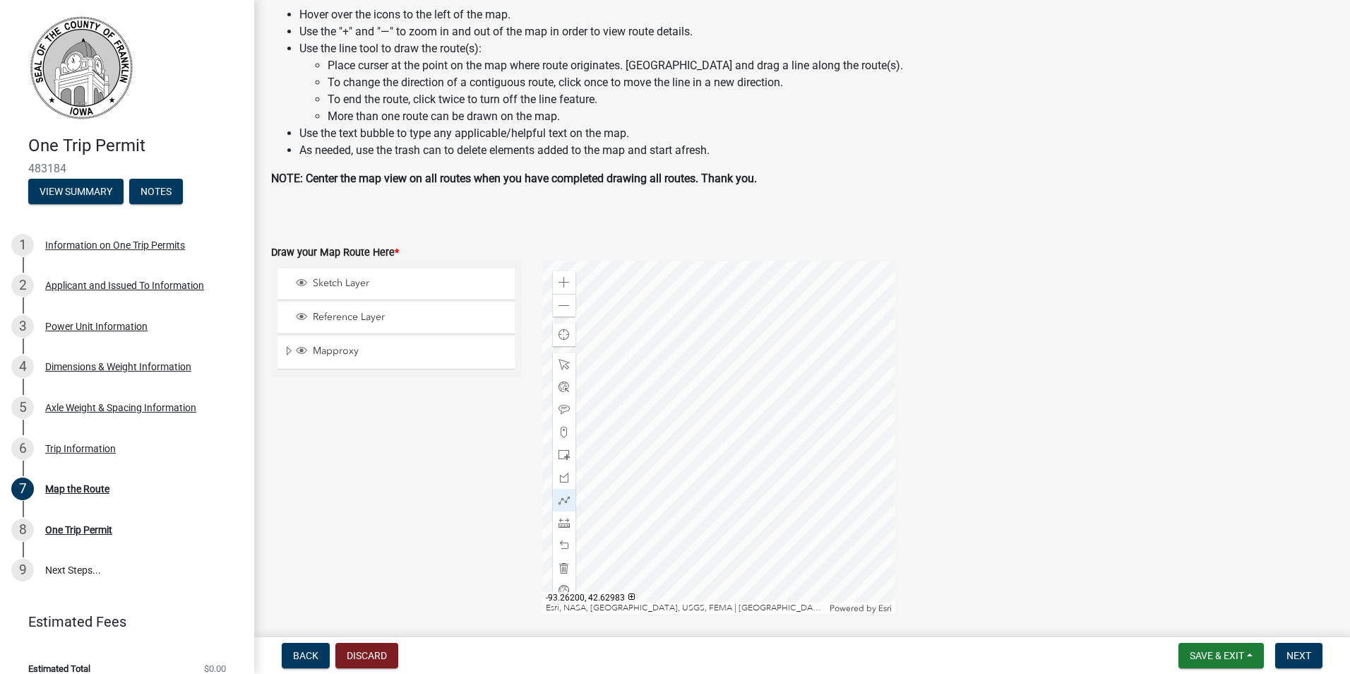
click at [593, 506] on div at bounding box center [718, 437] width 353 height 353
click at [889, 509] on div at bounding box center [718, 437] width 353 height 353
click at [888, 508] on div at bounding box center [718, 437] width 353 height 353
click at [559, 278] on span at bounding box center [564, 282] width 11 height 11
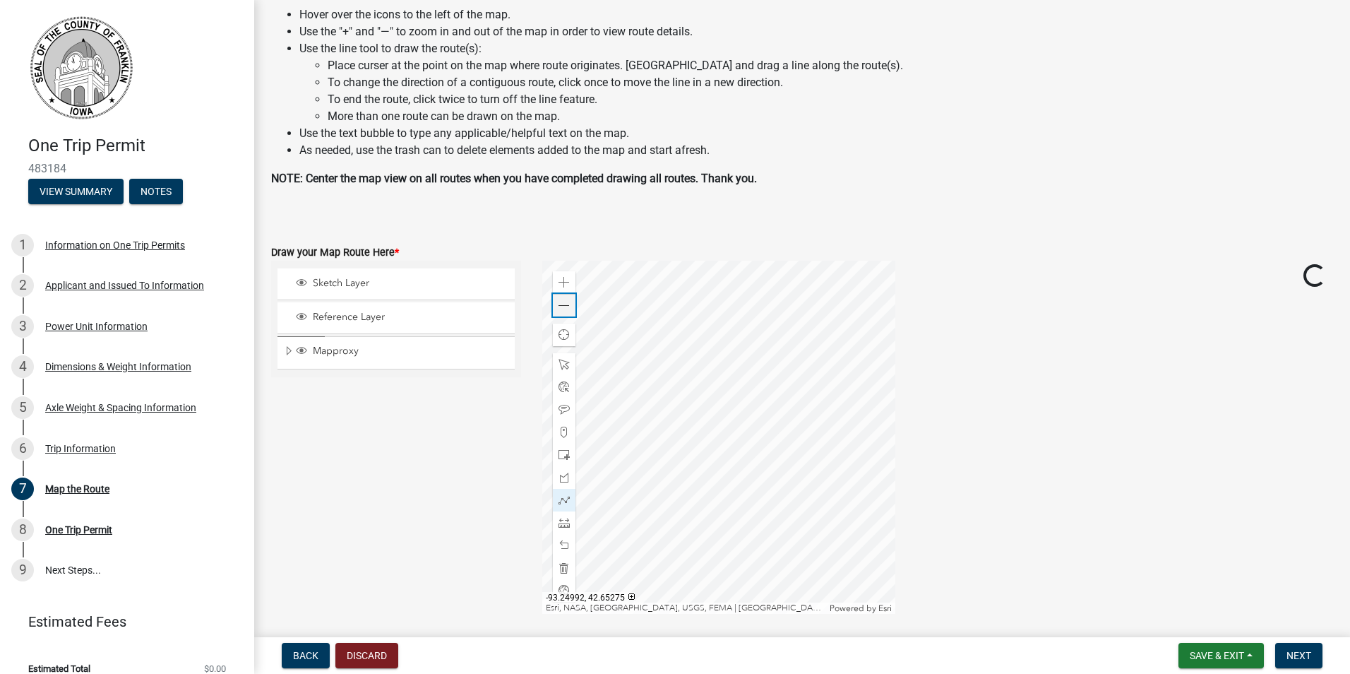
click at [564, 301] on span at bounding box center [564, 305] width 11 height 11
click at [682, 379] on div at bounding box center [718, 437] width 353 height 353
click at [694, 432] on div at bounding box center [718, 437] width 353 height 353
click at [559, 497] on span at bounding box center [564, 499] width 11 height 11
click at [613, 489] on div at bounding box center [718, 437] width 353 height 353
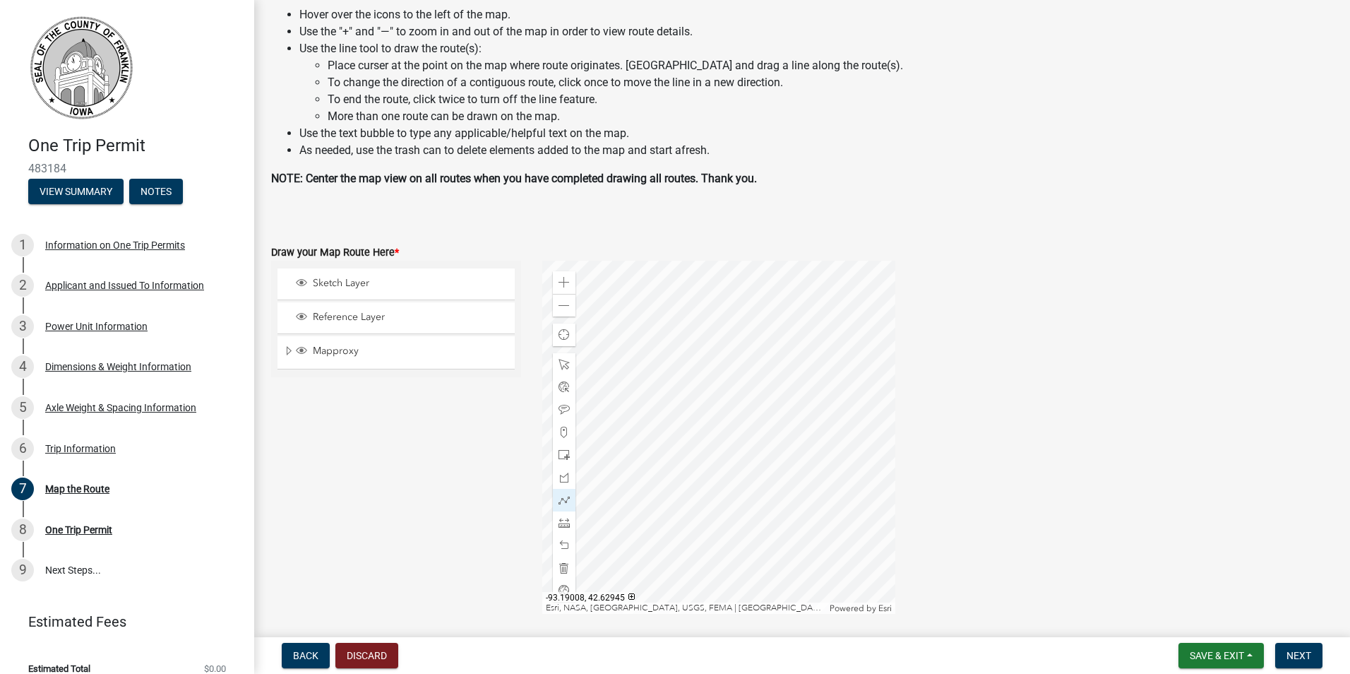
click at [613, 489] on div at bounding box center [718, 437] width 353 height 353
click at [884, 487] on div at bounding box center [718, 437] width 353 height 353
click at [559, 301] on span at bounding box center [564, 305] width 11 height 11
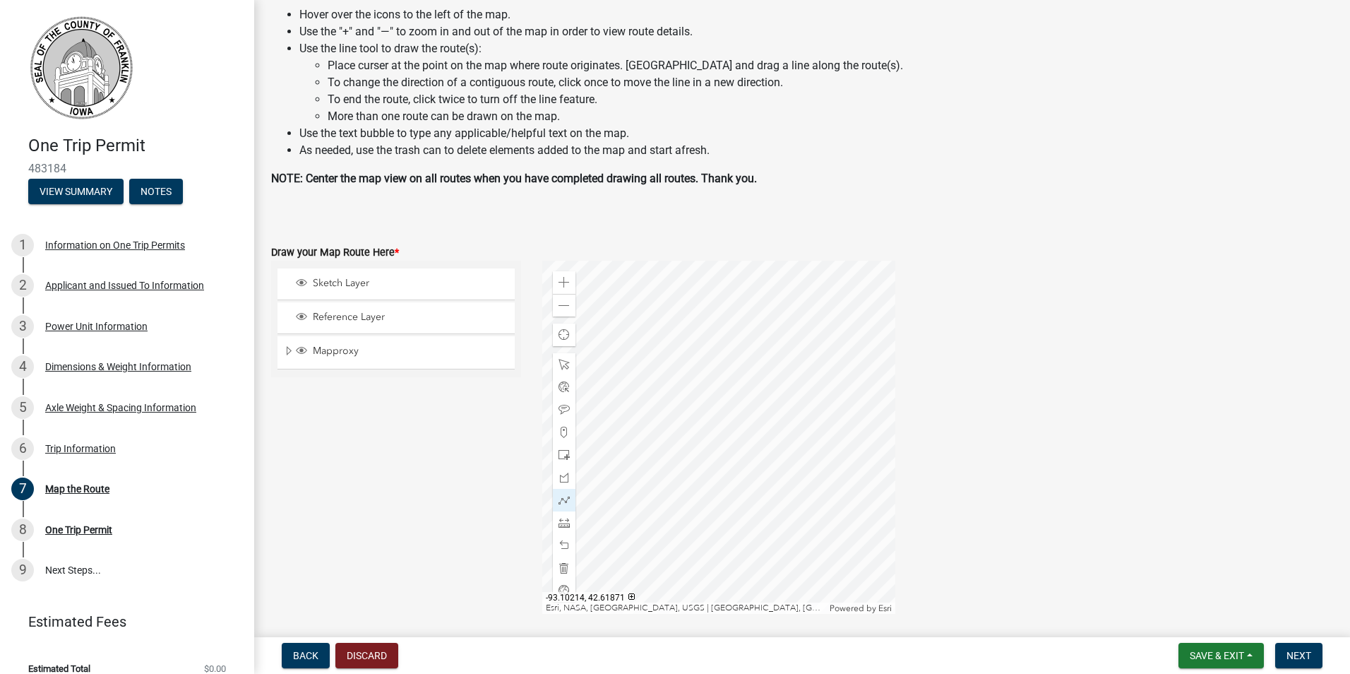
click at [694, 489] on div at bounding box center [718, 437] width 353 height 353
click at [754, 425] on div at bounding box center [718, 437] width 353 height 353
click at [562, 278] on span at bounding box center [564, 282] width 11 height 11
click at [562, 303] on span at bounding box center [564, 305] width 11 height 11
click at [775, 445] on div at bounding box center [718, 437] width 353 height 353
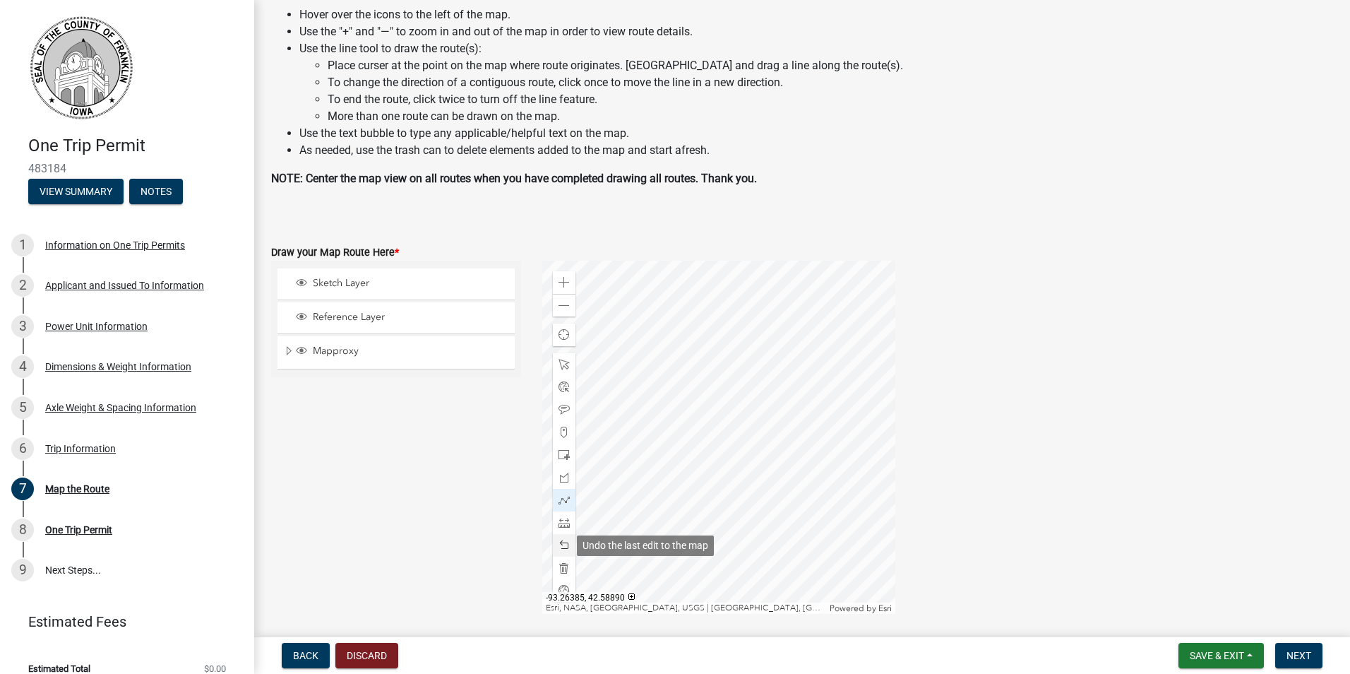
click at [561, 545] on span at bounding box center [564, 545] width 11 height 11
click at [561, 544] on span at bounding box center [564, 545] width 11 height 11
click at [767, 449] on div at bounding box center [718, 437] width 353 height 353
click at [713, 441] on div at bounding box center [718, 437] width 353 height 353
click at [559, 307] on span at bounding box center [564, 305] width 11 height 11
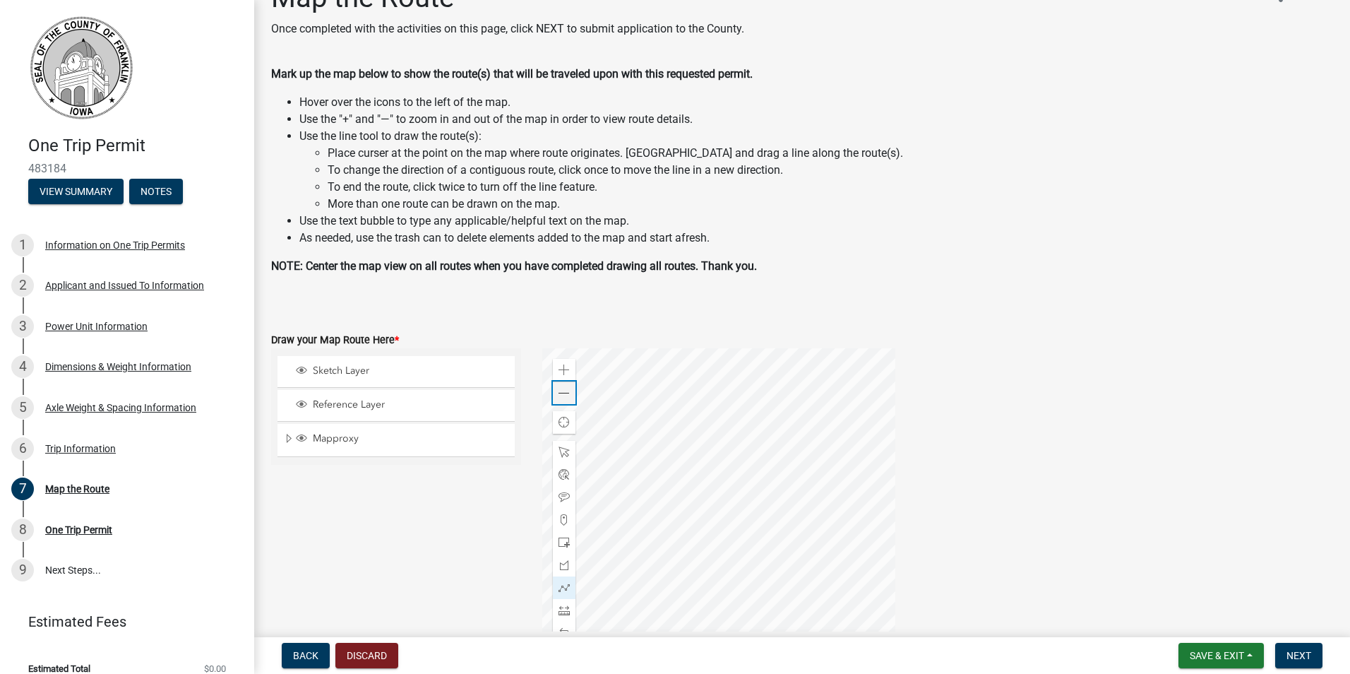
scroll to position [71, 0]
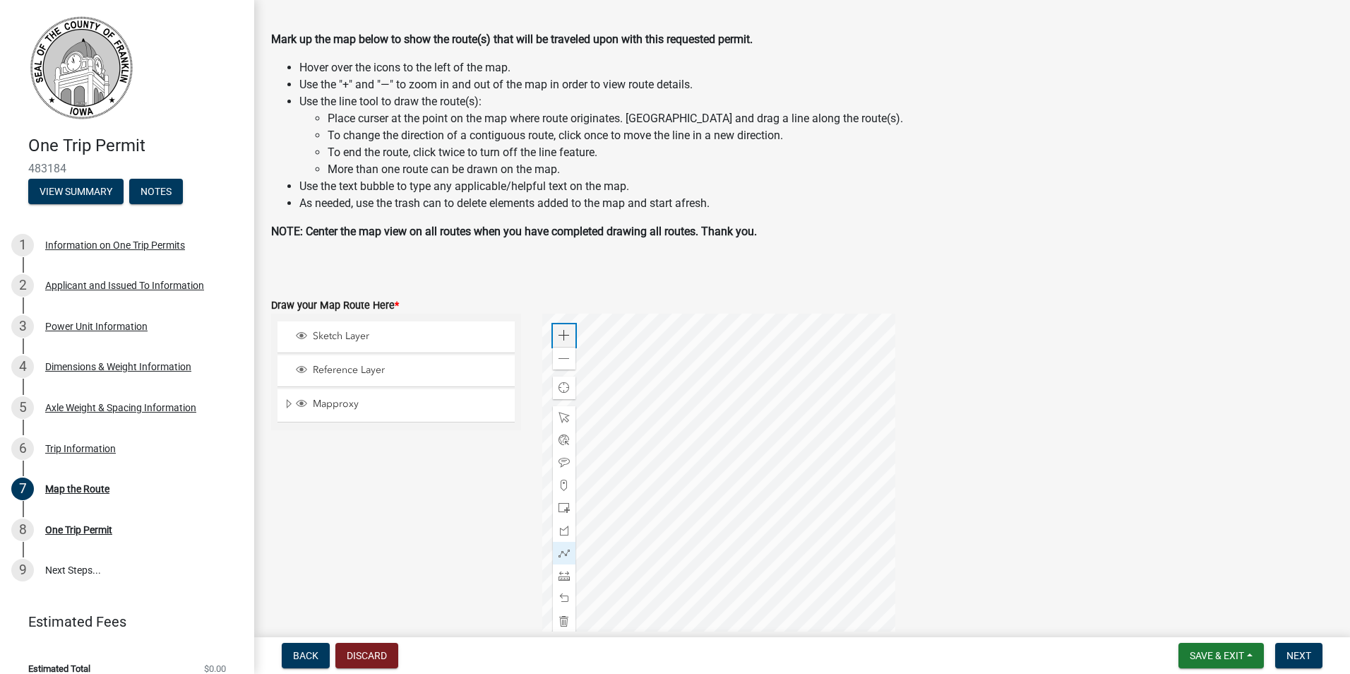
click at [559, 326] on div "Zoom in" at bounding box center [564, 335] width 23 height 23
click at [783, 474] on div at bounding box center [718, 490] width 353 height 353
click at [760, 411] on div at bounding box center [718, 490] width 353 height 353
click at [689, 476] on div at bounding box center [718, 490] width 353 height 353
click at [742, 499] on div at bounding box center [718, 490] width 353 height 353
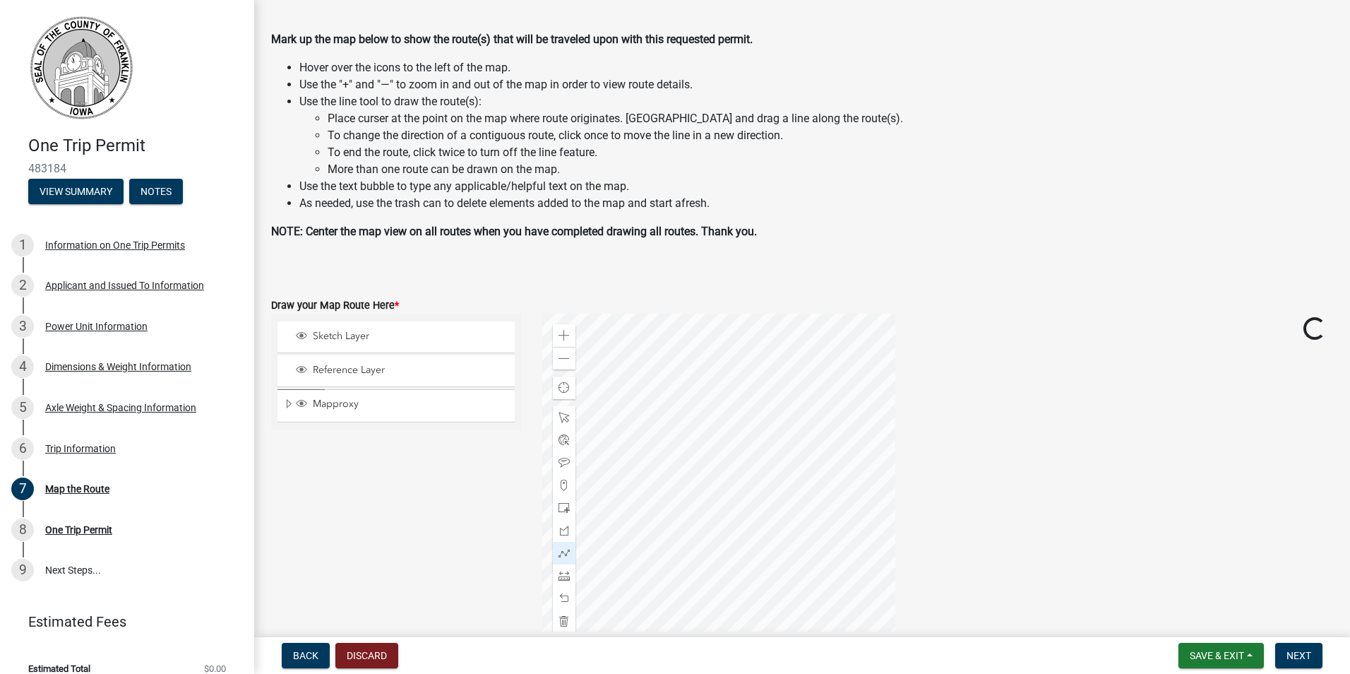
scroll to position [0, 0]
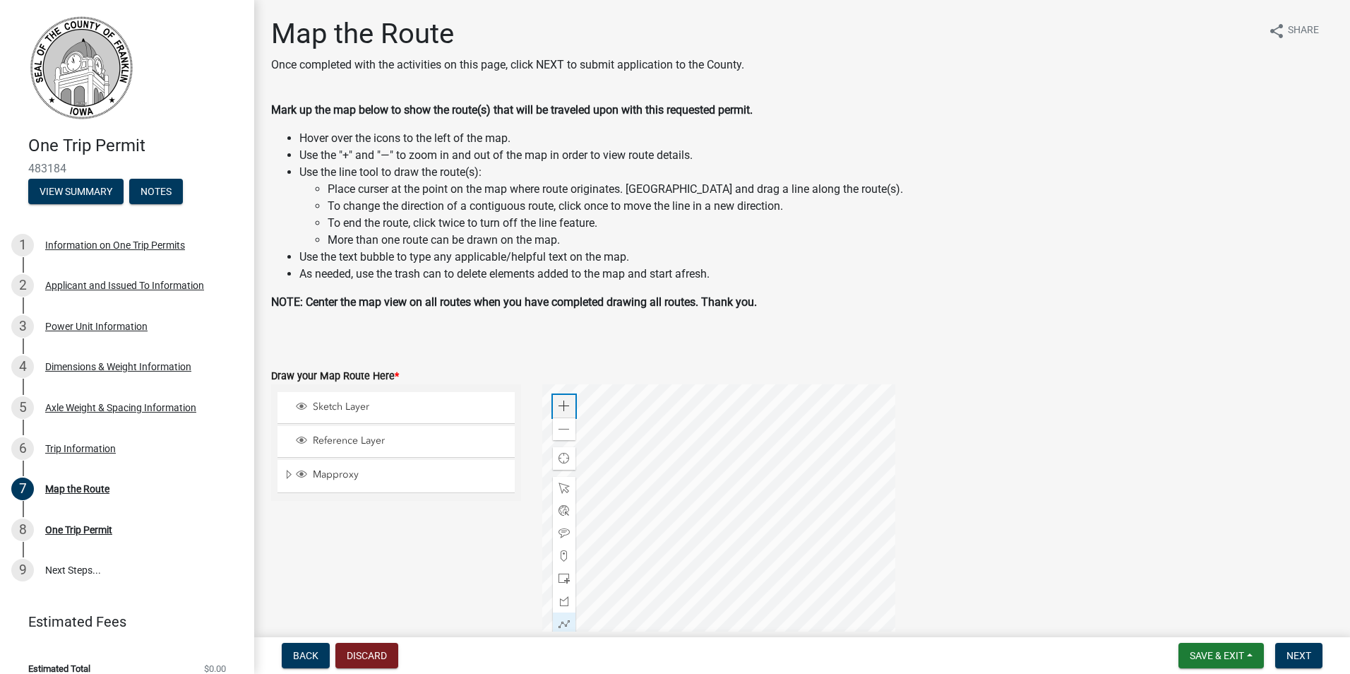
click at [561, 400] on span at bounding box center [564, 405] width 11 height 11
click at [697, 471] on div at bounding box center [718, 560] width 353 height 353
click at [633, 471] on div at bounding box center [718, 560] width 353 height 353
click at [635, 494] on div at bounding box center [718, 560] width 353 height 353
click at [876, 496] on div at bounding box center [718, 560] width 353 height 353
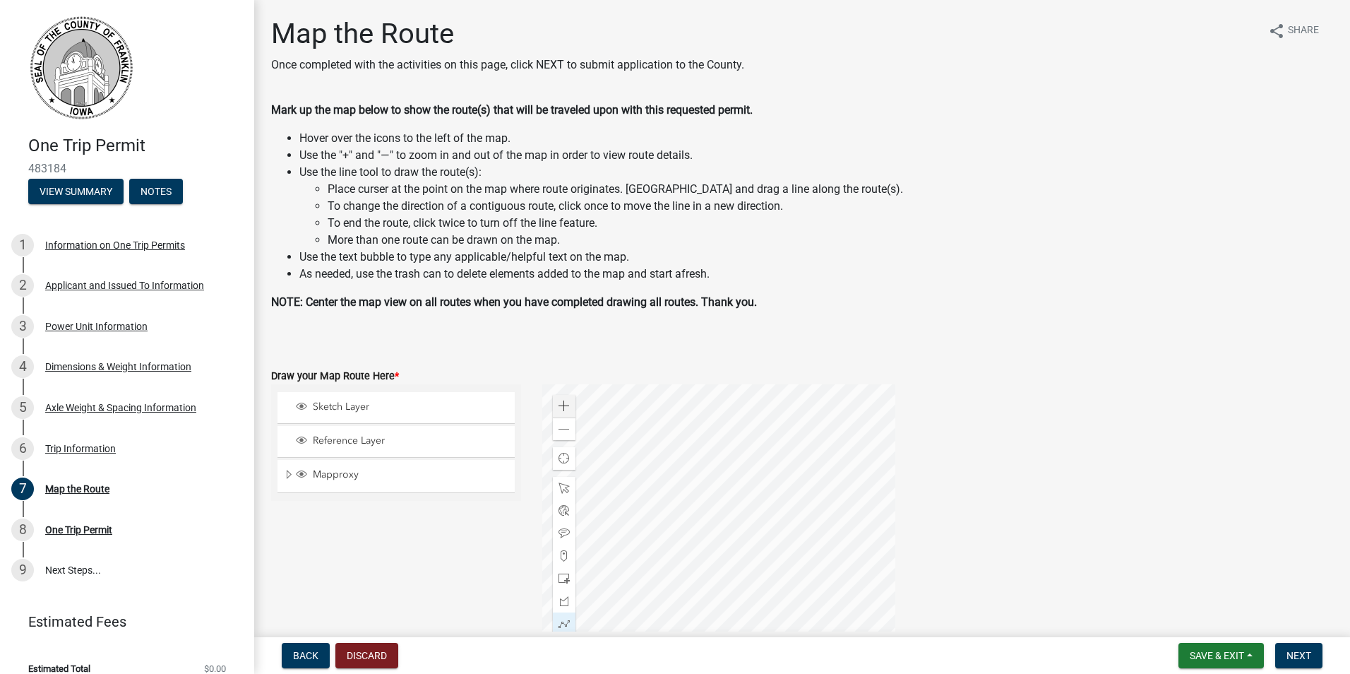
click at [876, 496] on div at bounding box center [718, 560] width 353 height 353
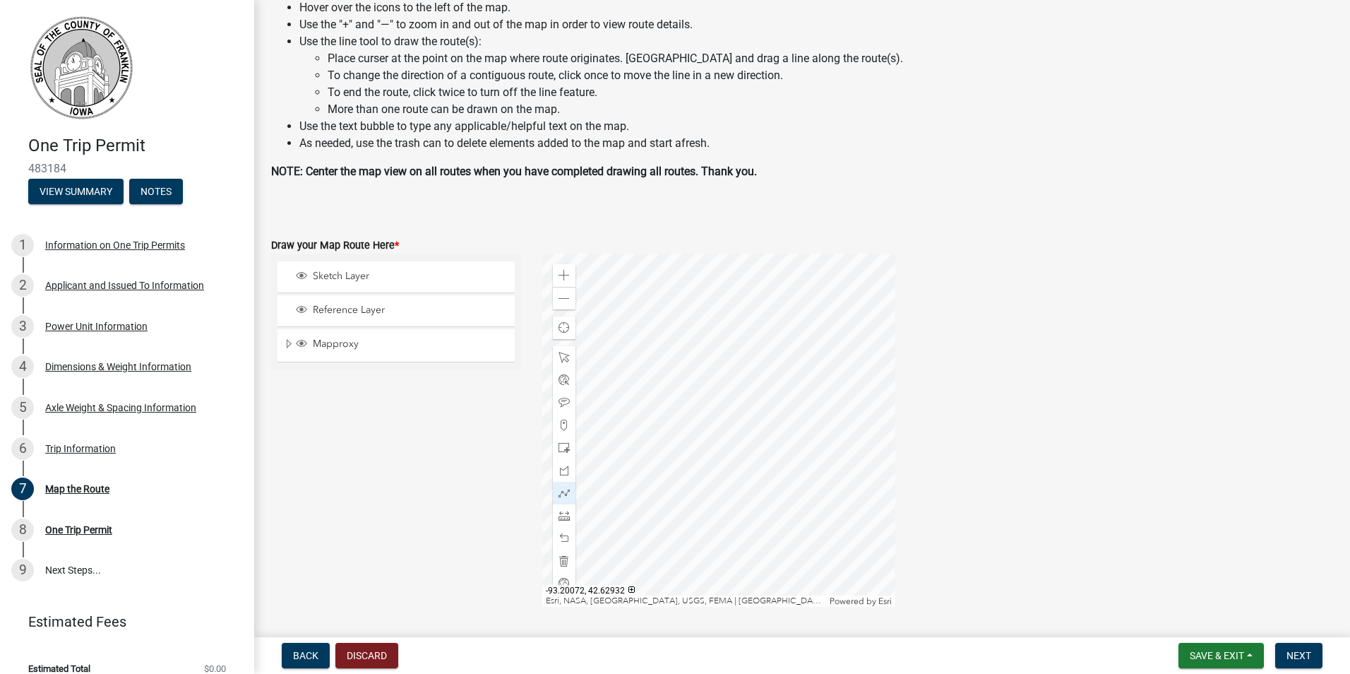
scroll to position [212, 0]
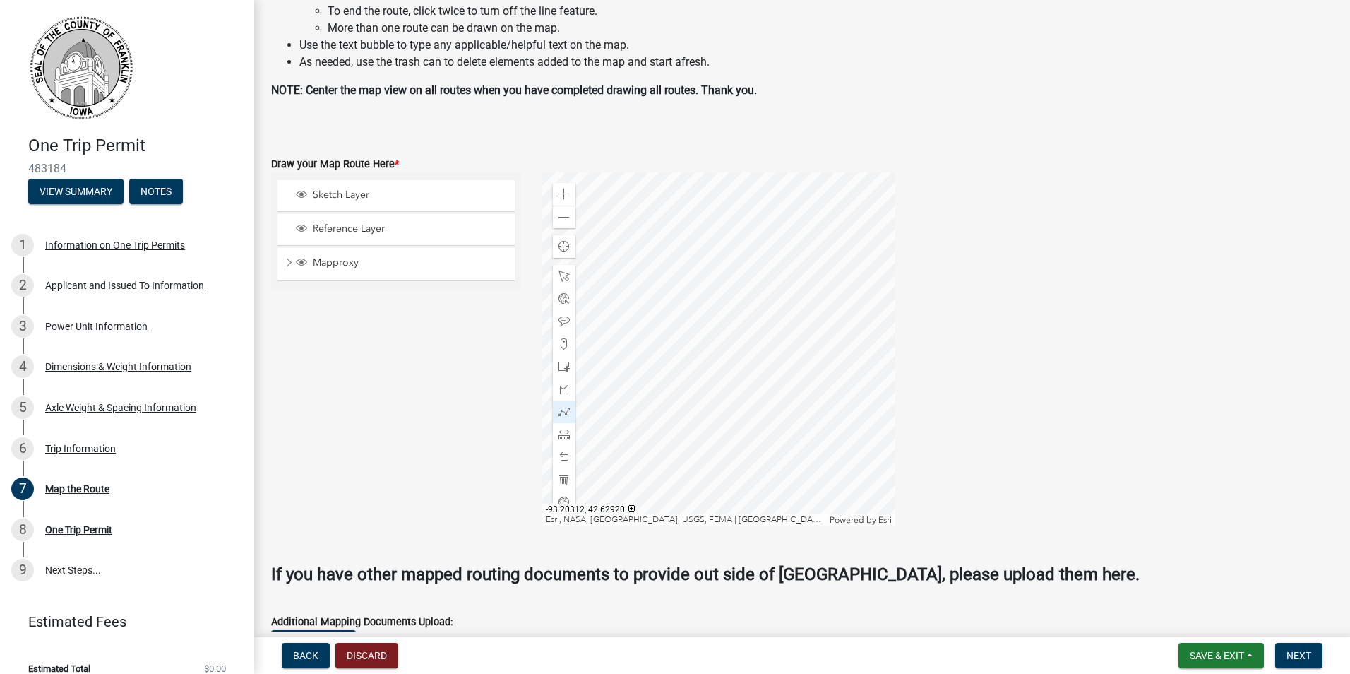
click at [877, 285] on div at bounding box center [718, 348] width 353 height 353
click at [1019, 318] on div "Zoom in Zoom out Find my location Esri, [GEOGRAPHIC_DATA], [GEOGRAPHIC_DATA], U…" at bounding box center [938, 348] width 813 height 353
click at [561, 500] on span at bounding box center [564, 502] width 11 height 11
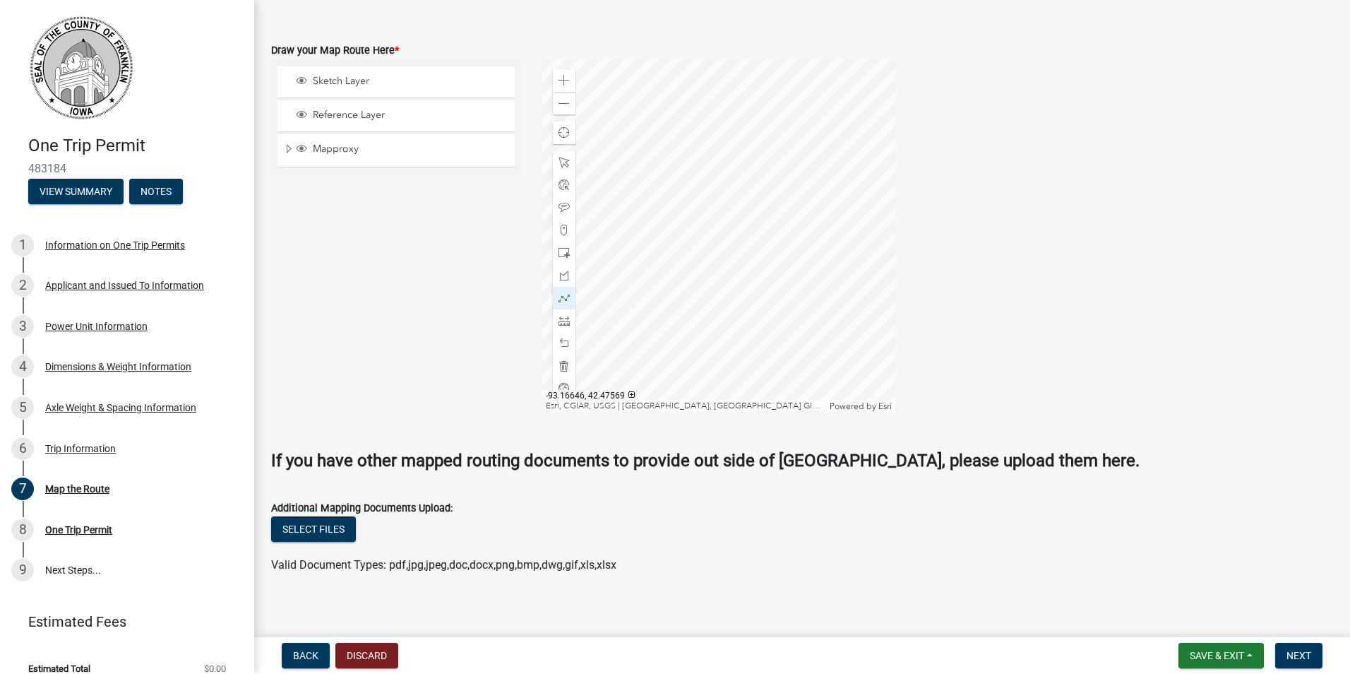
scroll to position [336, 0]
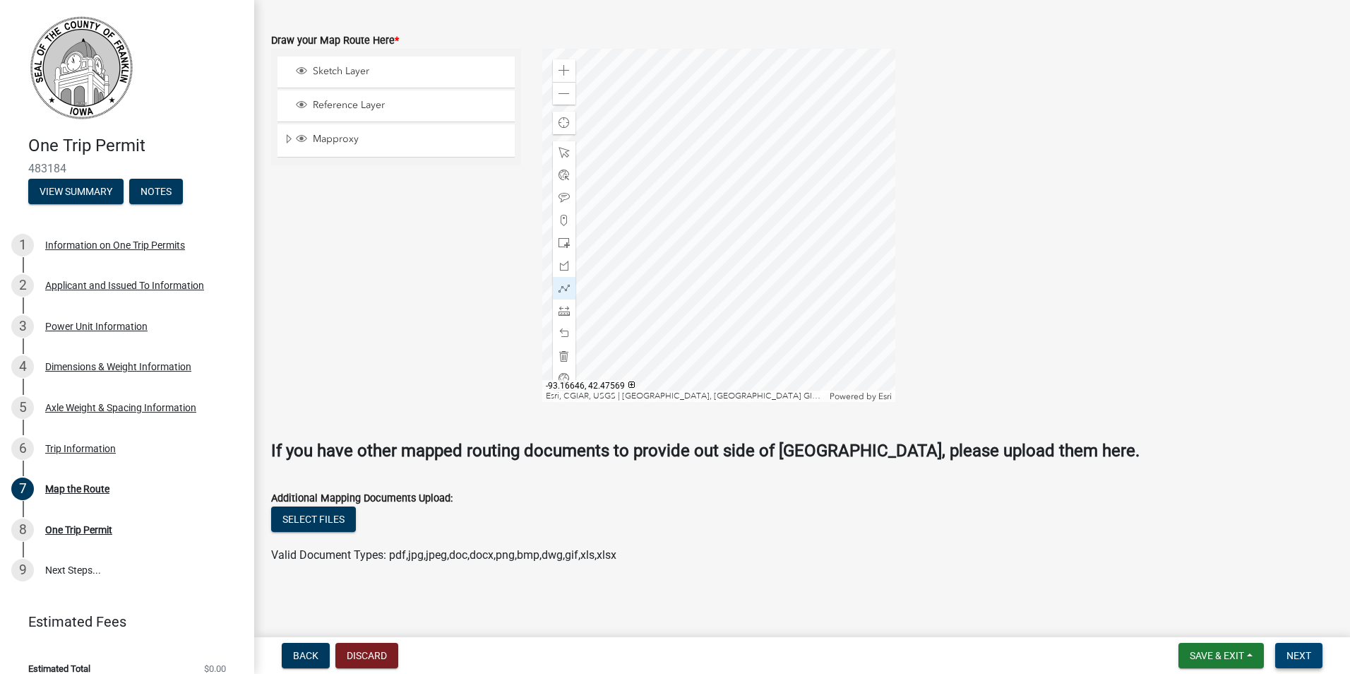
click at [1296, 651] on span "Next" at bounding box center [1299, 655] width 25 height 11
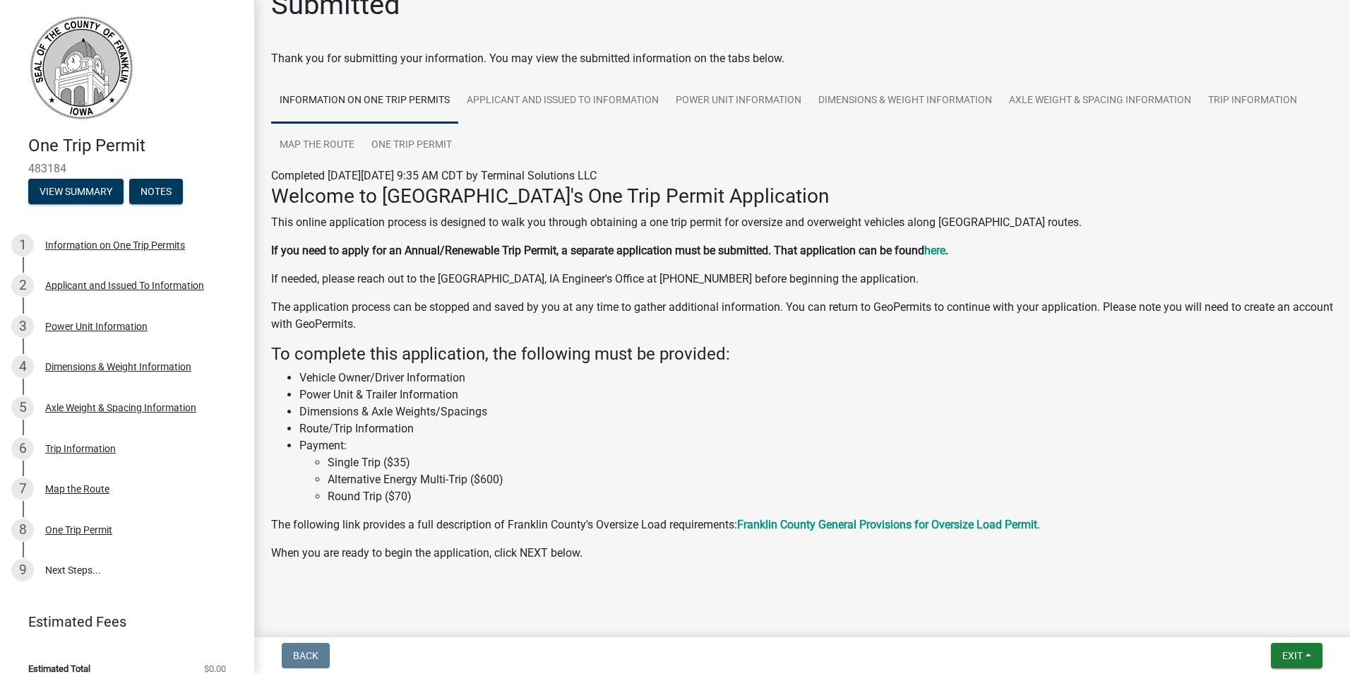
scroll to position [42, 0]
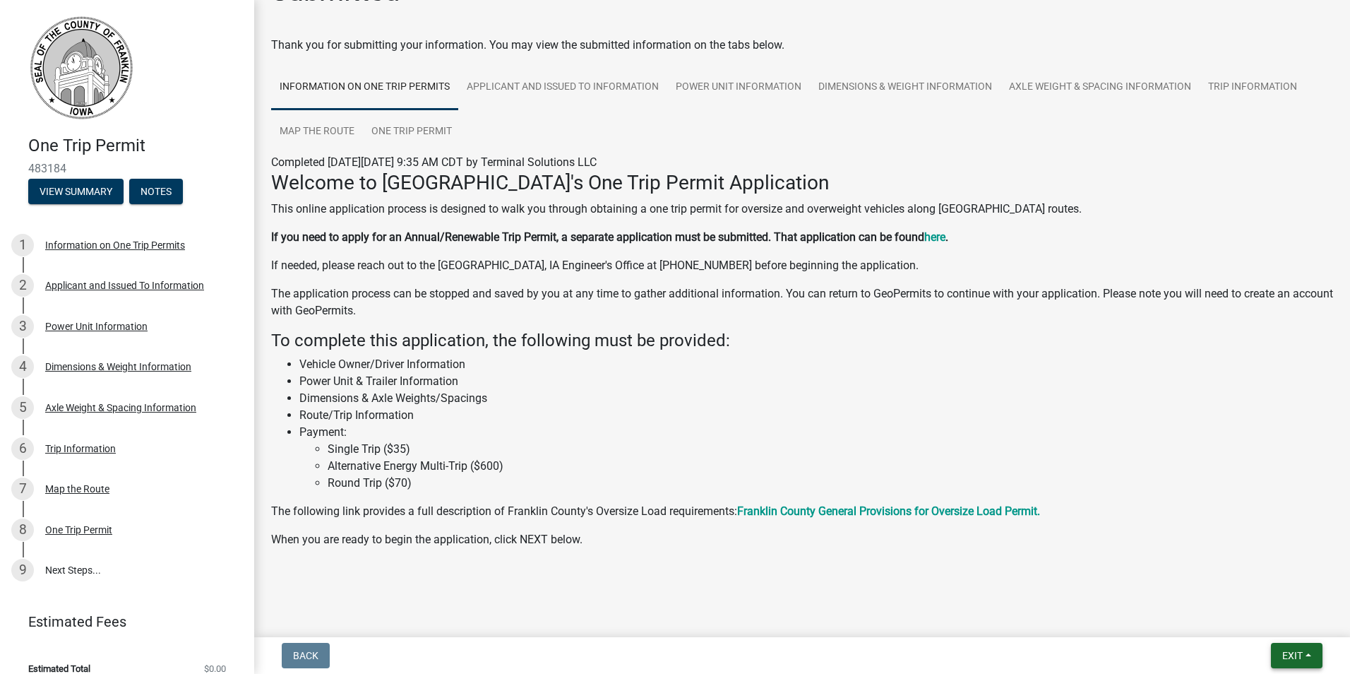
click at [1293, 659] on span "Exit" at bounding box center [1293, 655] width 20 height 11
click at [1247, 619] on button "Save & Exit" at bounding box center [1266, 619] width 113 height 34
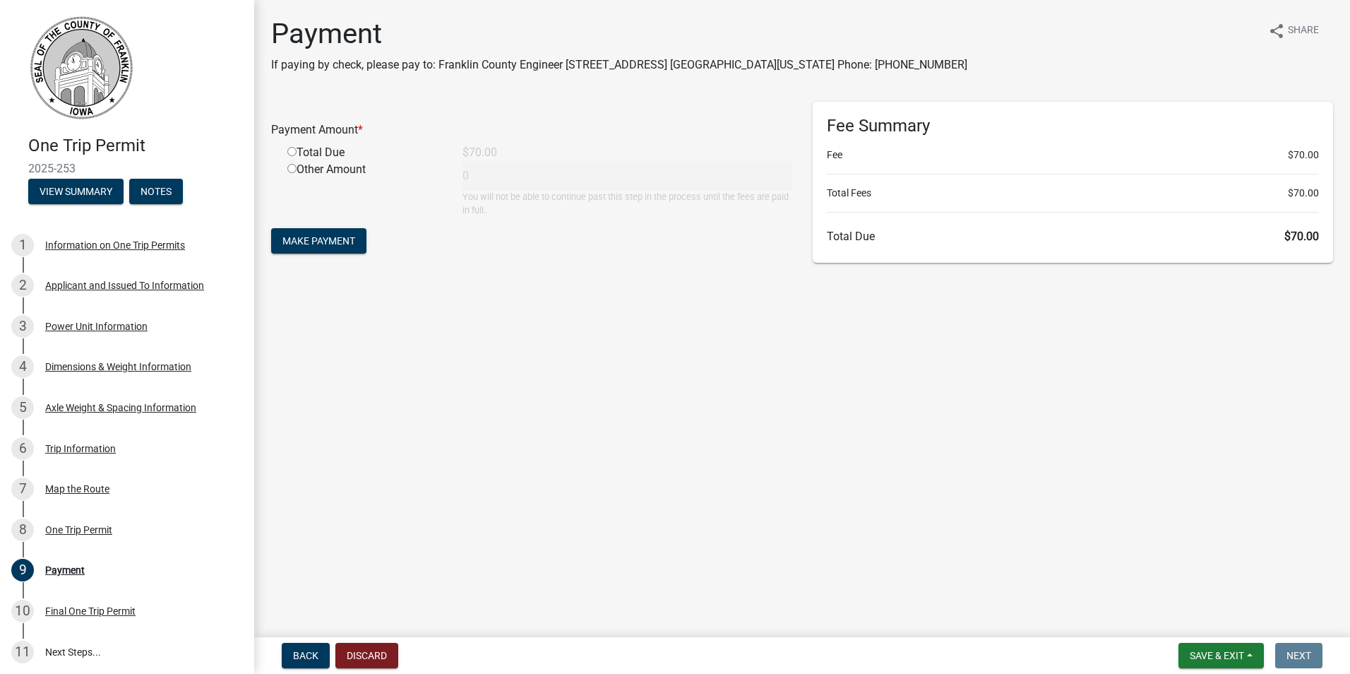
click at [289, 151] on input "radio" at bounding box center [291, 151] width 9 height 9
radio input "true"
type input "70"
click at [316, 237] on span "Make Payment" at bounding box center [319, 240] width 73 height 11
